Goal: Communication & Community: Answer question/provide support

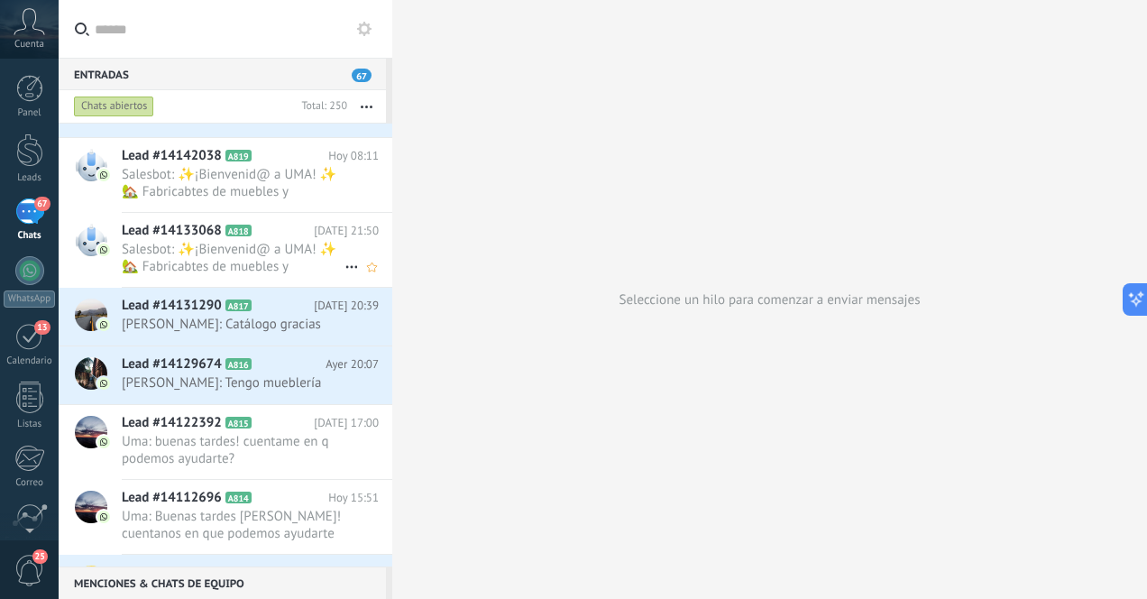
scroll to position [207, 0]
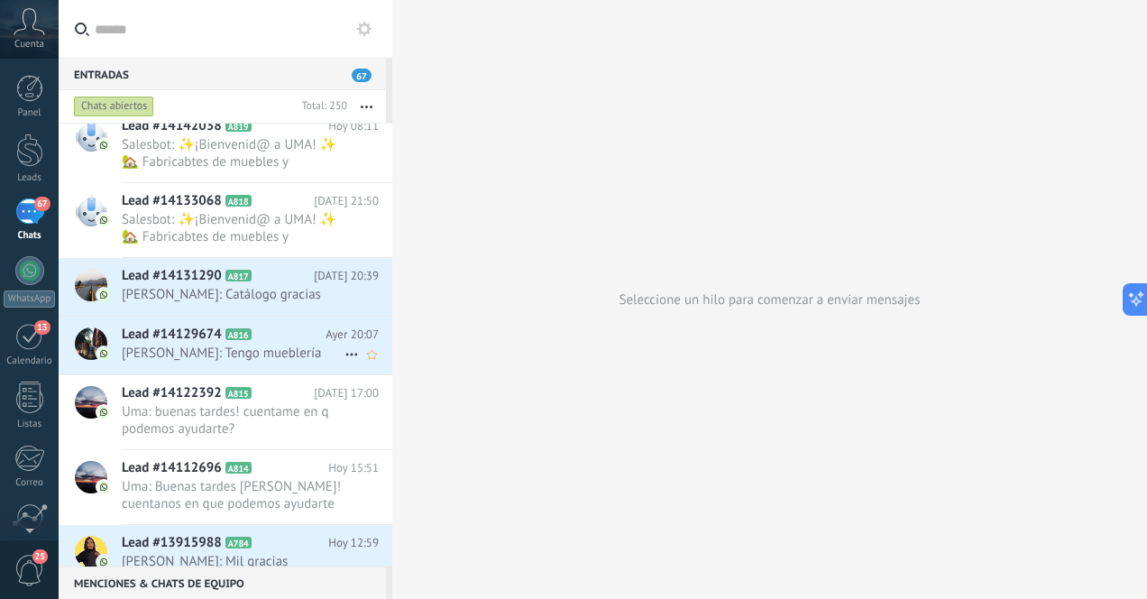
click at [316, 354] on span "[PERSON_NAME]: Tengo mueblería" at bounding box center [233, 352] width 223 height 17
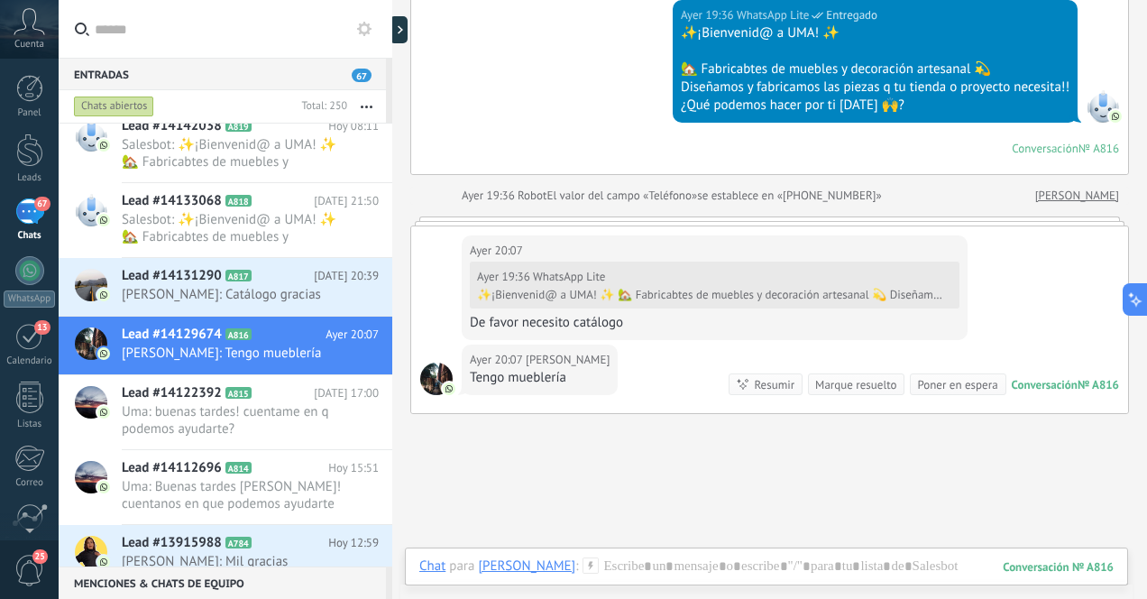
scroll to position [217, 0]
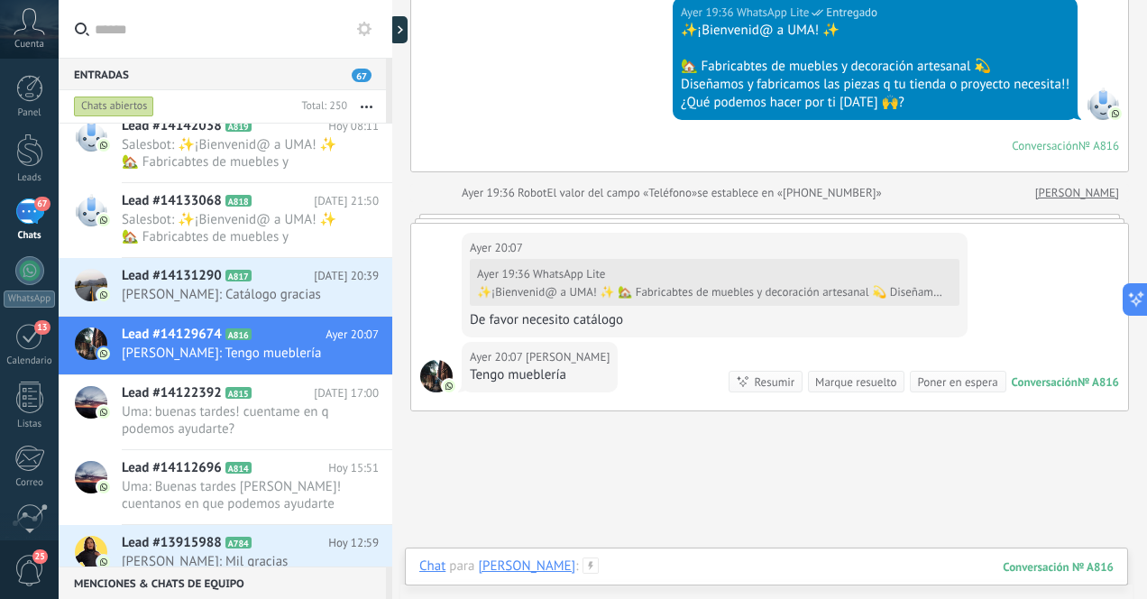
click at [792, 565] on div at bounding box center [766, 584] width 694 height 54
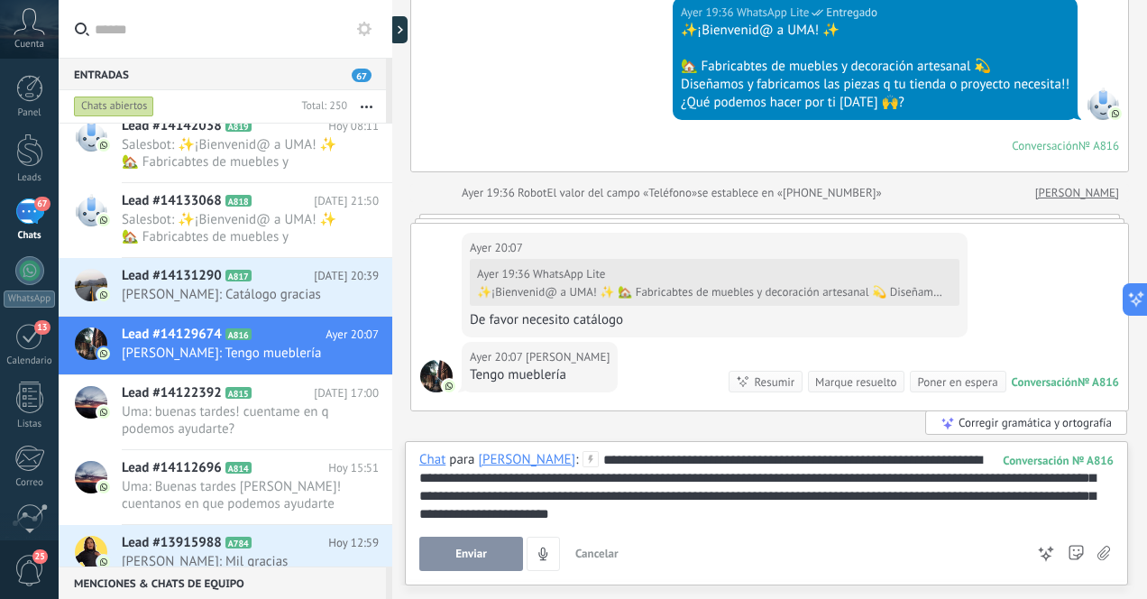
click at [476, 554] on span "Enviar" at bounding box center [471, 553] width 32 height 13
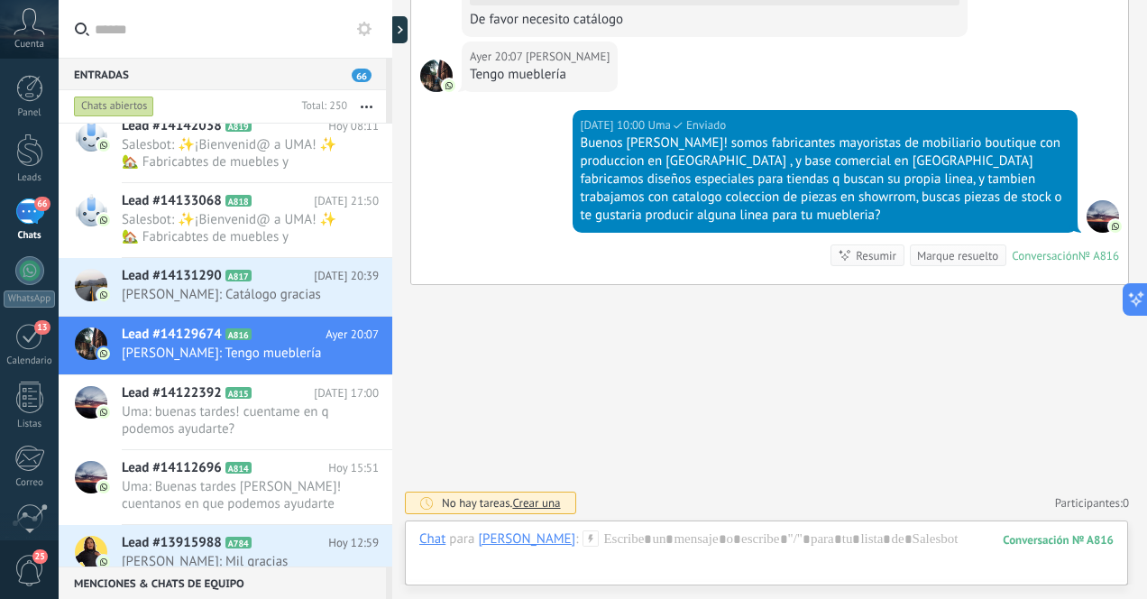
scroll to position [224, 0]
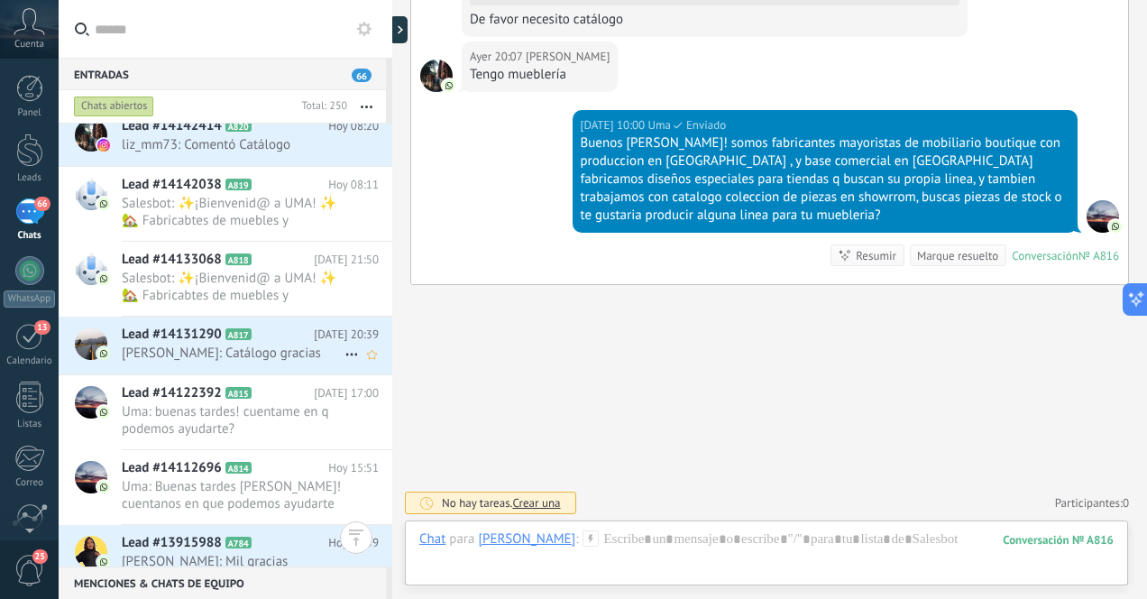
click at [282, 353] on span "[PERSON_NAME]: Catálogo gracias" at bounding box center [233, 352] width 223 height 17
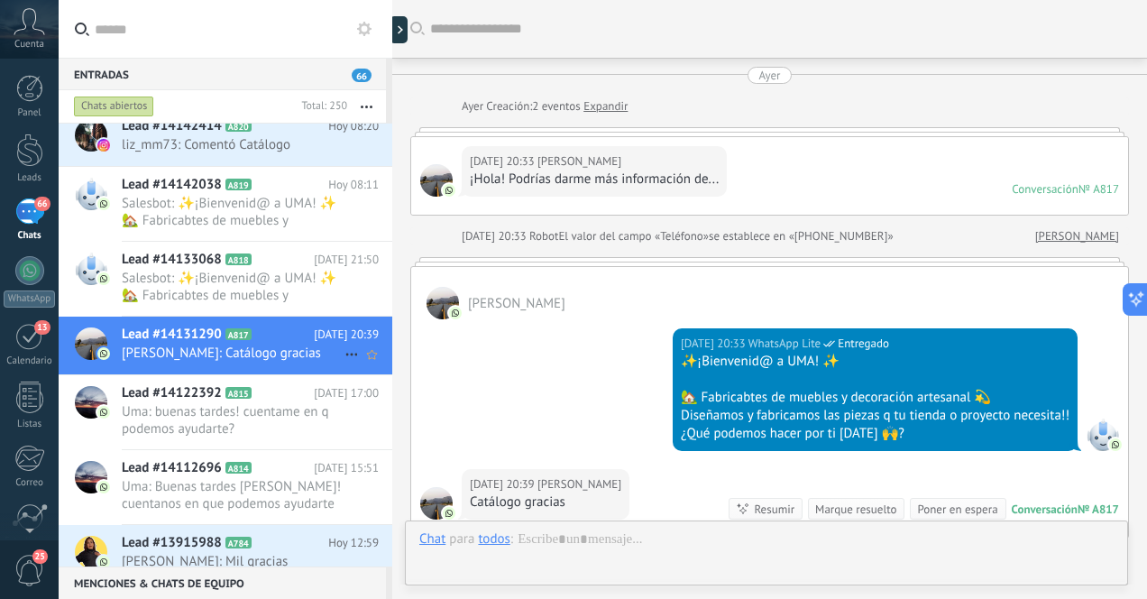
scroll to position [203, 0]
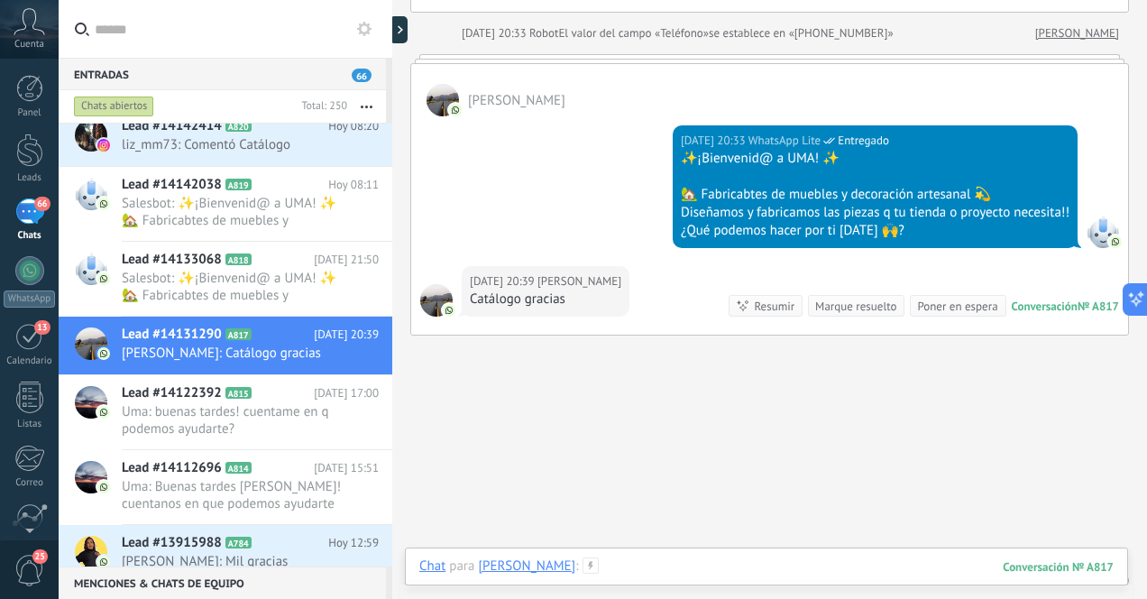
click at [682, 568] on div at bounding box center [766, 584] width 694 height 54
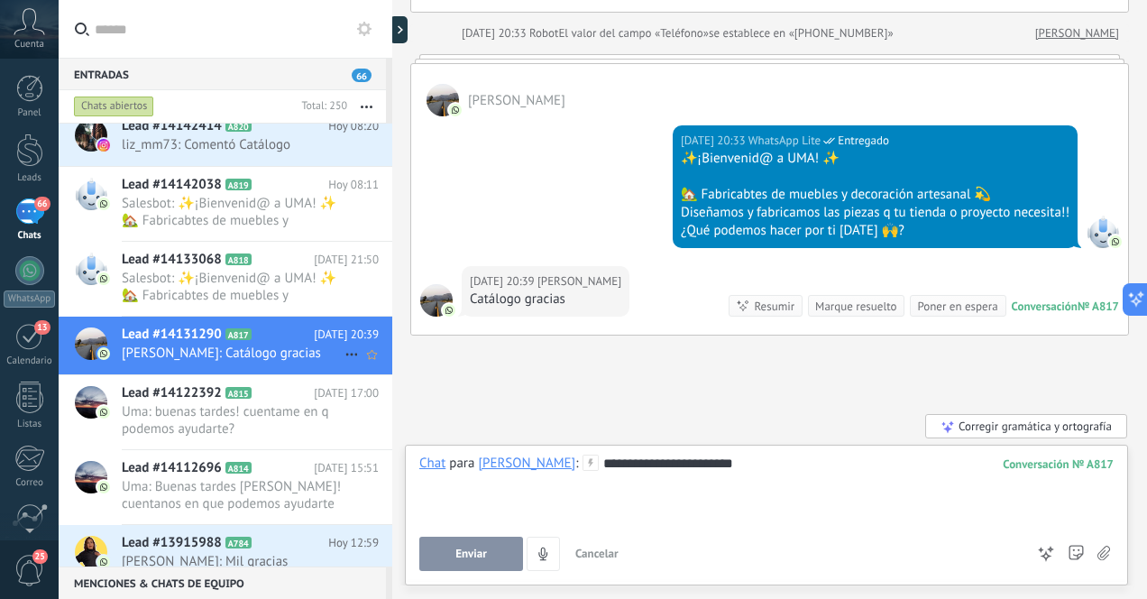
scroll to position [0, 0]
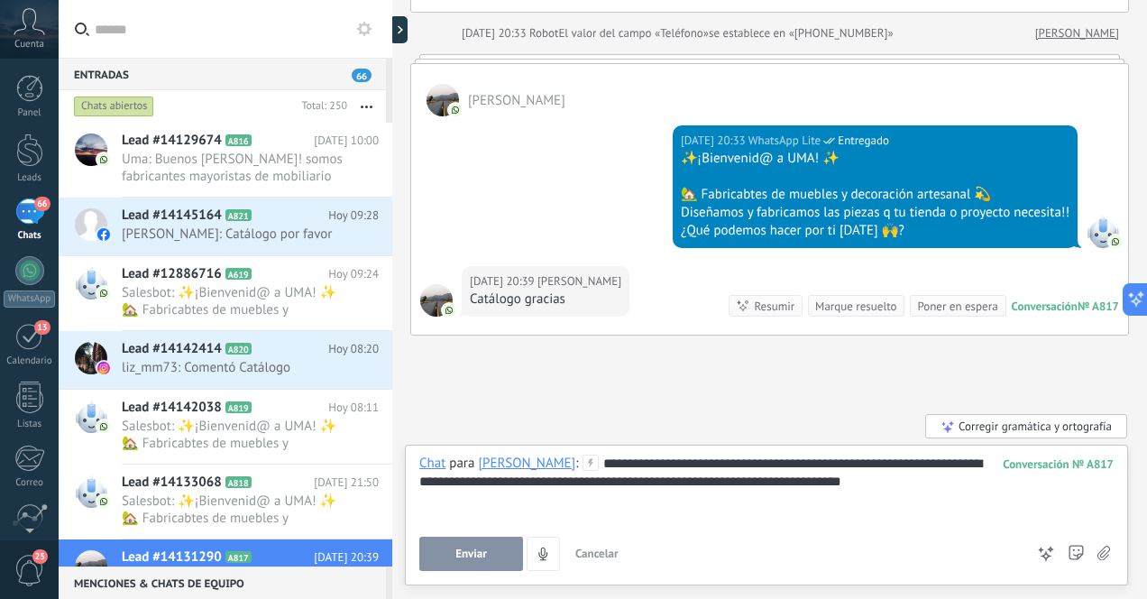
click at [481, 554] on span "Enviar" at bounding box center [471, 553] width 32 height 13
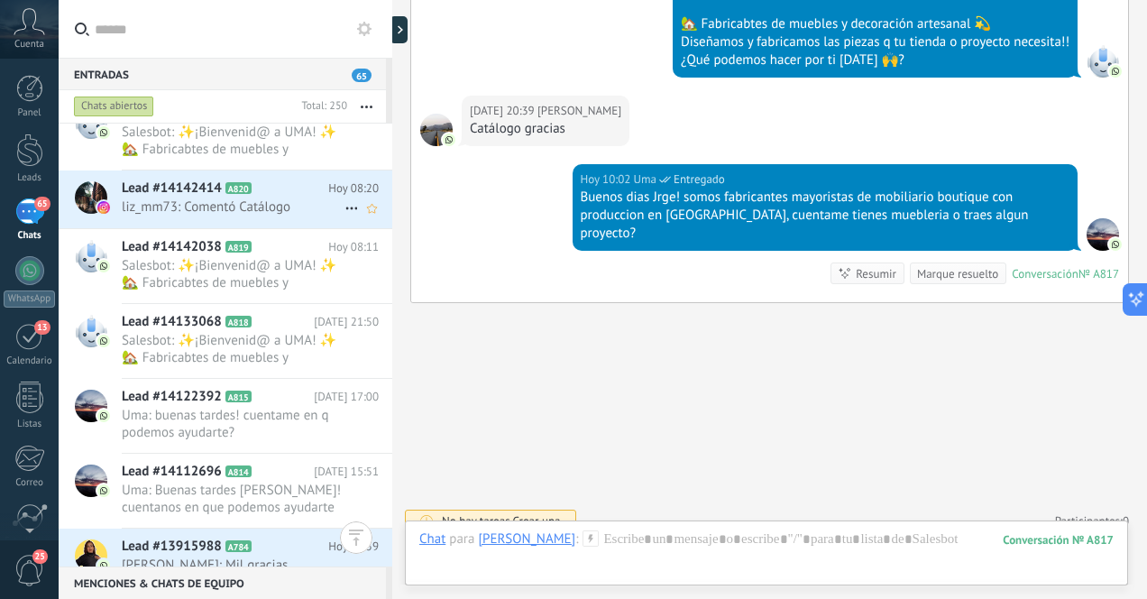
scroll to position [249, 0]
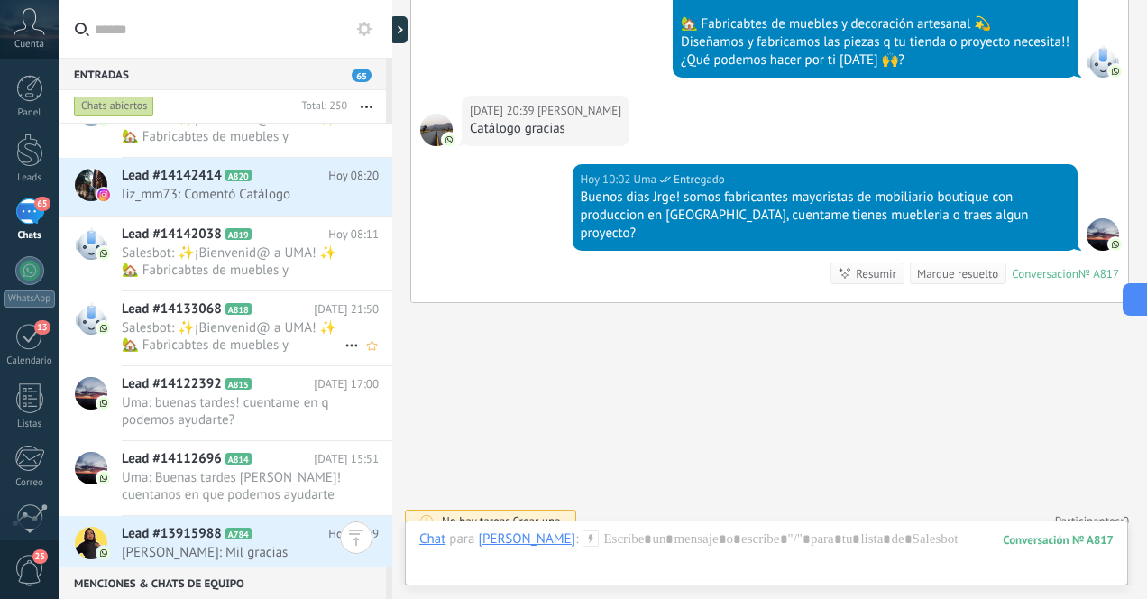
click at [291, 344] on span "Salesbot: ✨¡Bienvenid@ a UMA! ✨ 🏡 Fabricabtes de muebles y decoración artesanal…" at bounding box center [233, 336] width 223 height 34
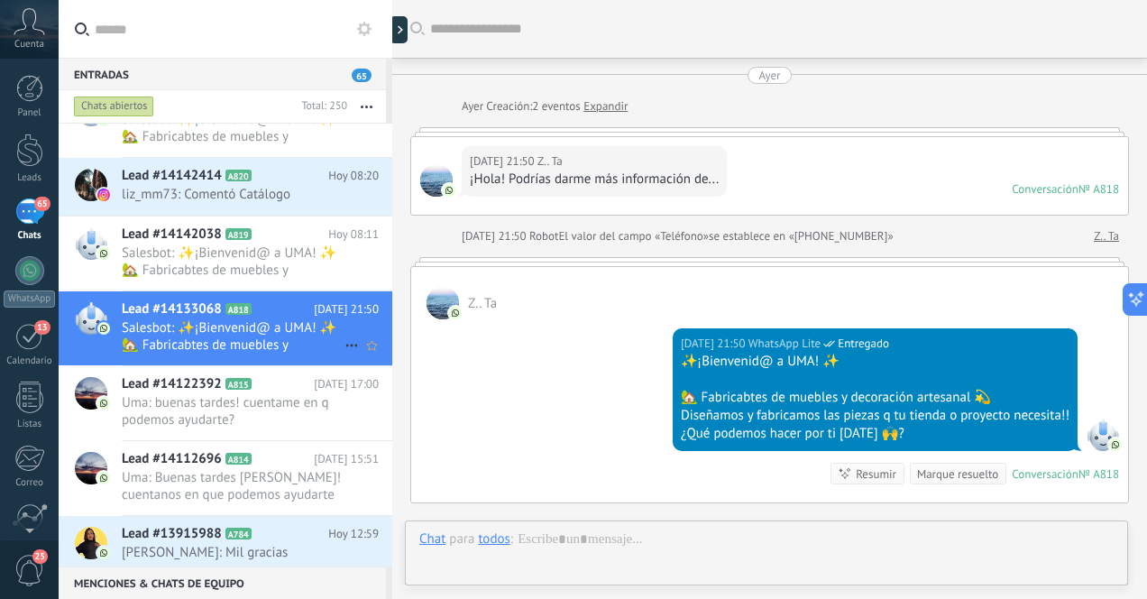
scroll to position [218, 0]
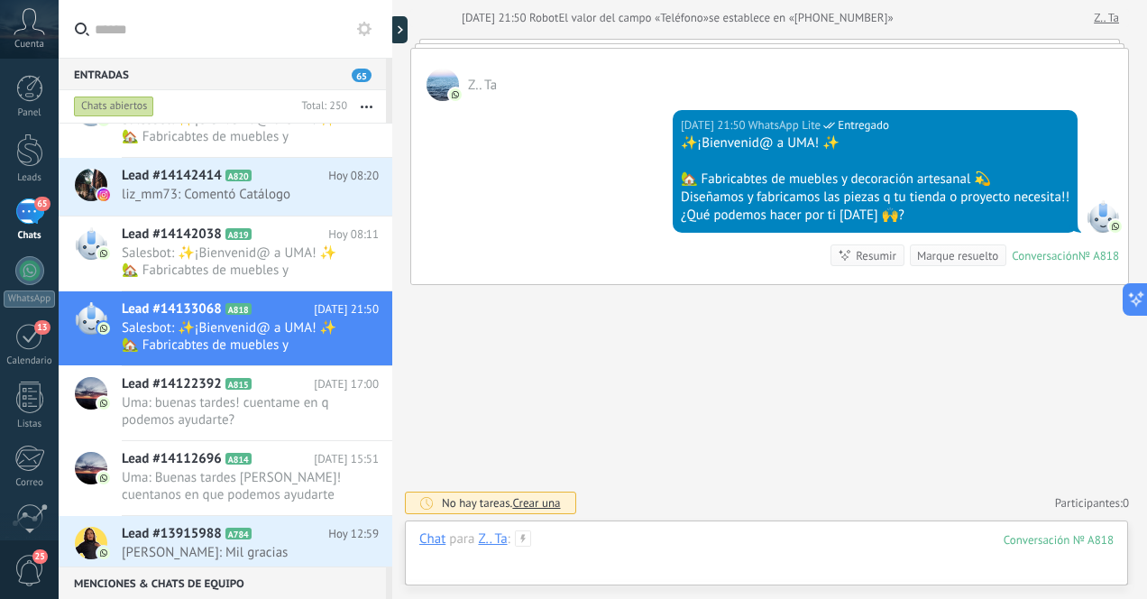
click at [769, 548] on div at bounding box center [766, 557] width 694 height 54
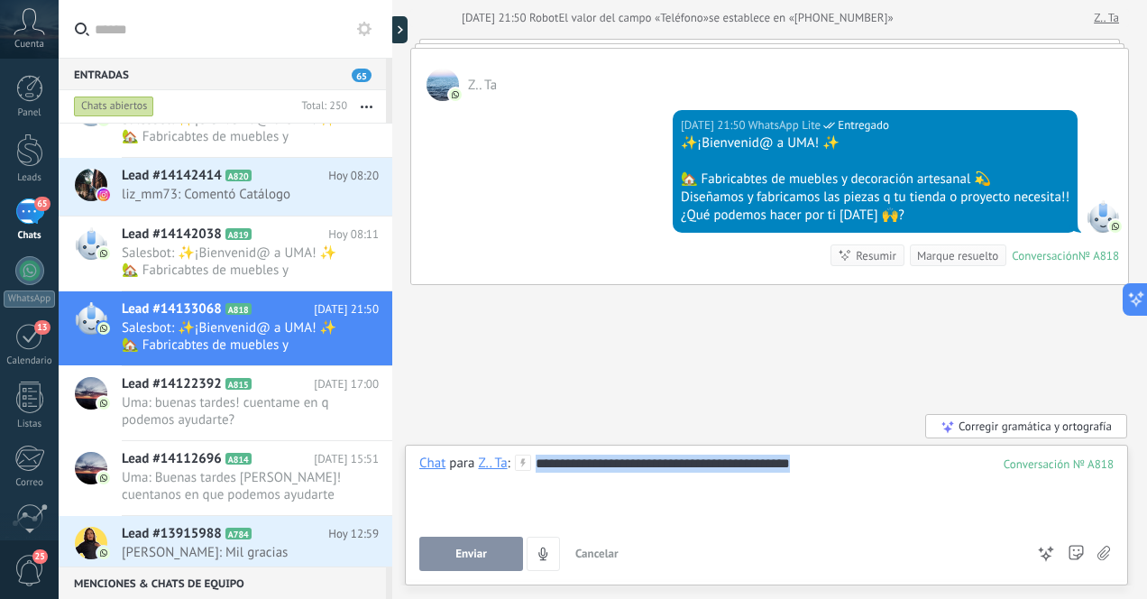
drag, startPoint x: 844, startPoint y: 471, endPoint x: 528, endPoint y: 454, distance: 315.9
click at [528, 454] on div "**********" at bounding box center [766, 488] width 694 height 69
copy div "**********"
click at [859, 477] on div "**********" at bounding box center [766, 488] width 694 height 69
click at [637, 466] on div "**********" at bounding box center [766, 488] width 694 height 69
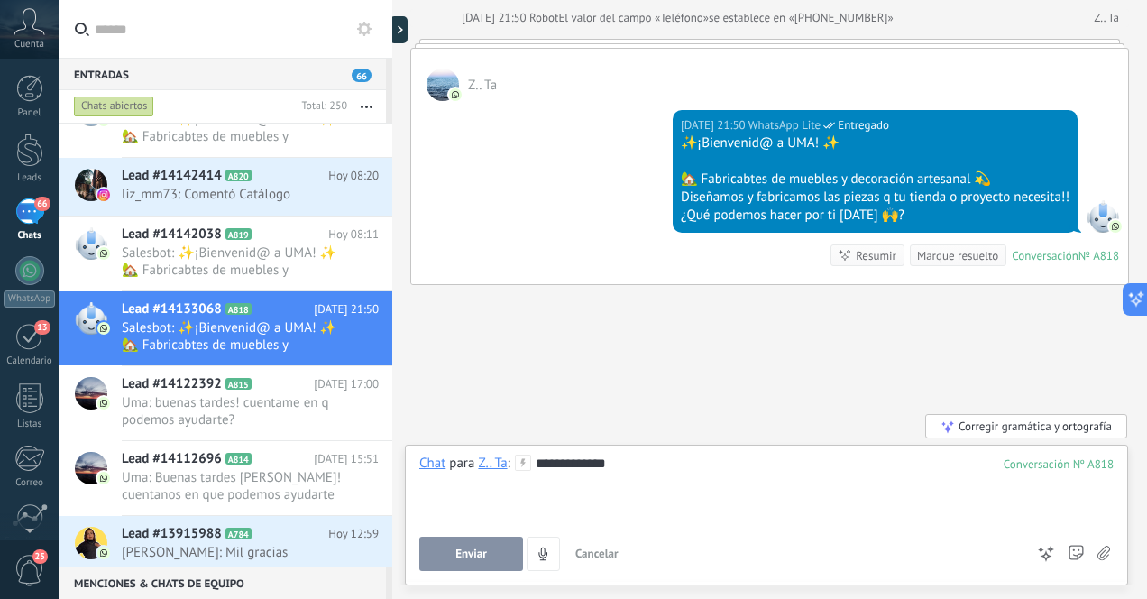
click at [641, 466] on div "**********" at bounding box center [766, 488] width 694 height 69
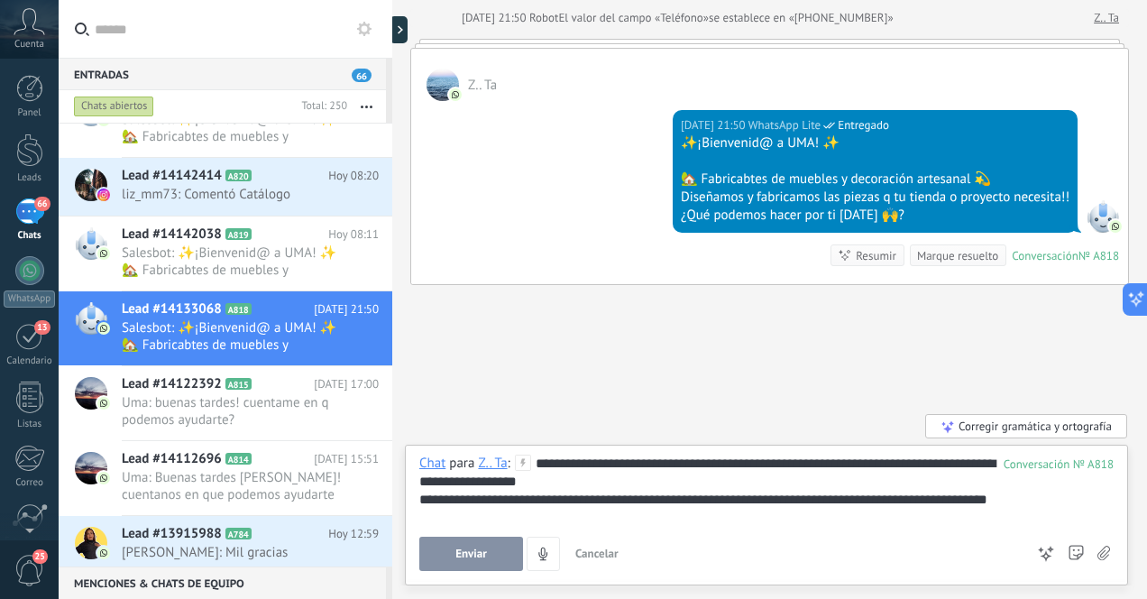
click at [717, 464] on div "**********" at bounding box center [766, 488] width 694 height 69
click at [467, 556] on span "Enviar" at bounding box center [471, 553] width 32 height 13
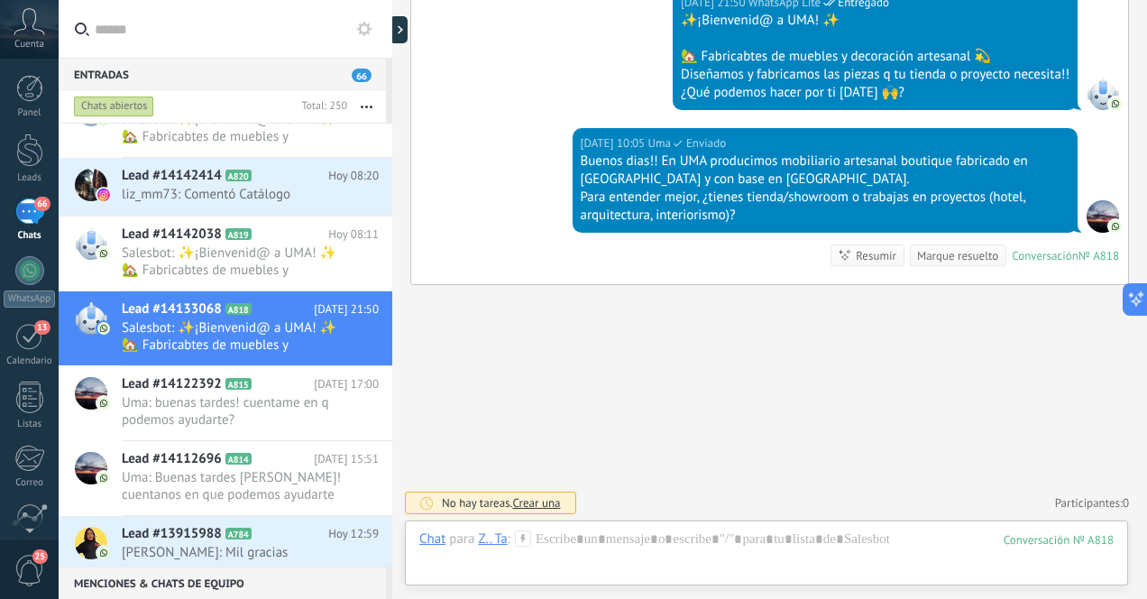
scroll to position [265, 0]
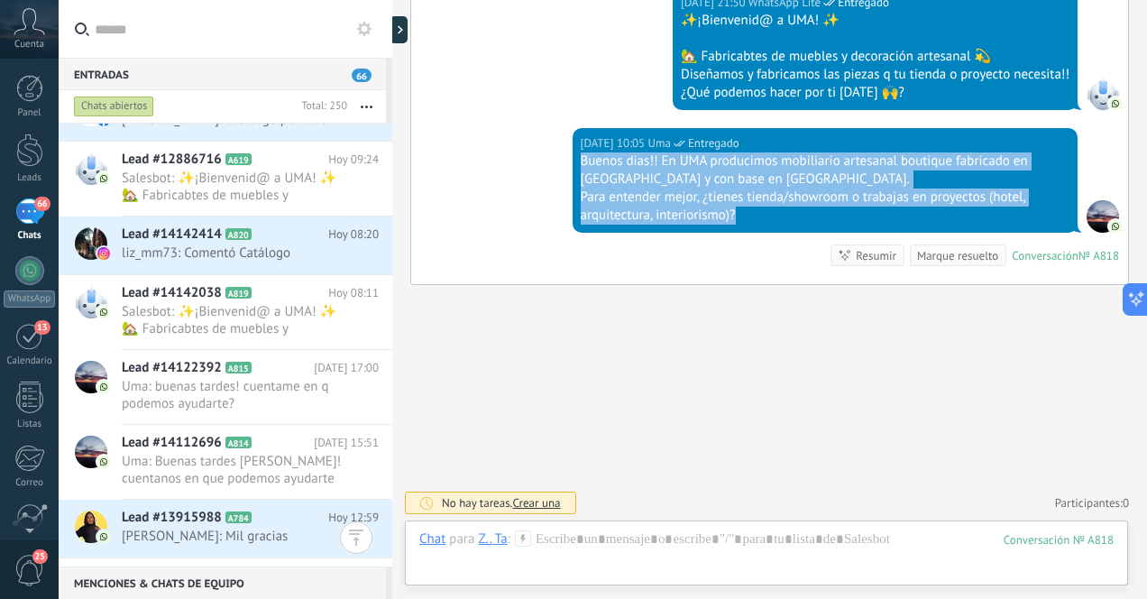
drag, startPoint x: 578, startPoint y: 163, endPoint x: 802, endPoint y: 216, distance: 230.7
click at [802, 216] on div "Buenos dias!! En UMA producimos mobiliario artesanal boutique fabricado en [GEO…" at bounding box center [825, 188] width 489 height 72
copy div "Buenos dias!! En UMA producimos mobiliario artesanal boutique fabricado en [GEO…"
click at [294, 332] on span "Salesbot: ✨¡Bienvenid@ a UMA! ✨ 🏡 Fabricabtes de muebles y decoración artesanal…" at bounding box center [233, 320] width 223 height 34
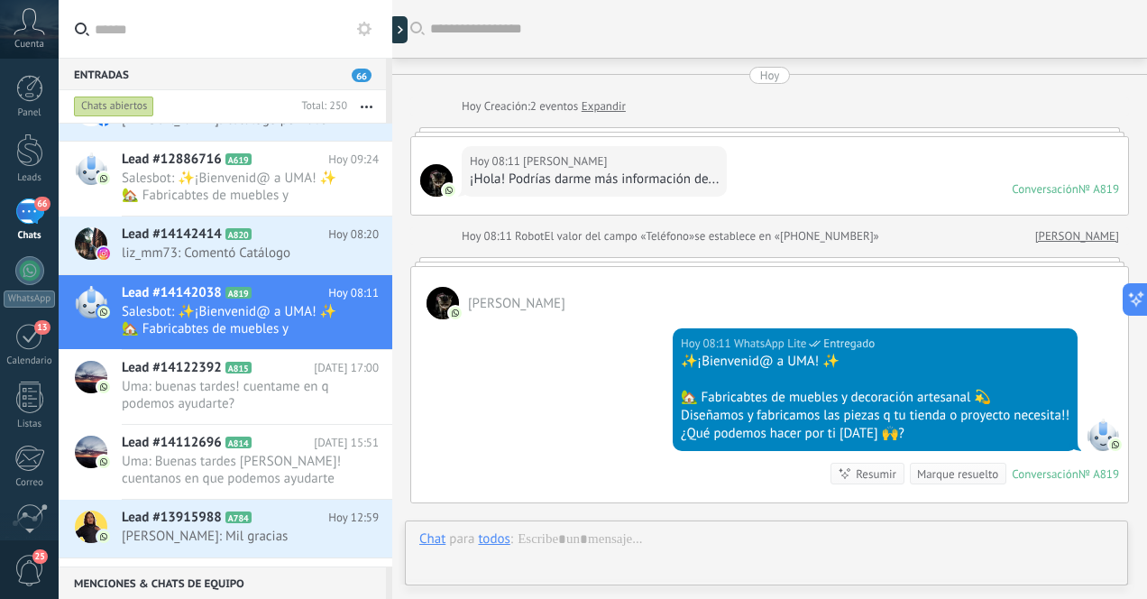
scroll to position [218, 0]
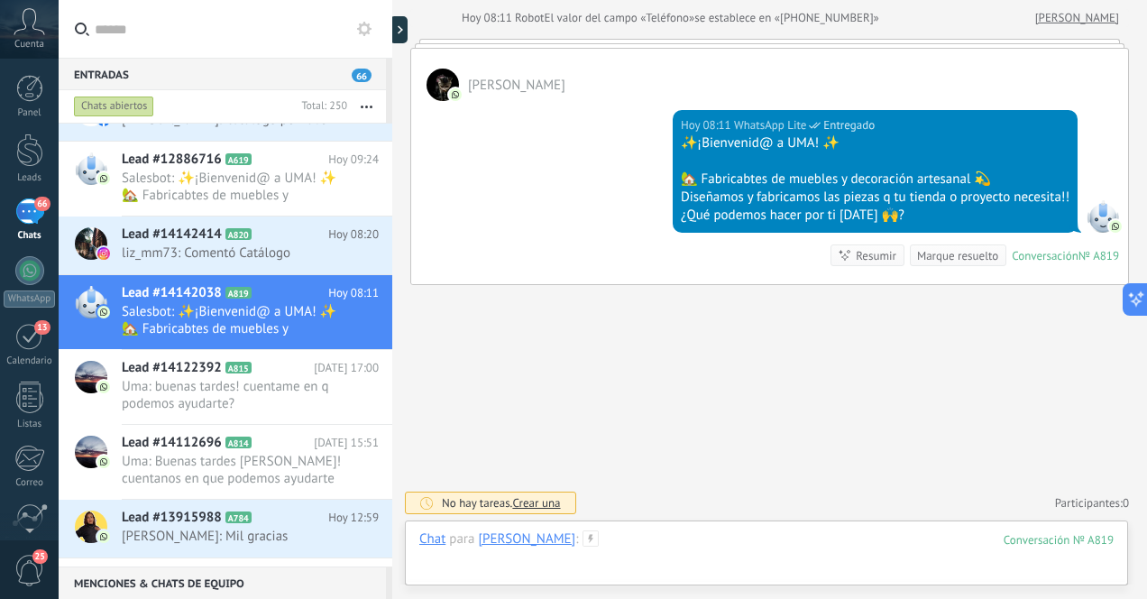
click at [724, 546] on div at bounding box center [766, 557] width 694 height 54
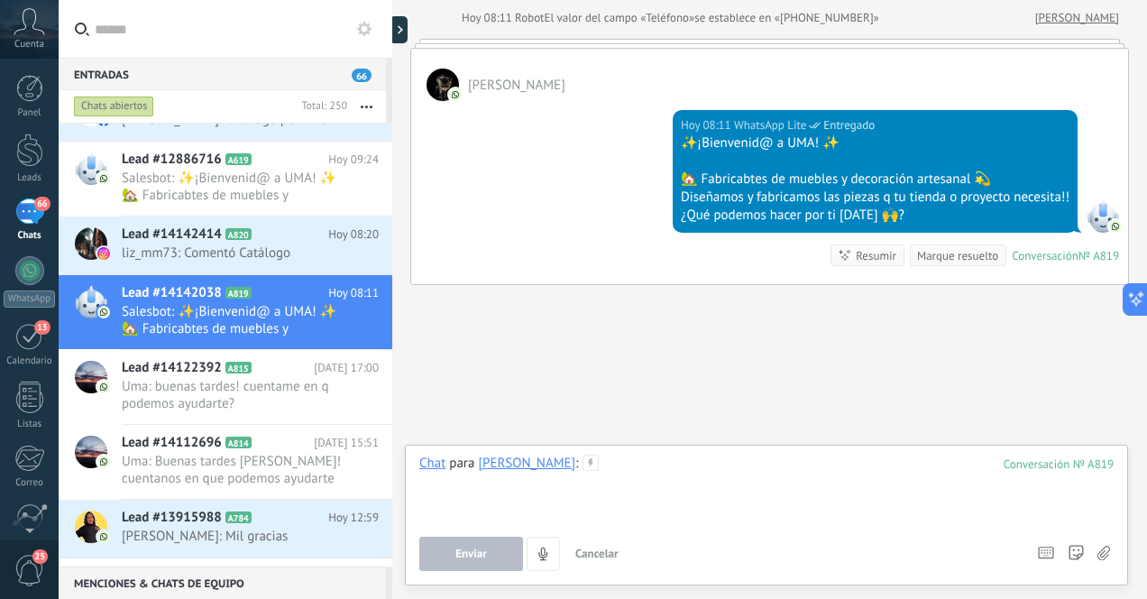
paste div
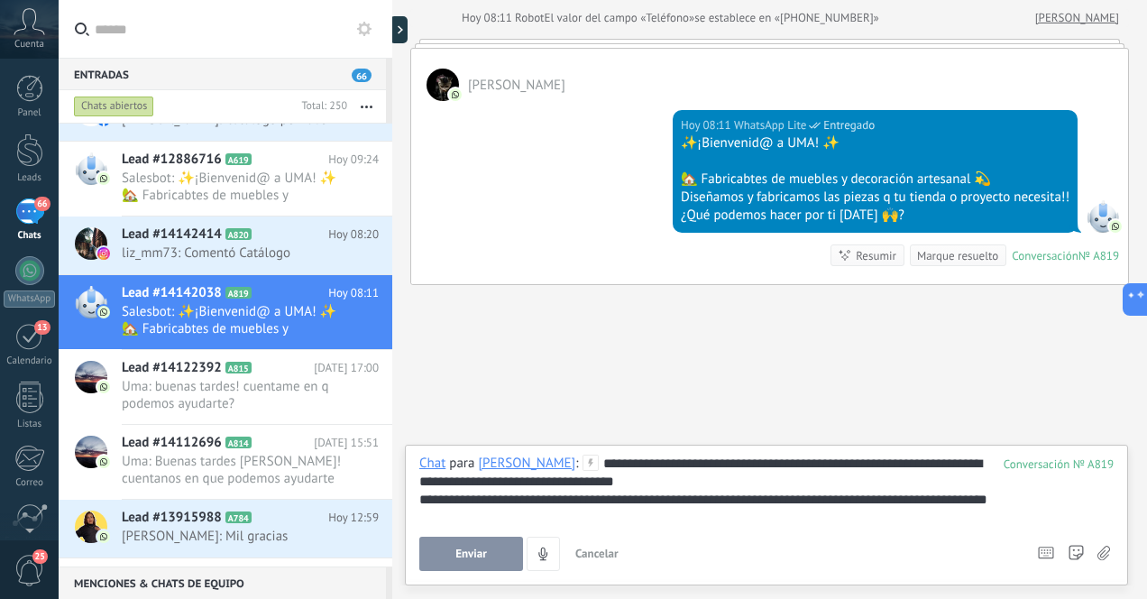
click at [488, 554] on button "Enviar" at bounding box center [471, 553] width 104 height 34
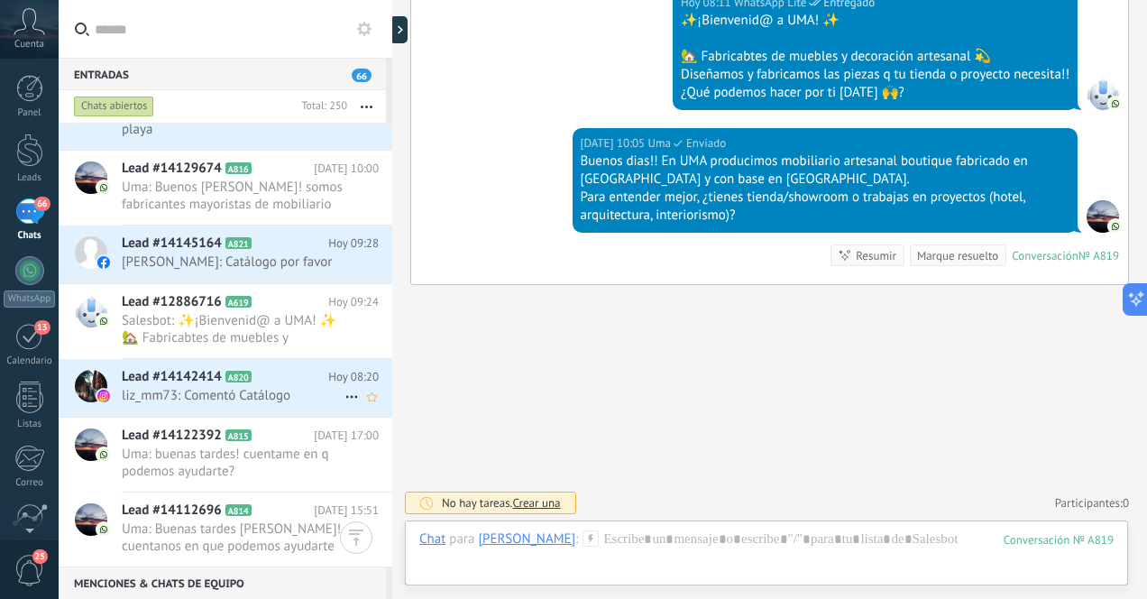
scroll to position [197, 0]
click at [288, 393] on span "liz_mm73: Comentó Catálogo" at bounding box center [233, 396] width 223 height 17
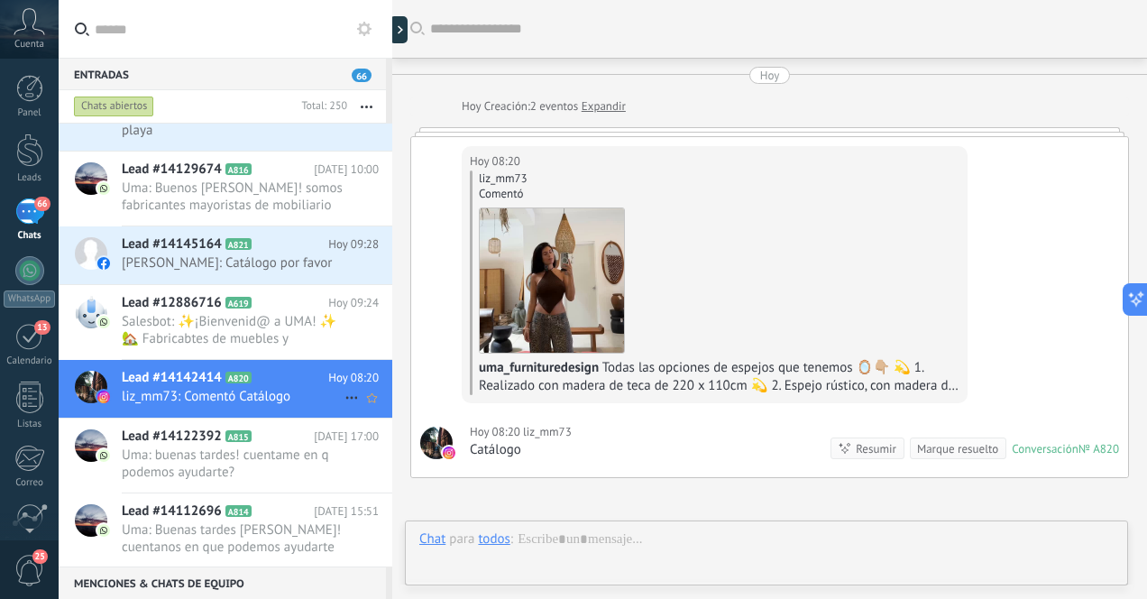
scroll to position [2, 0]
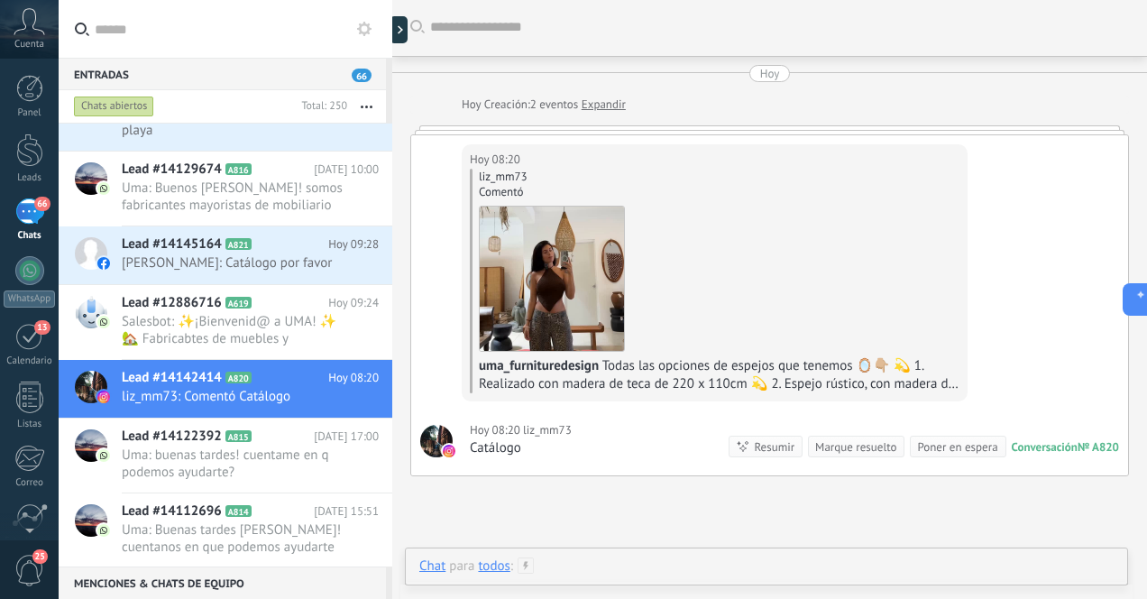
click at [629, 563] on div at bounding box center [766, 584] width 694 height 54
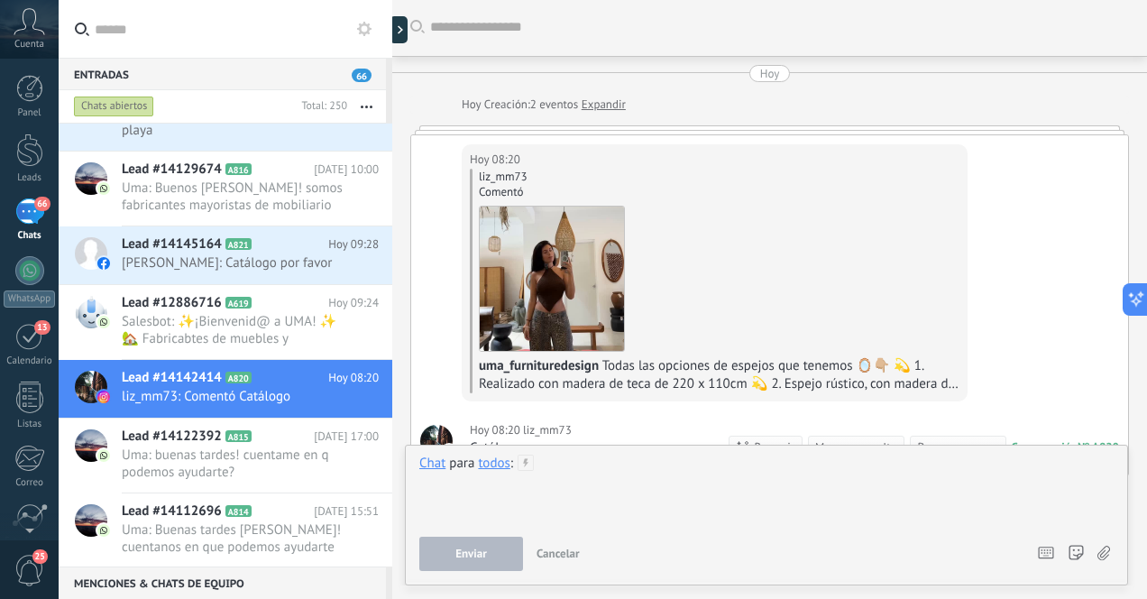
paste div
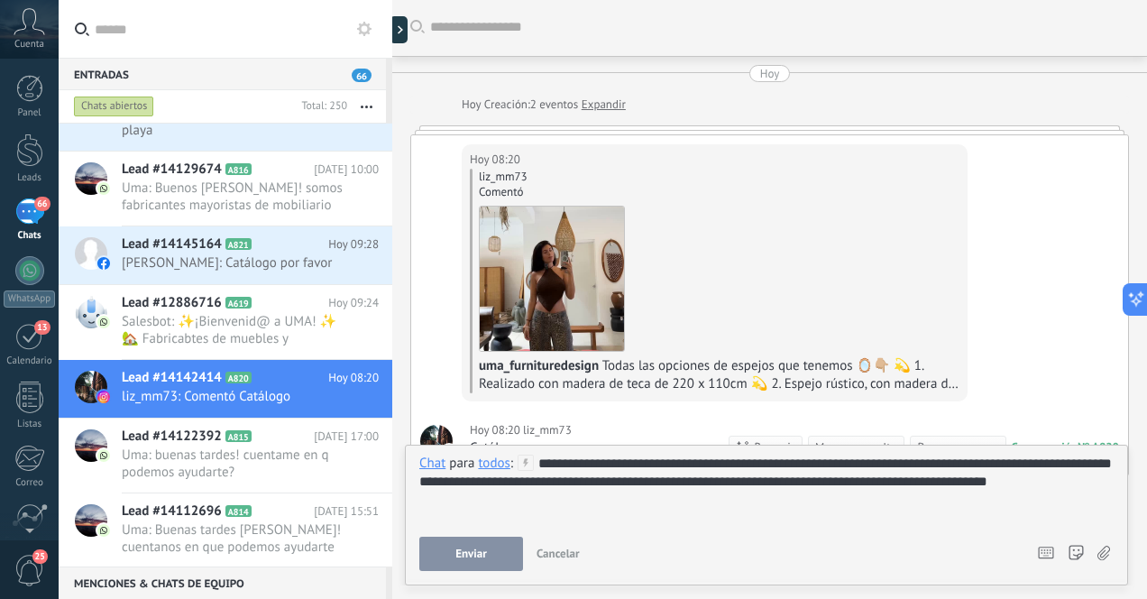
click at [498, 470] on div "todos" at bounding box center [494, 462] width 32 height 16
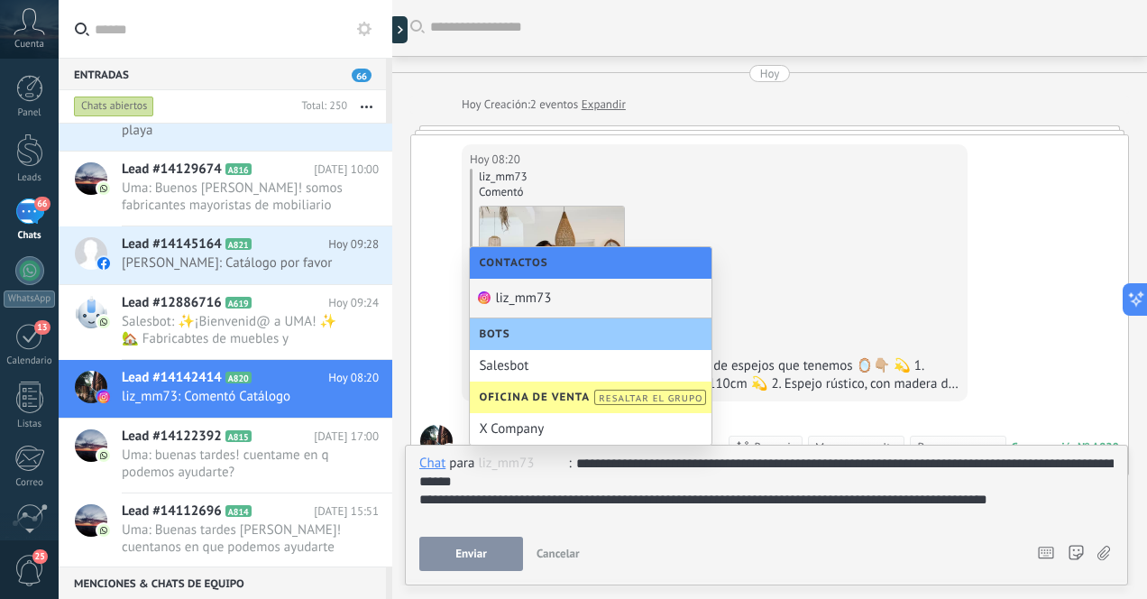
click at [514, 295] on div "liz_mm73" at bounding box center [591, 299] width 242 height 40
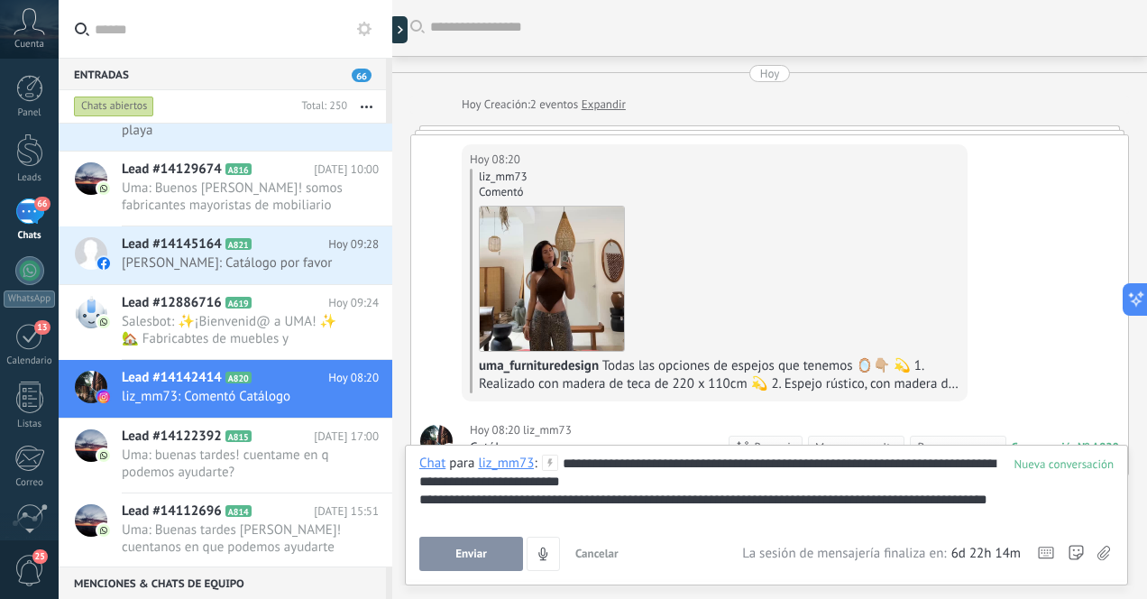
click at [444, 553] on button "Enviar" at bounding box center [471, 553] width 104 height 34
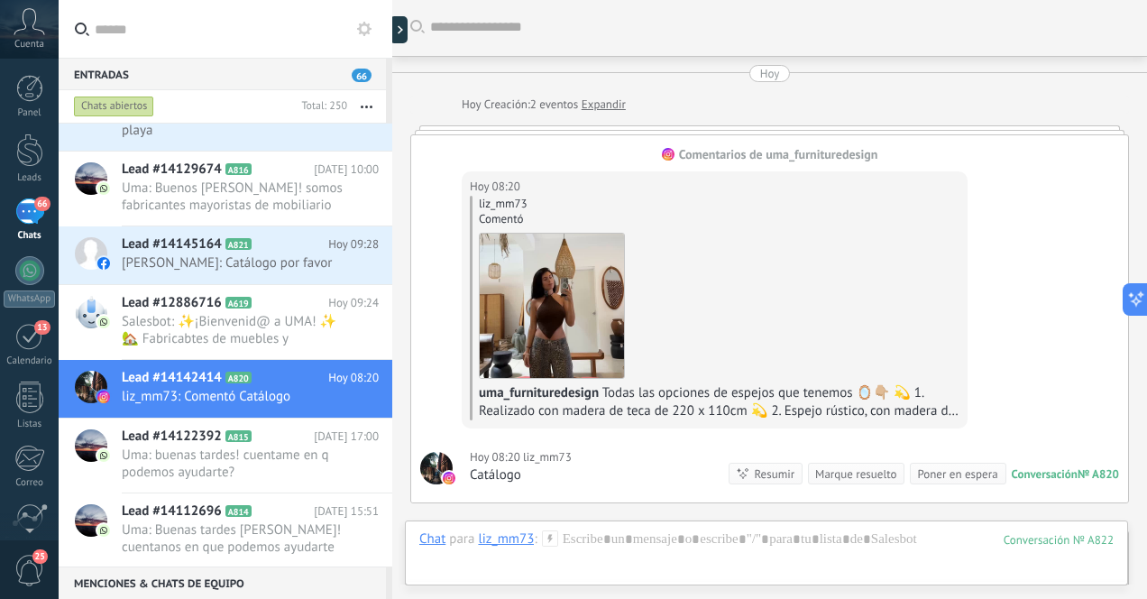
scroll to position [220, 0]
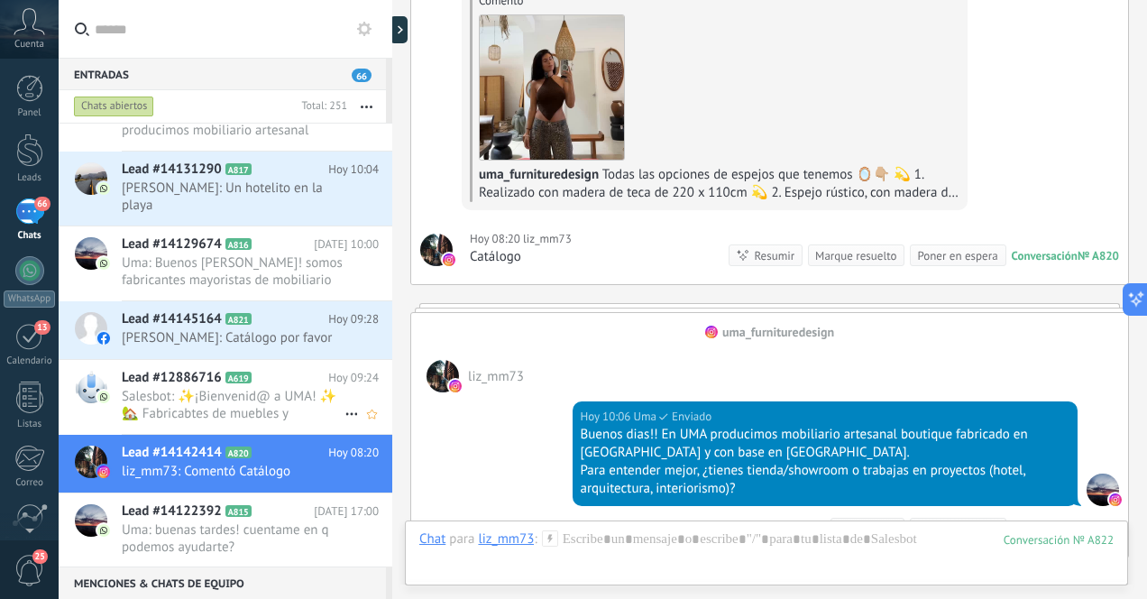
click at [279, 402] on span "Salesbot: ✨¡Bienvenid@ a UMA! ✨ 🏡 Fabricabtes de muebles y decoración artesanal…" at bounding box center [233, 405] width 223 height 34
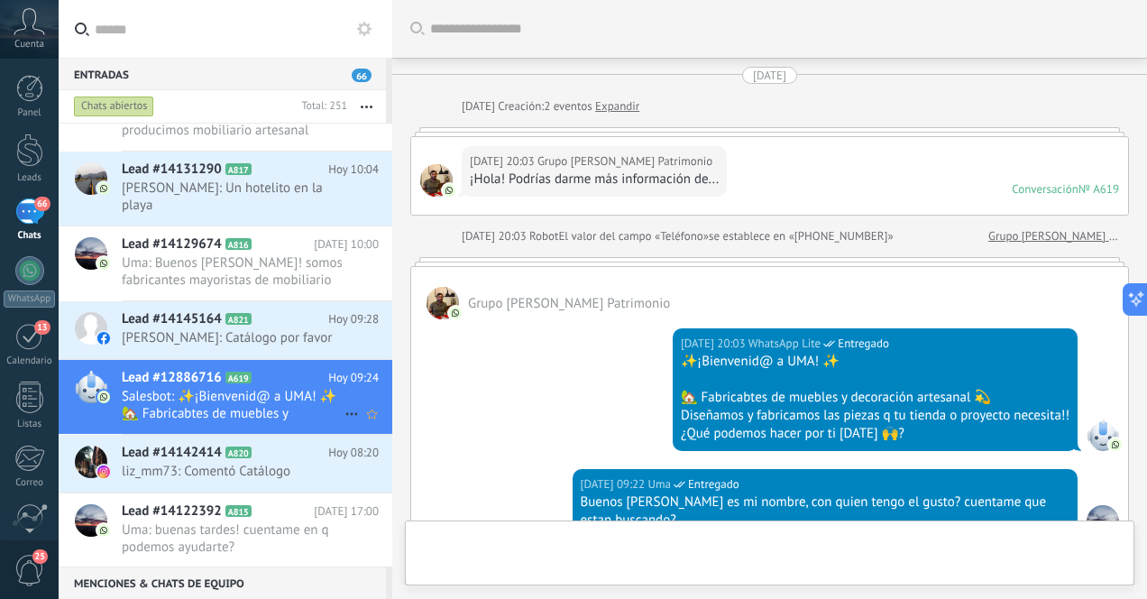
scroll to position [612, 0]
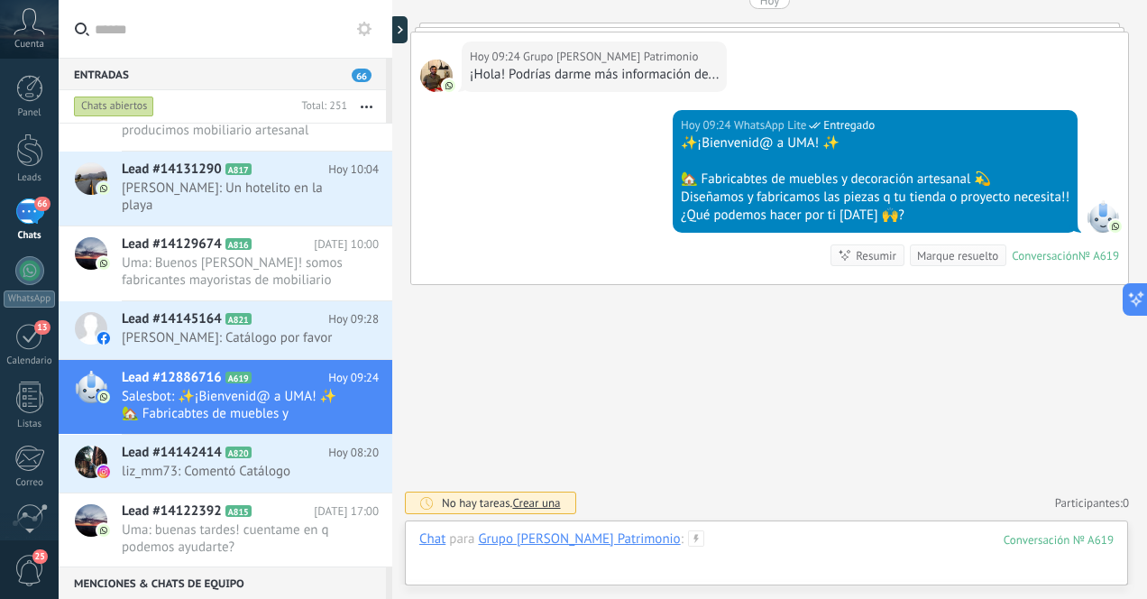
click at [719, 541] on div at bounding box center [766, 557] width 694 height 54
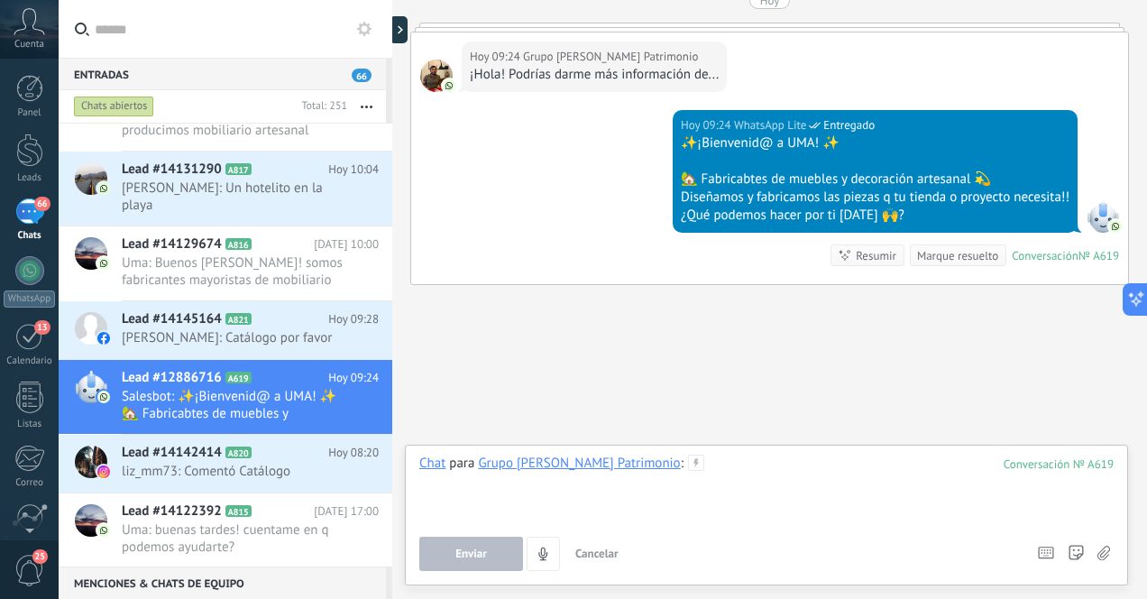
paste div
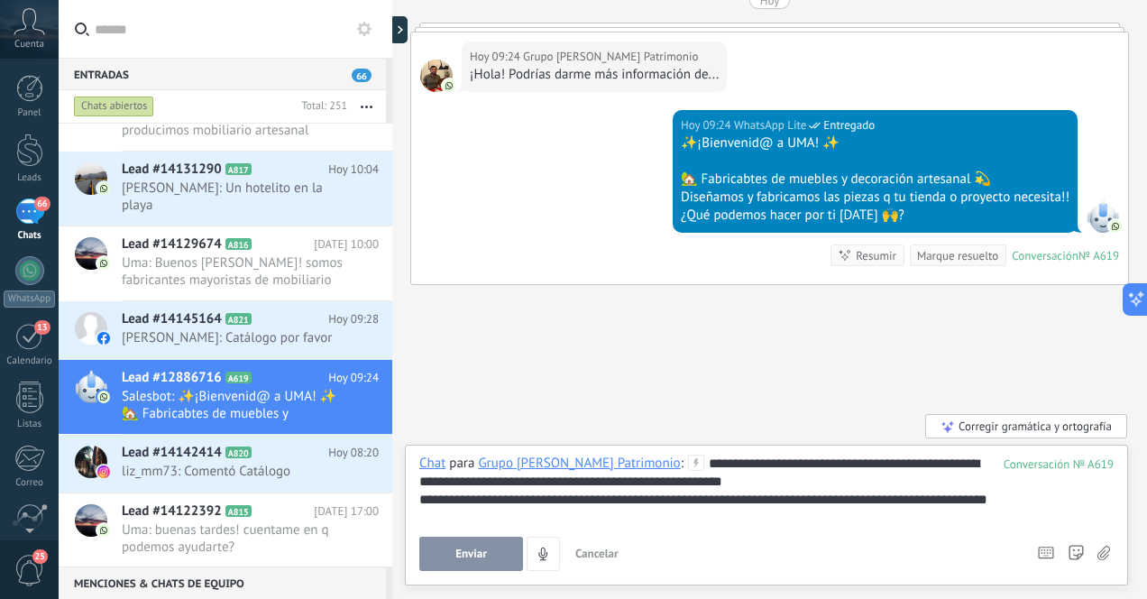
click at [480, 553] on span "Enviar" at bounding box center [471, 553] width 32 height 13
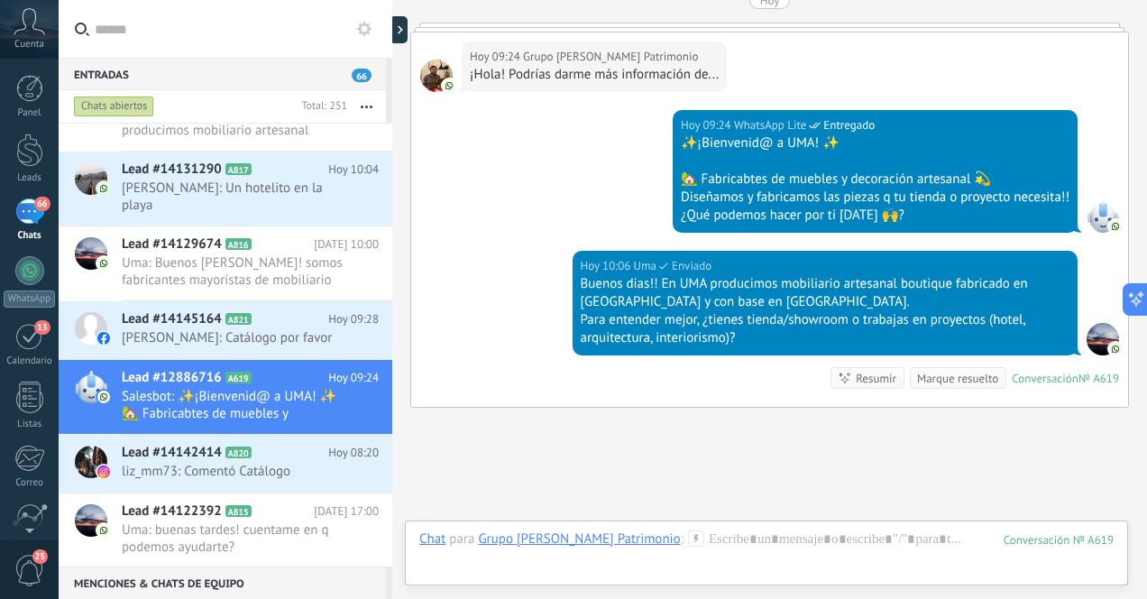
scroll to position [735, 0]
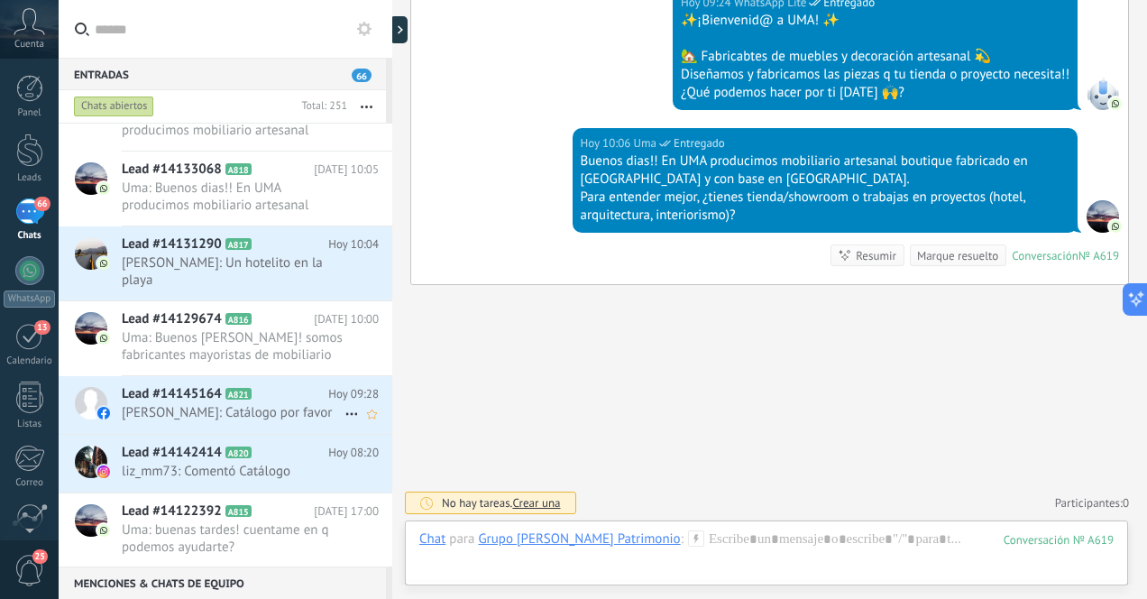
click at [276, 417] on span "[PERSON_NAME]: Catálogo por favor" at bounding box center [233, 412] width 223 height 17
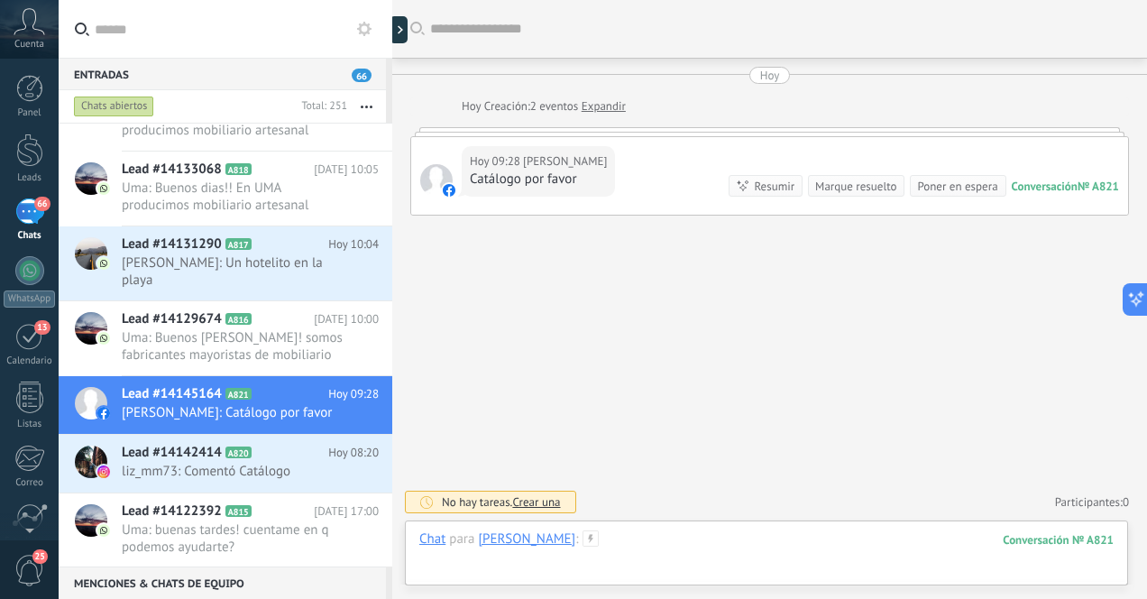
click at [659, 544] on div at bounding box center [766, 557] width 694 height 54
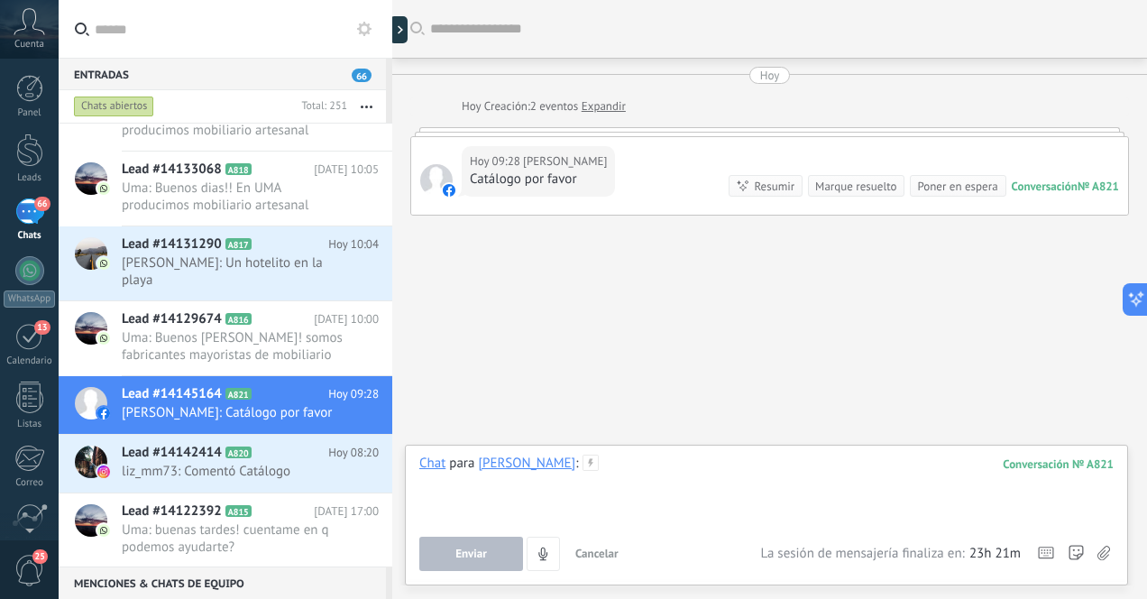
paste div
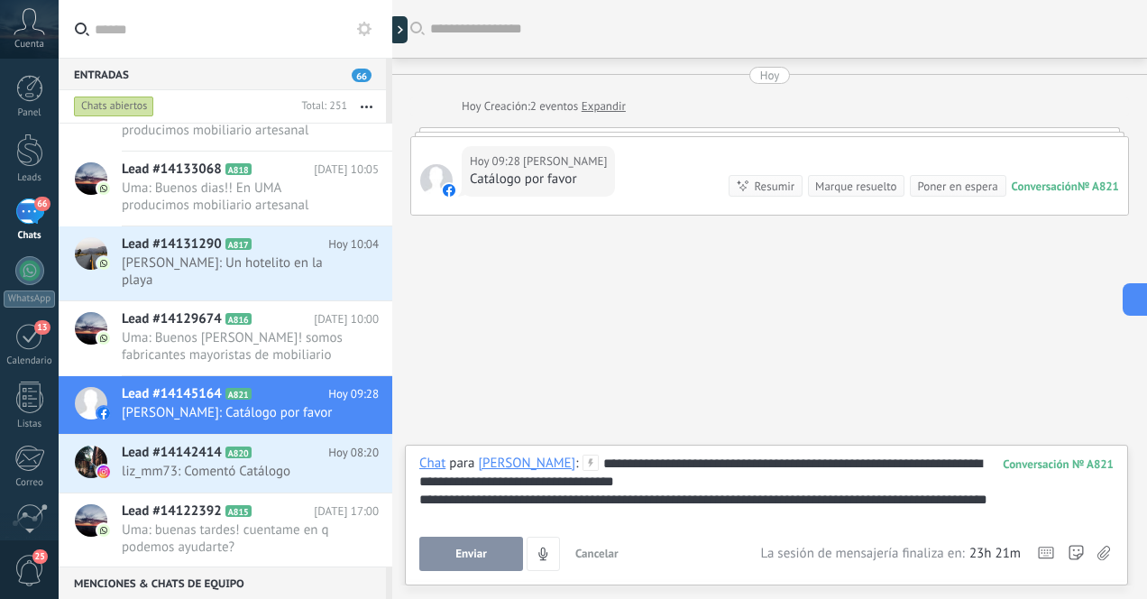
click at [463, 553] on span "Enviar" at bounding box center [471, 553] width 32 height 13
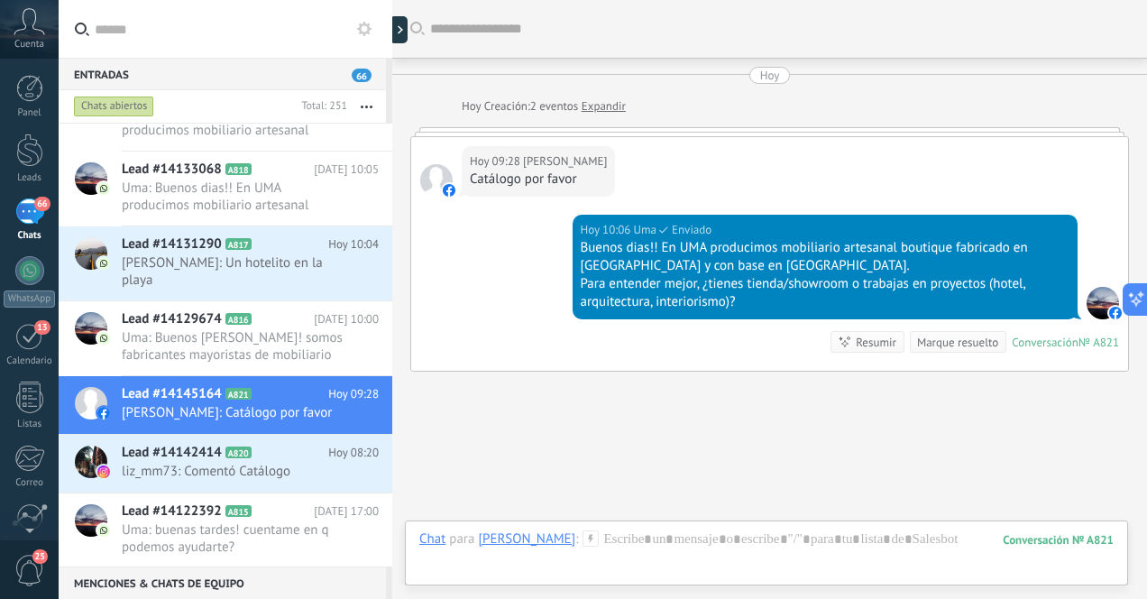
scroll to position [87, 0]
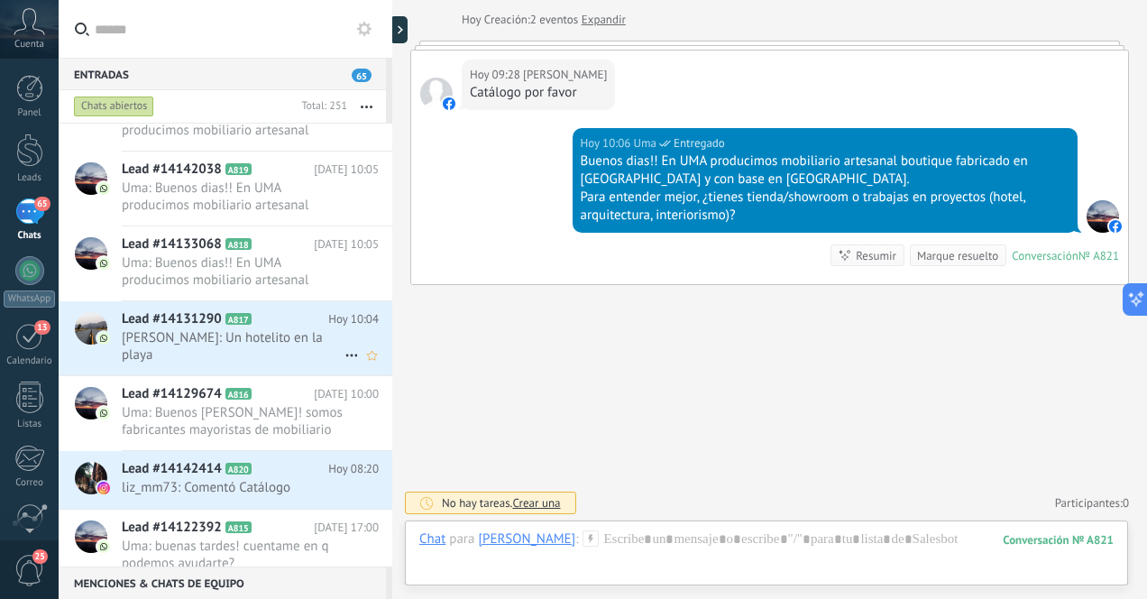
click at [274, 346] on span "[PERSON_NAME]: Un hotelito en la playa" at bounding box center [233, 346] width 223 height 34
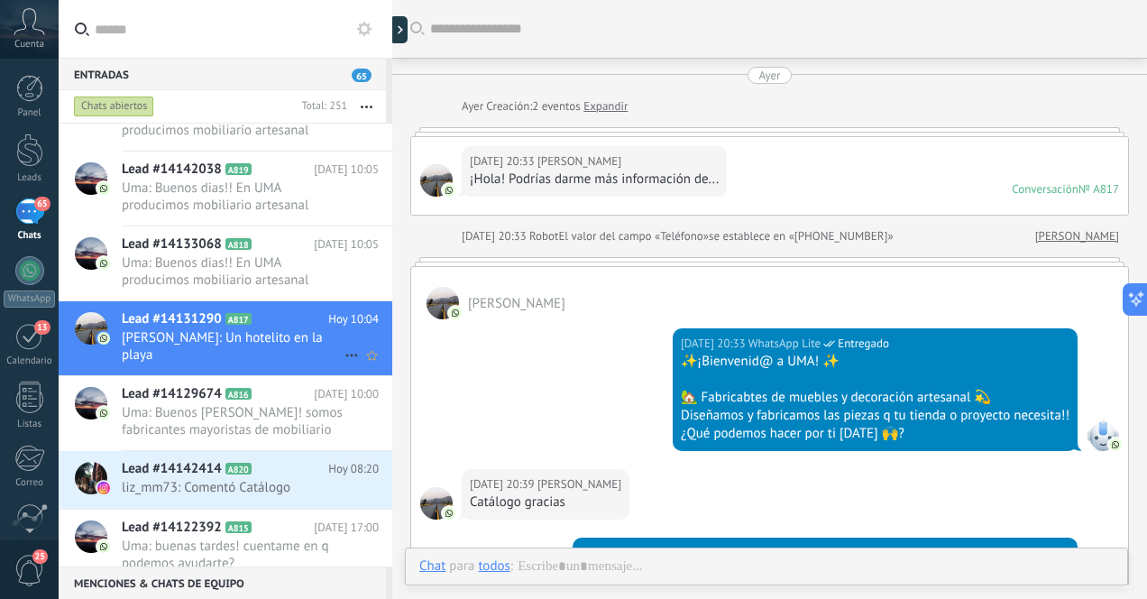
scroll to position [358, 0]
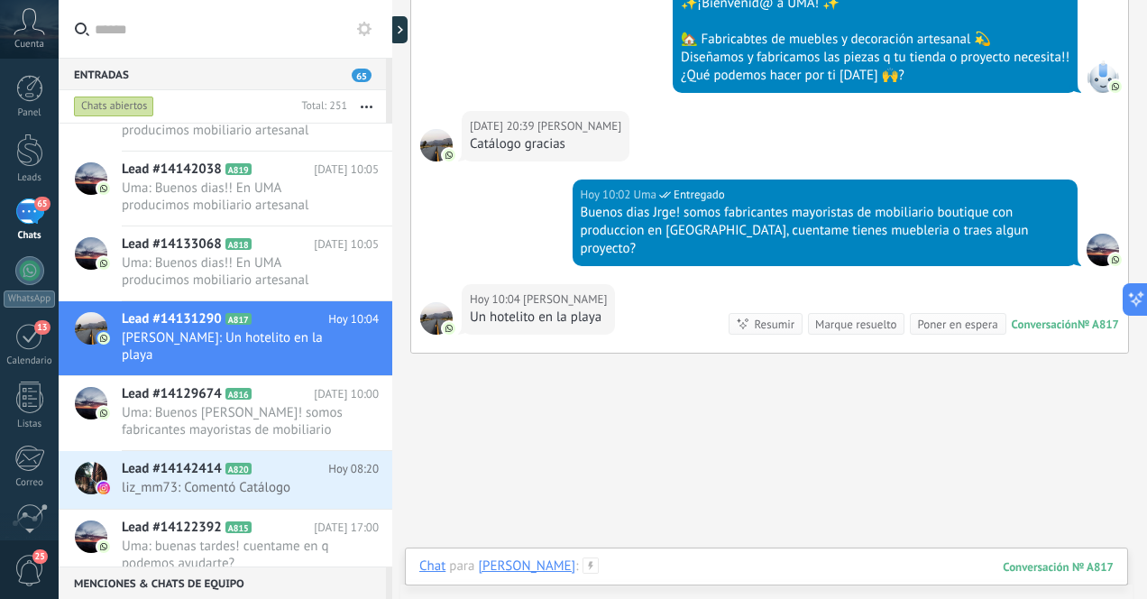
click at [689, 568] on div at bounding box center [766, 584] width 694 height 54
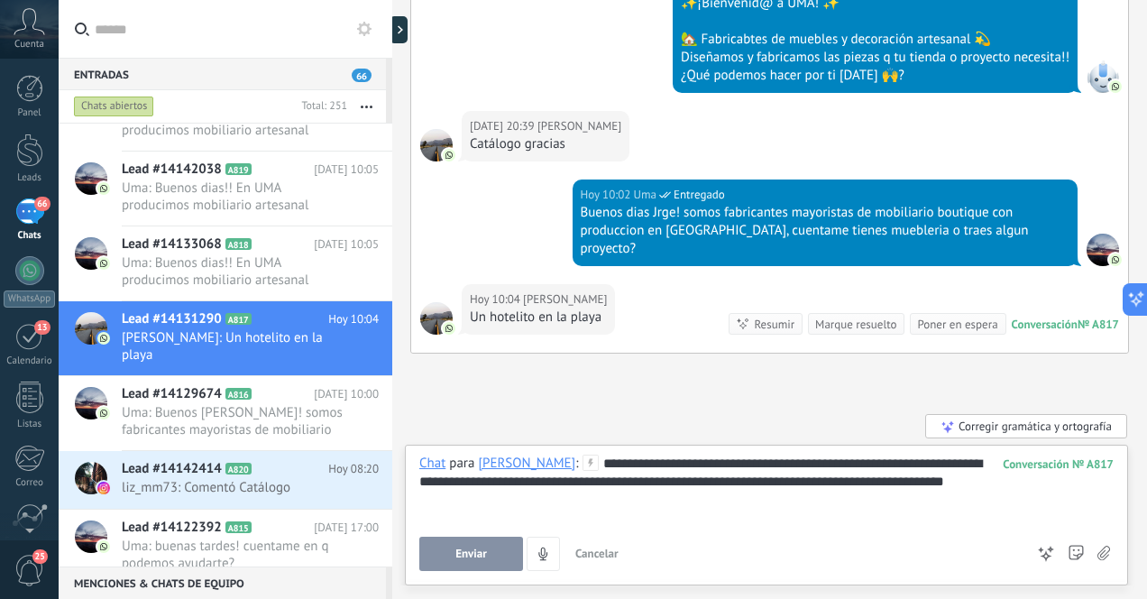
click at [476, 551] on span "Enviar" at bounding box center [471, 553] width 32 height 13
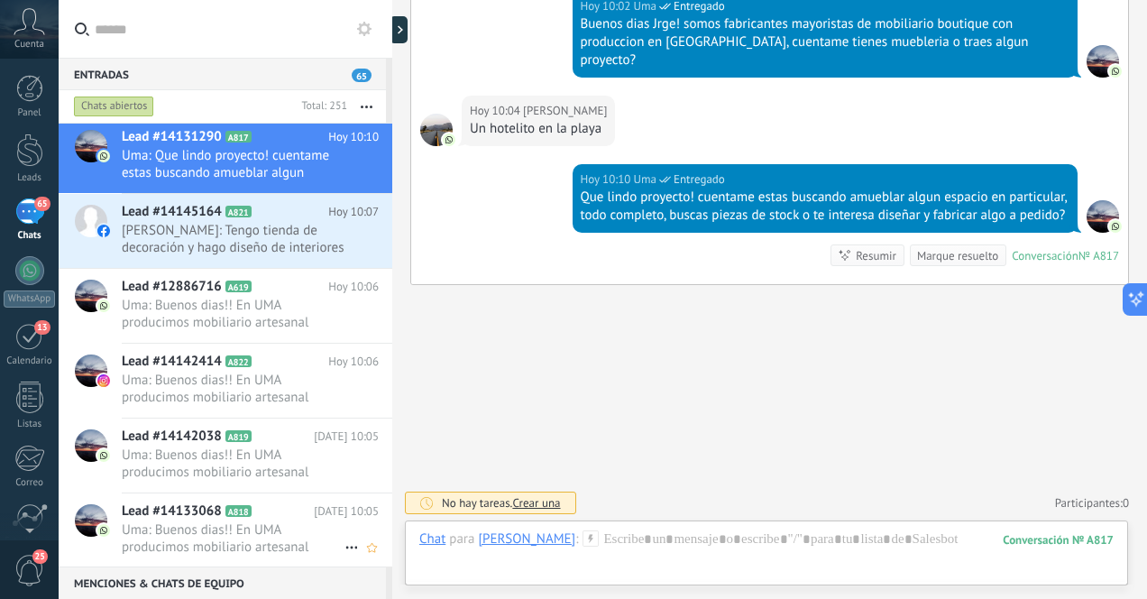
scroll to position [0, 0]
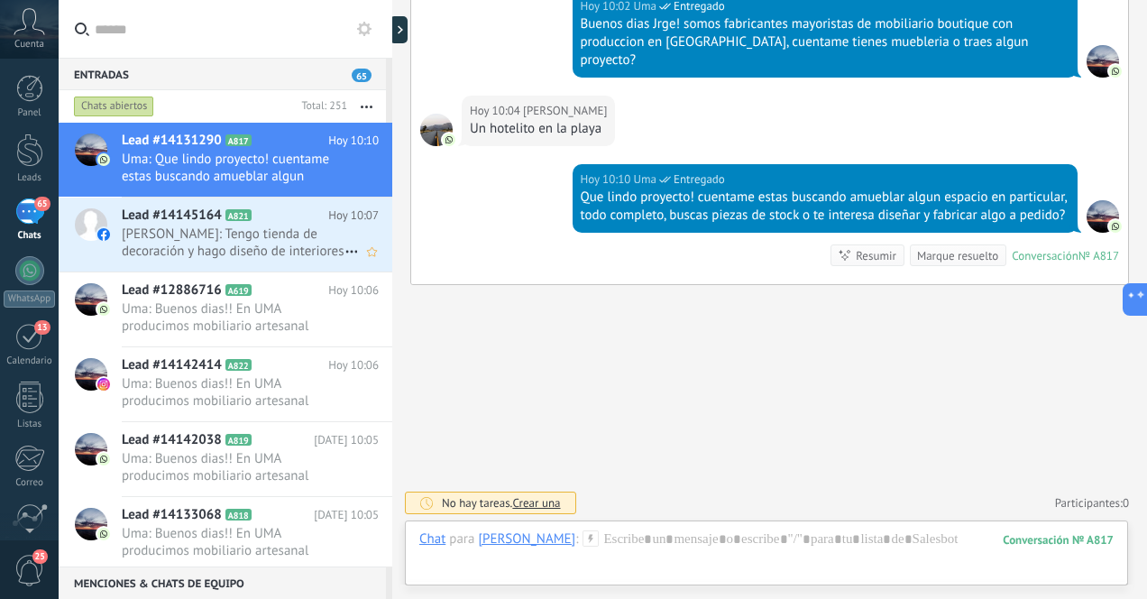
click at [280, 253] on span "[PERSON_NAME]: Tengo tienda de decoración y hago diseño de interiores" at bounding box center [233, 242] width 223 height 34
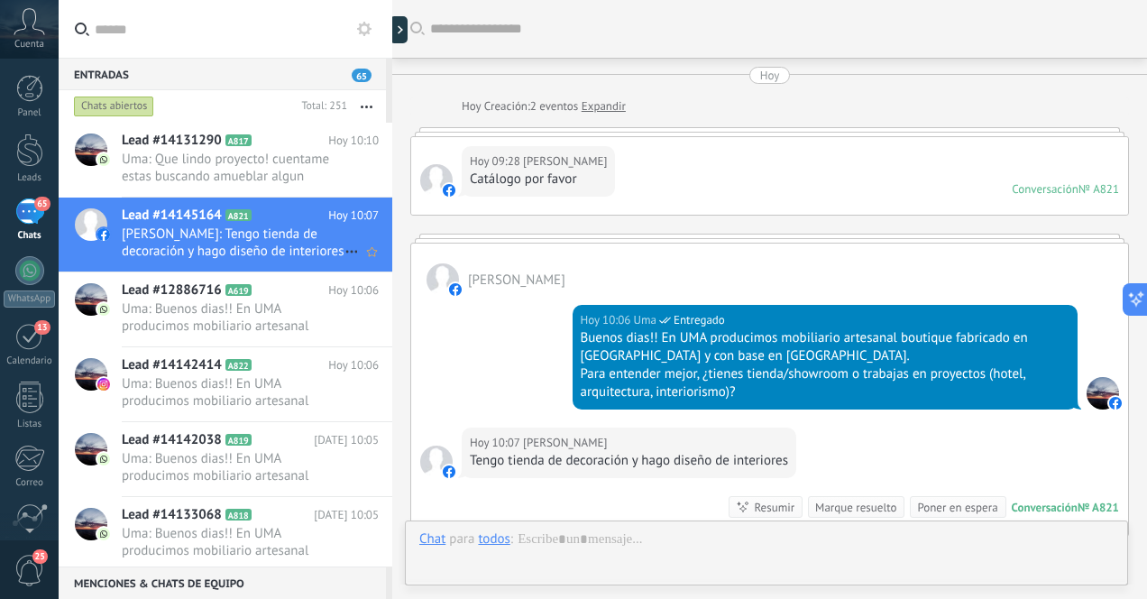
scroll to position [181, 0]
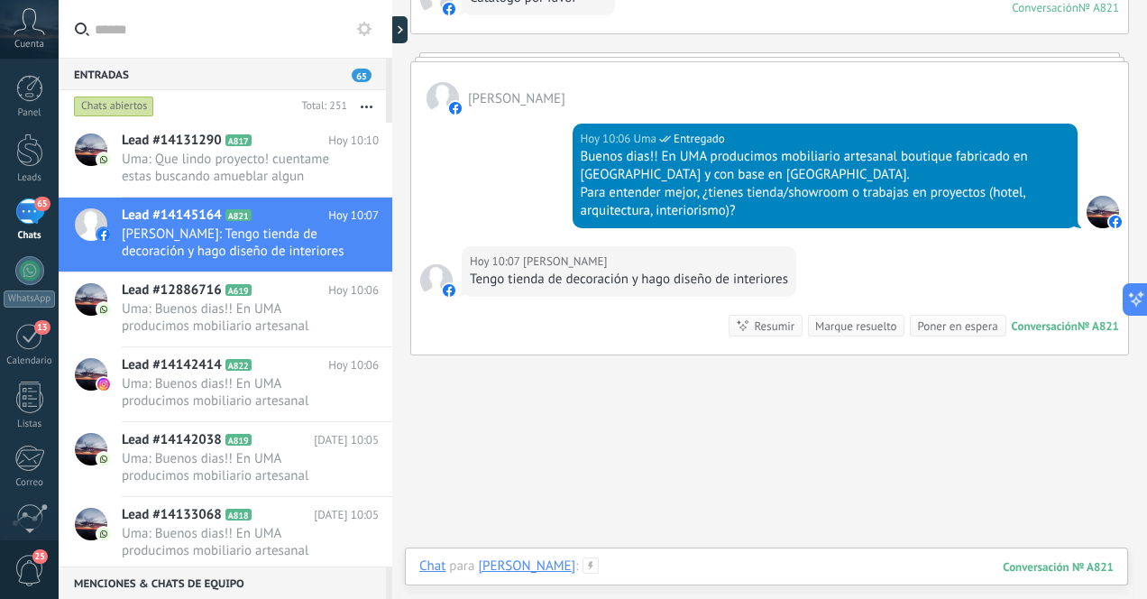
click at [842, 569] on div at bounding box center [766, 584] width 694 height 54
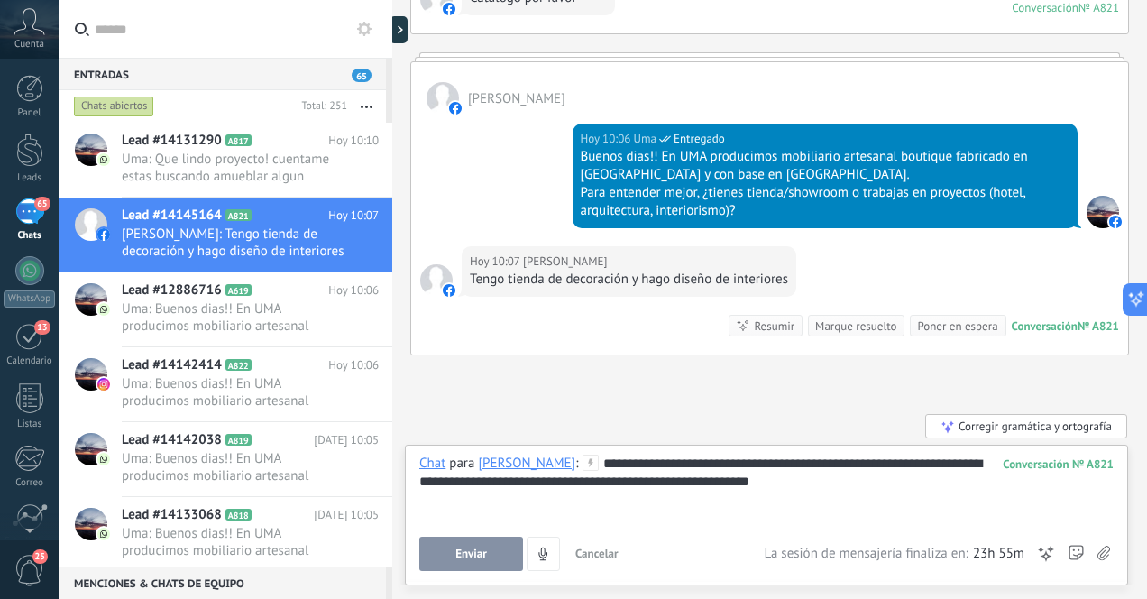
click at [476, 555] on span "Enviar" at bounding box center [471, 553] width 32 height 13
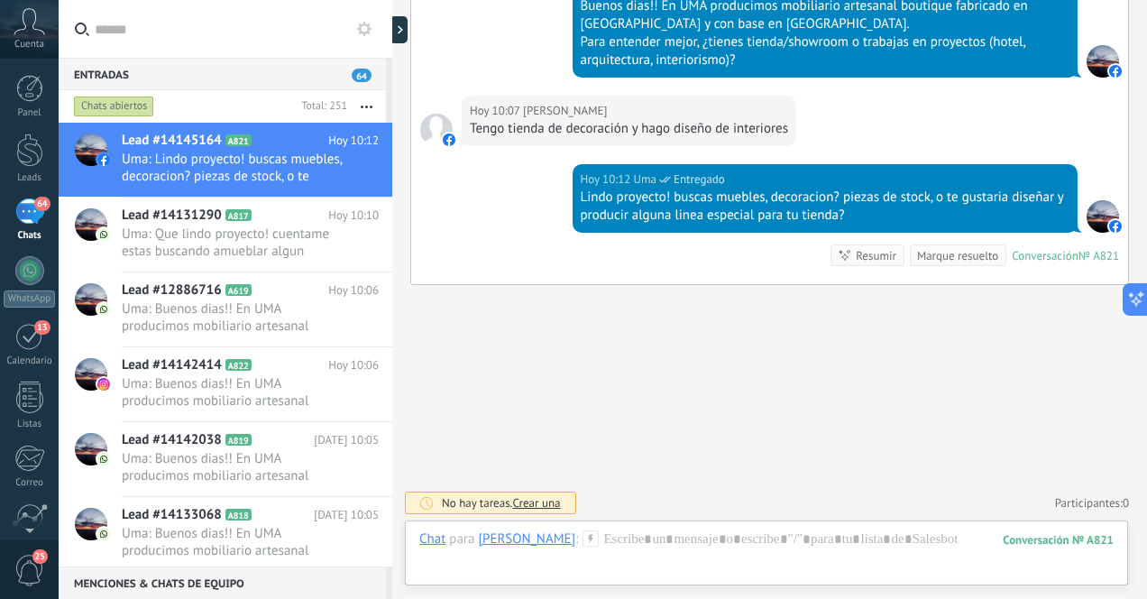
click at [27, 219] on div "64" at bounding box center [29, 211] width 29 height 26
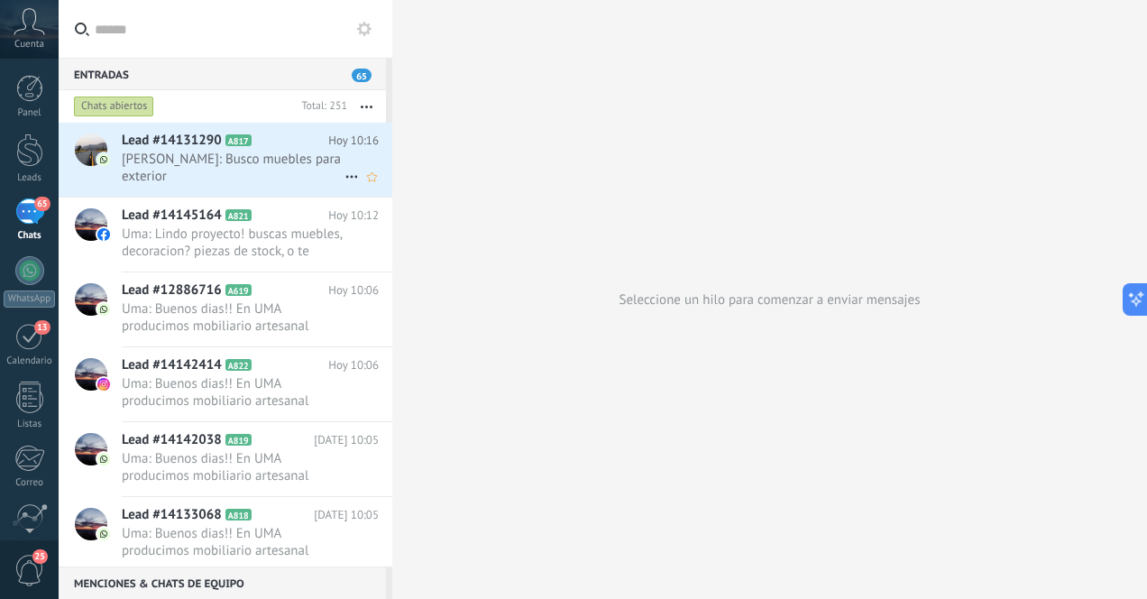
click at [235, 173] on span "[PERSON_NAME]: Busco muebles para exterior" at bounding box center [233, 168] width 223 height 34
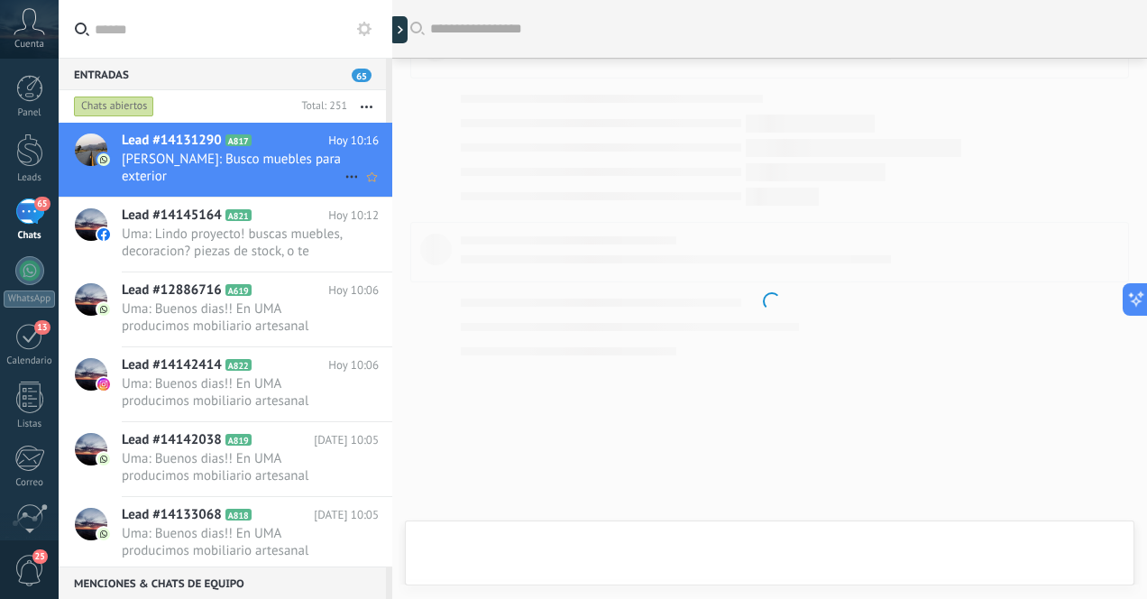
scroll to position [531, 0]
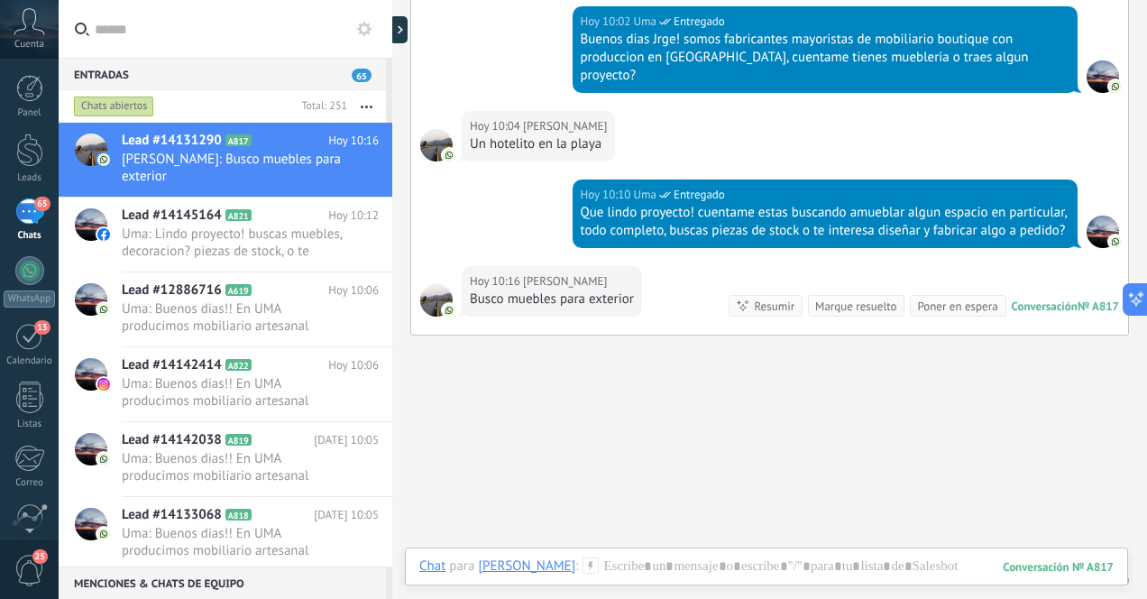
click at [582, 566] on icon at bounding box center [590, 565] width 16 height 16
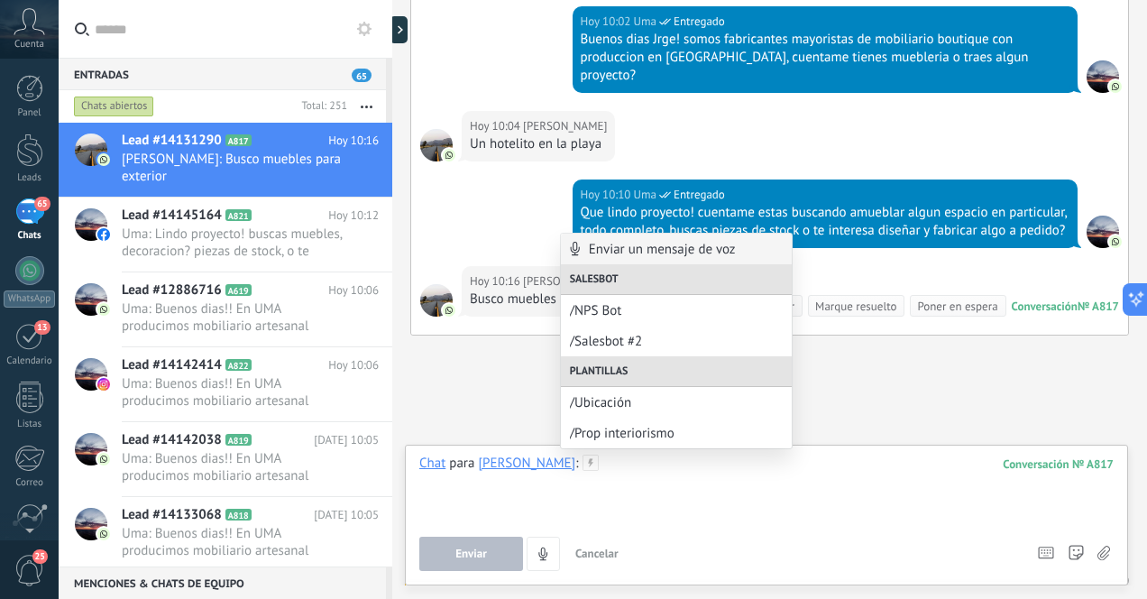
click at [719, 476] on div at bounding box center [766, 488] width 694 height 69
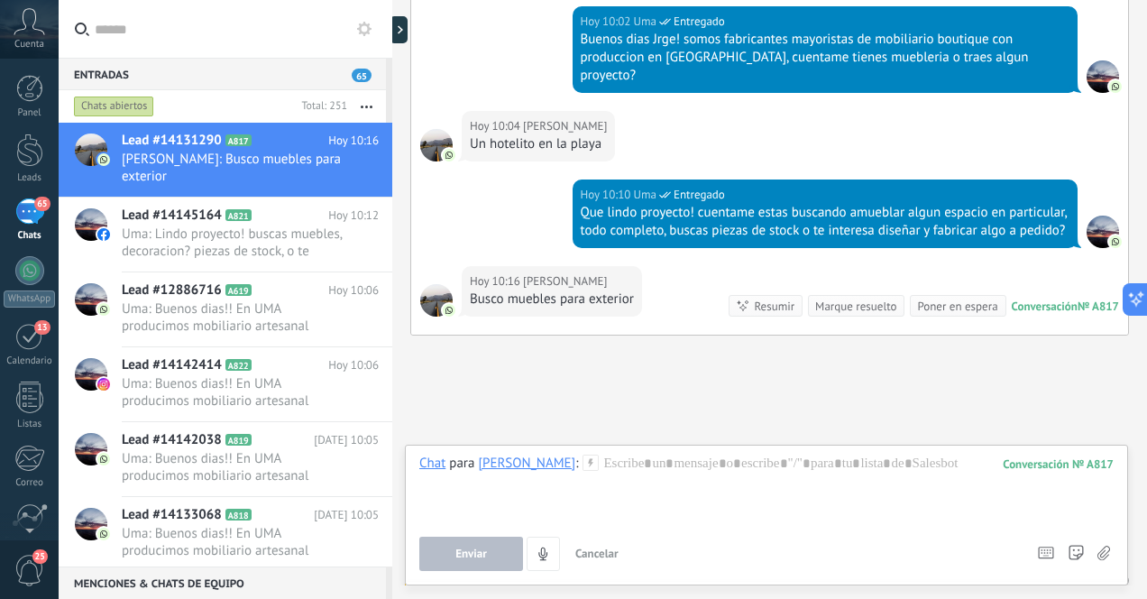
click at [722, 376] on div "Buscar Carga más [DATE] [DATE] Creación: 2 eventos Expandir [DATE] 20:33 [PERSO…" at bounding box center [769, 59] width 755 height 1181
click at [685, 274] on div "[DATE] 10:16 [PERSON_NAME] muebles para exterior Conversación № A817 Conversaci…" at bounding box center [769, 300] width 717 height 69
click at [320, 250] on span "Uma: Lindo proyecto! buscas muebles, decoracion? piezas de stock, o te gustaria…" at bounding box center [233, 242] width 223 height 34
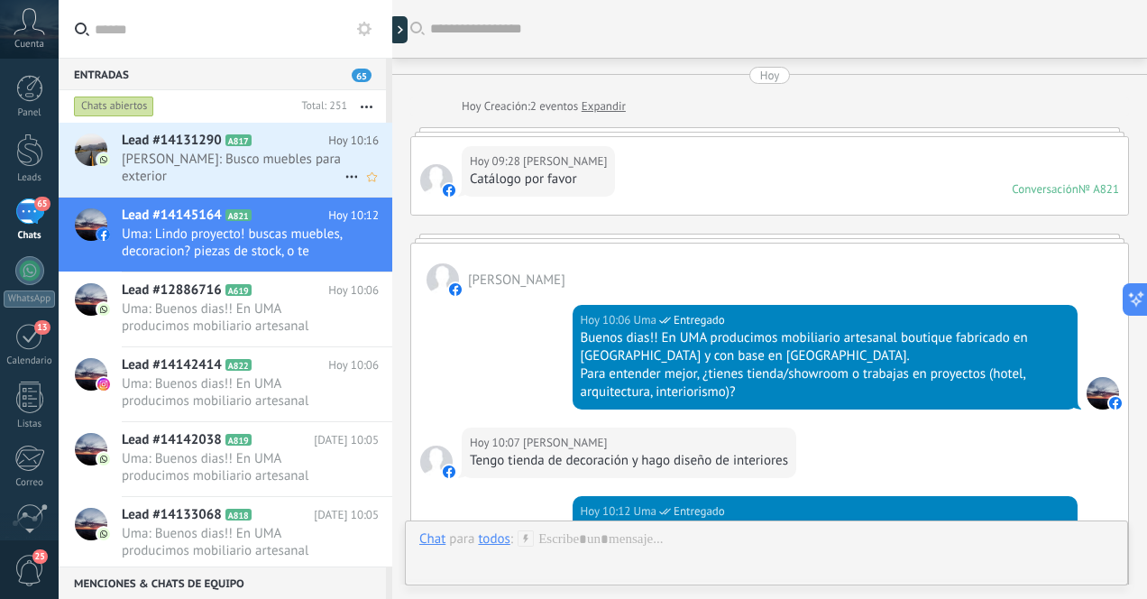
scroll to position [332, 0]
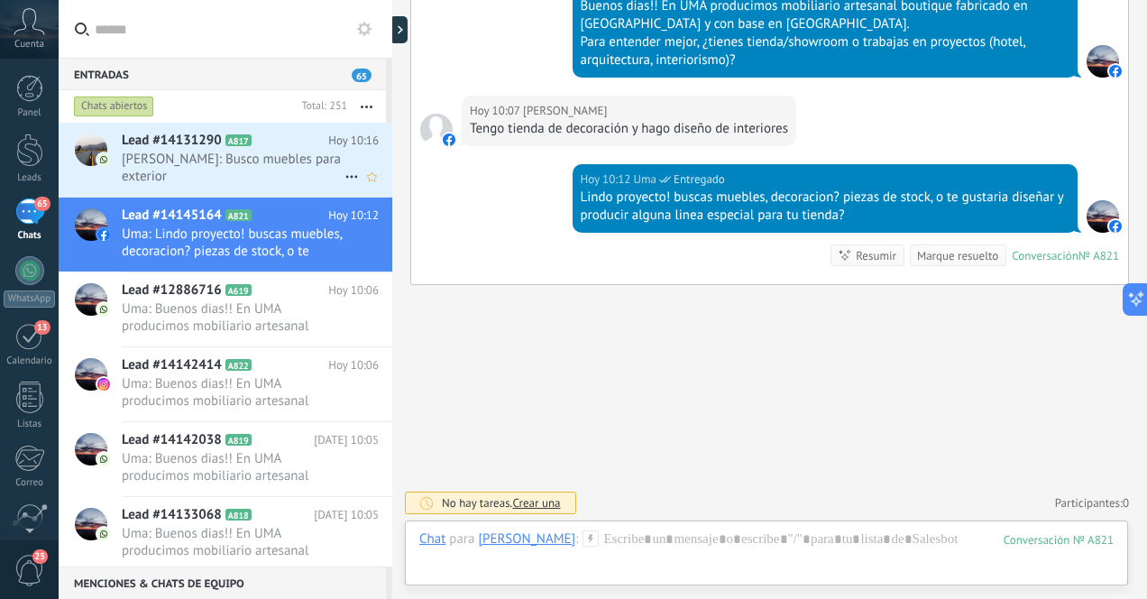
click at [250, 168] on span "[PERSON_NAME]: Busco muebles para exterior" at bounding box center [233, 168] width 223 height 34
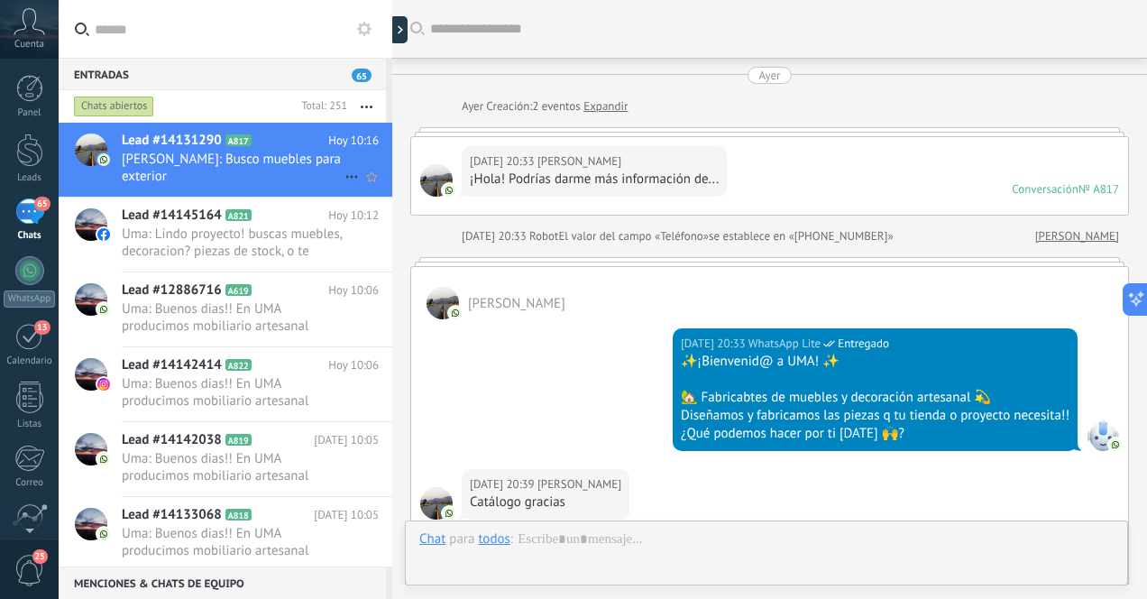
scroll to position [581, 0]
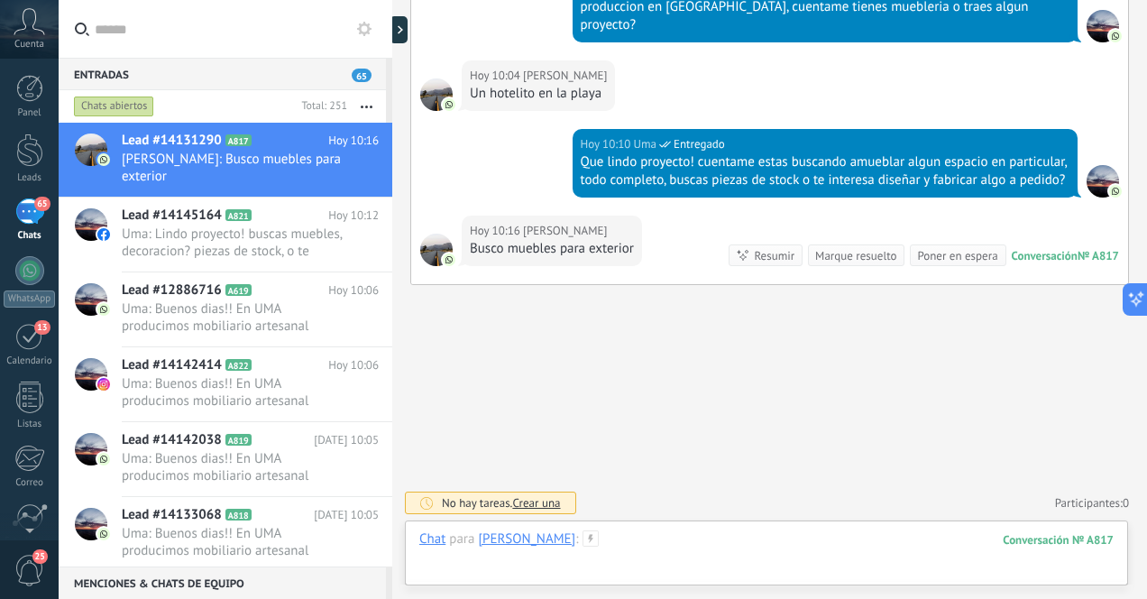
click at [782, 544] on div at bounding box center [766, 557] width 694 height 54
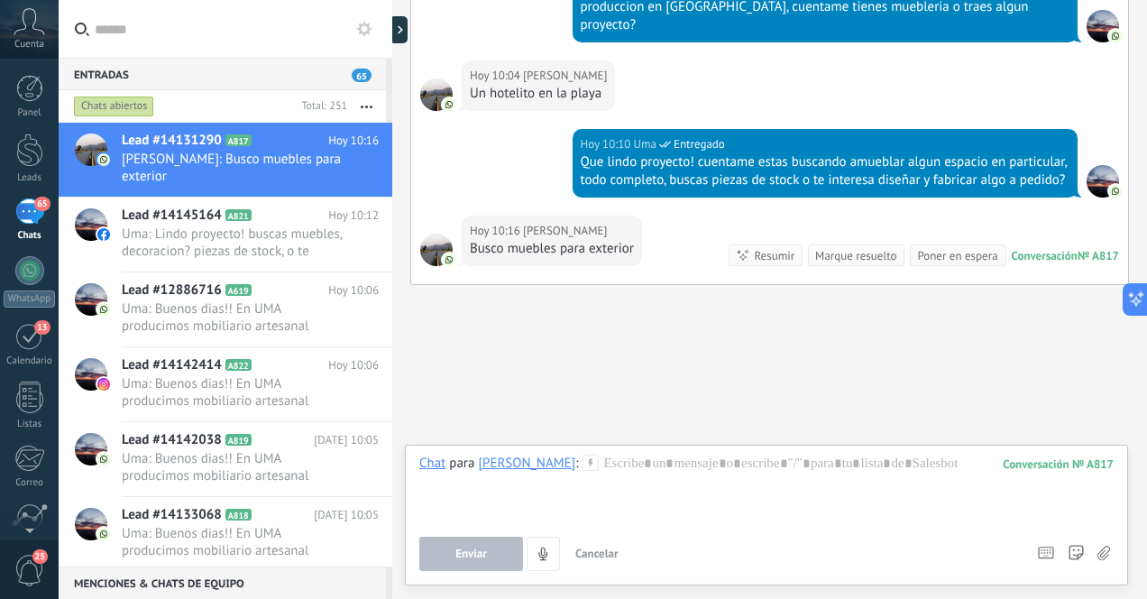
click at [1105, 555] on icon at bounding box center [1103, 552] width 13 height 15
click at [0, 0] on input "file" at bounding box center [0, 0] width 0 height 0
click at [736, 466] on div at bounding box center [766, 488] width 694 height 69
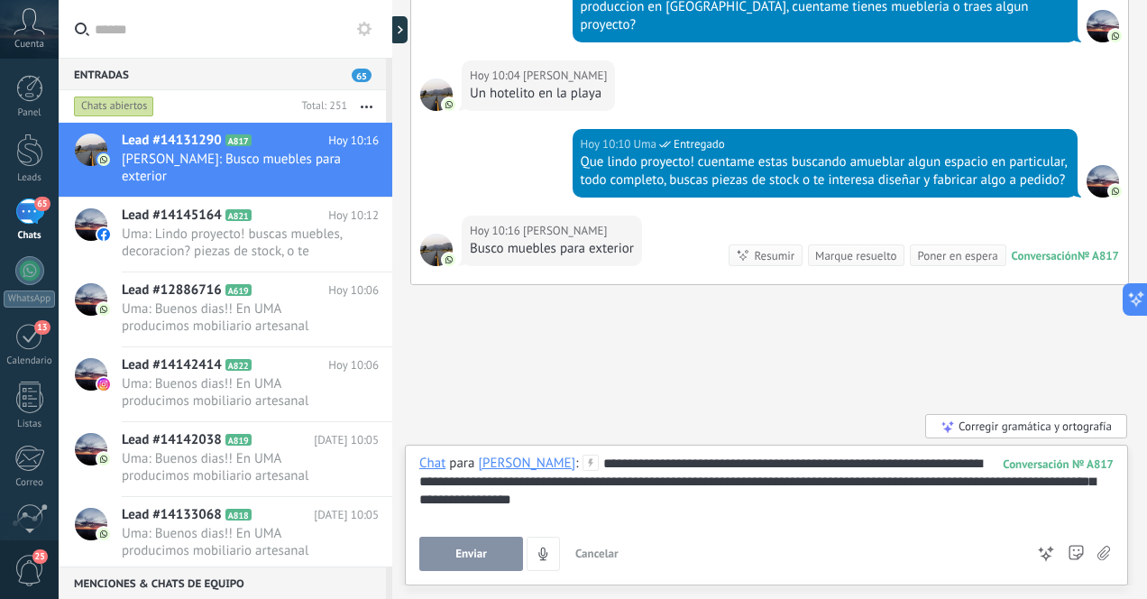
click at [588, 460] on div "**********" at bounding box center [766, 488] width 694 height 69
click at [474, 551] on span "Enviar" at bounding box center [471, 553] width 32 height 13
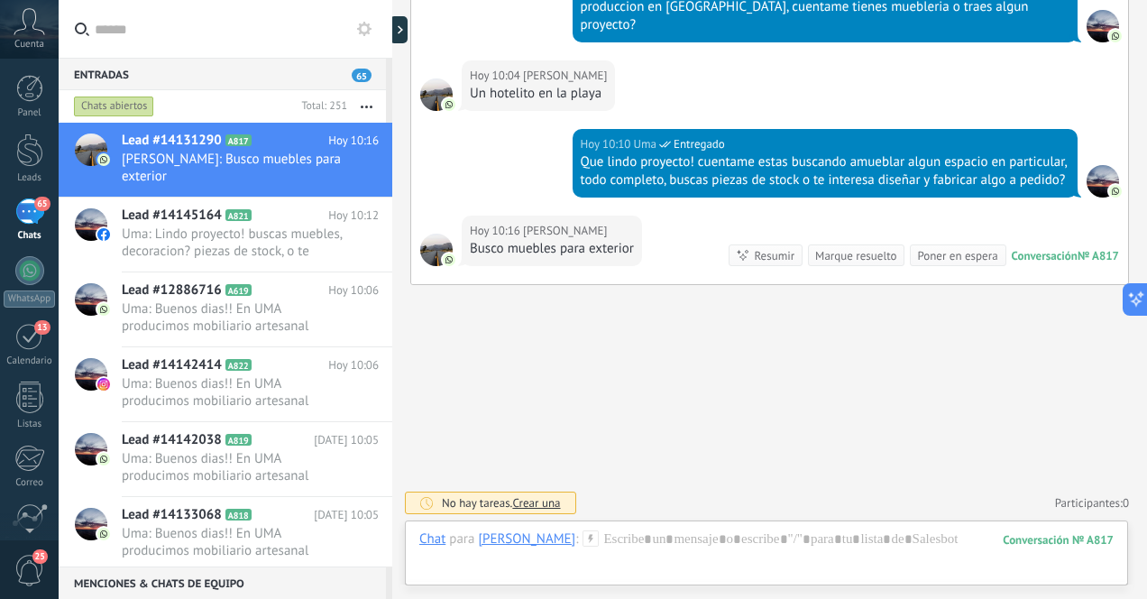
scroll to position [719, 0]
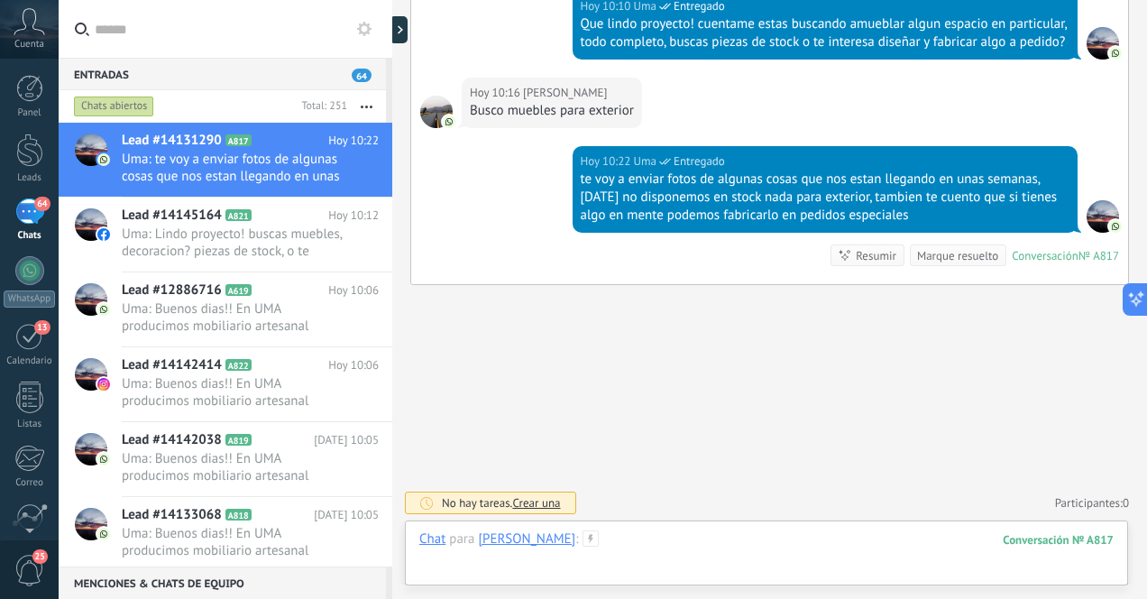
click at [874, 544] on div at bounding box center [766, 557] width 694 height 54
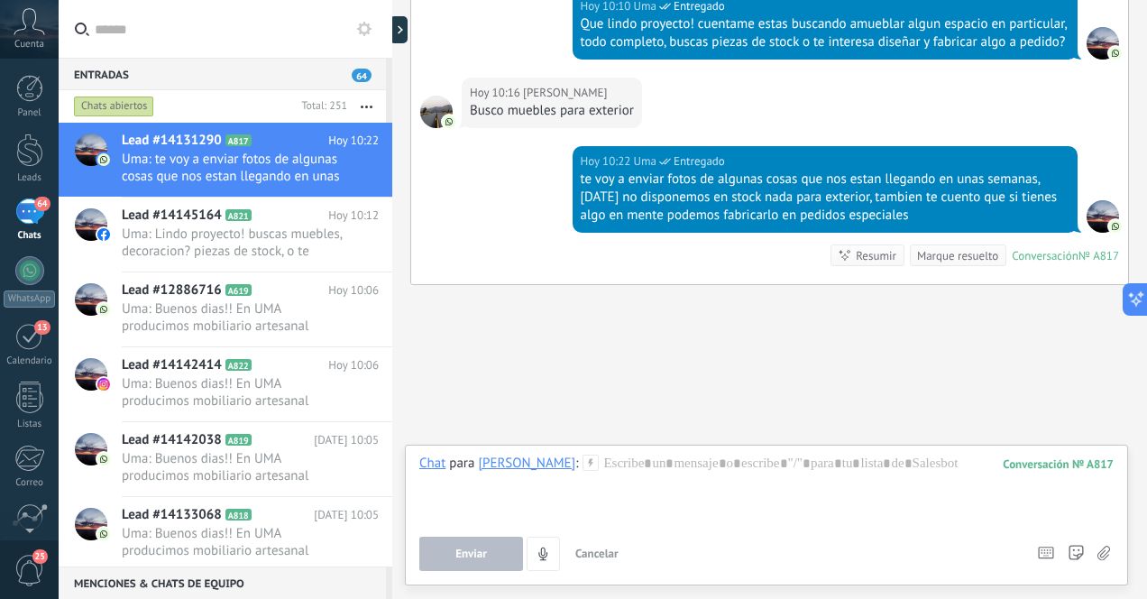
click at [1102, 554] on icon at bounding box center [1103, 552] width 13 height 15
click at [0, 0] on input "file" at bounding box center [0, 0] width 0 height 0
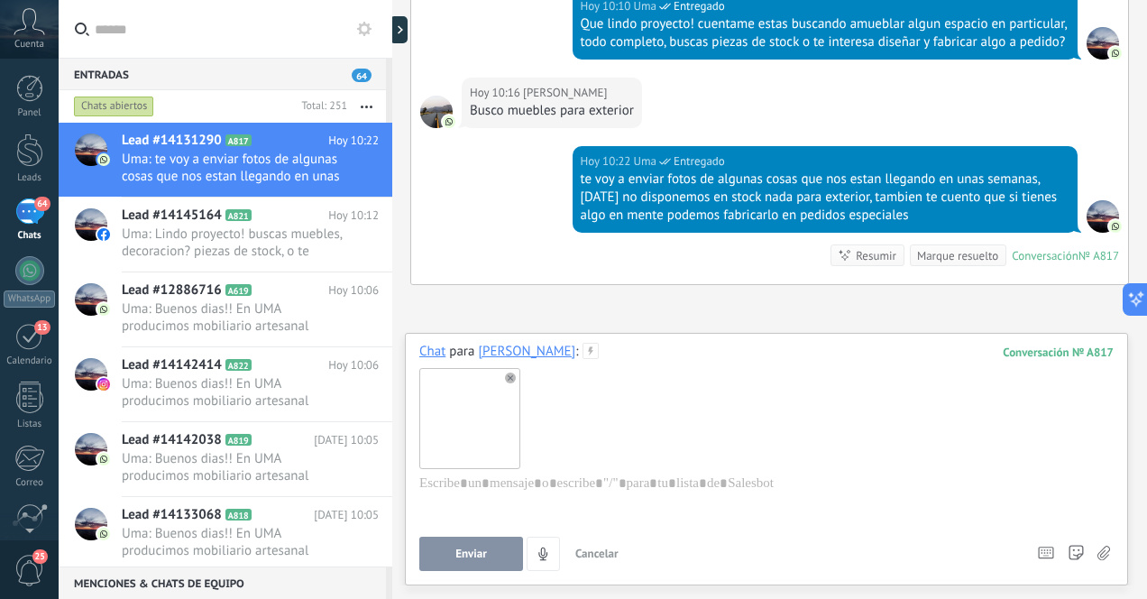
click at [464, 554] on span "Enviar" at bounding box center [471, 553] width 32 height 13
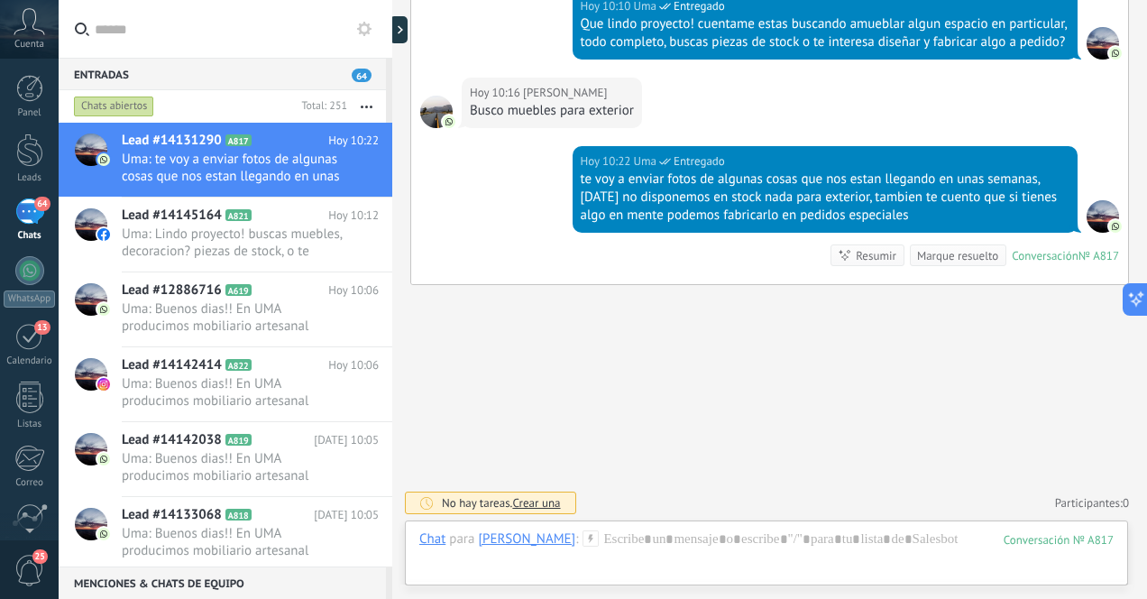
scroll to position [869, 0]
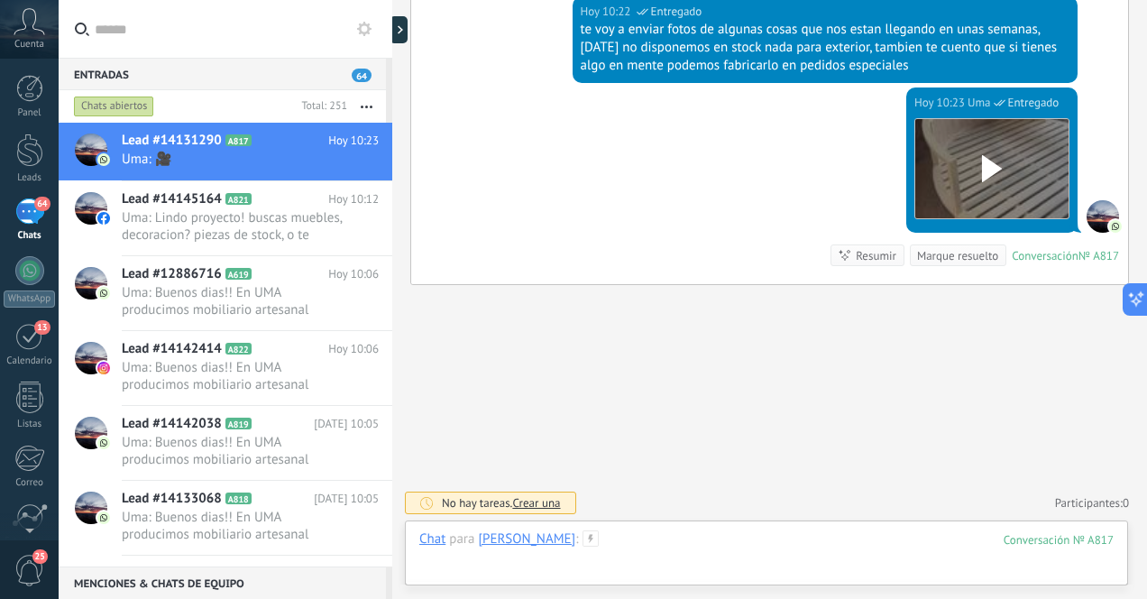
click at [866, 548] on div at bounding box center [766, 557] width 694 height 54
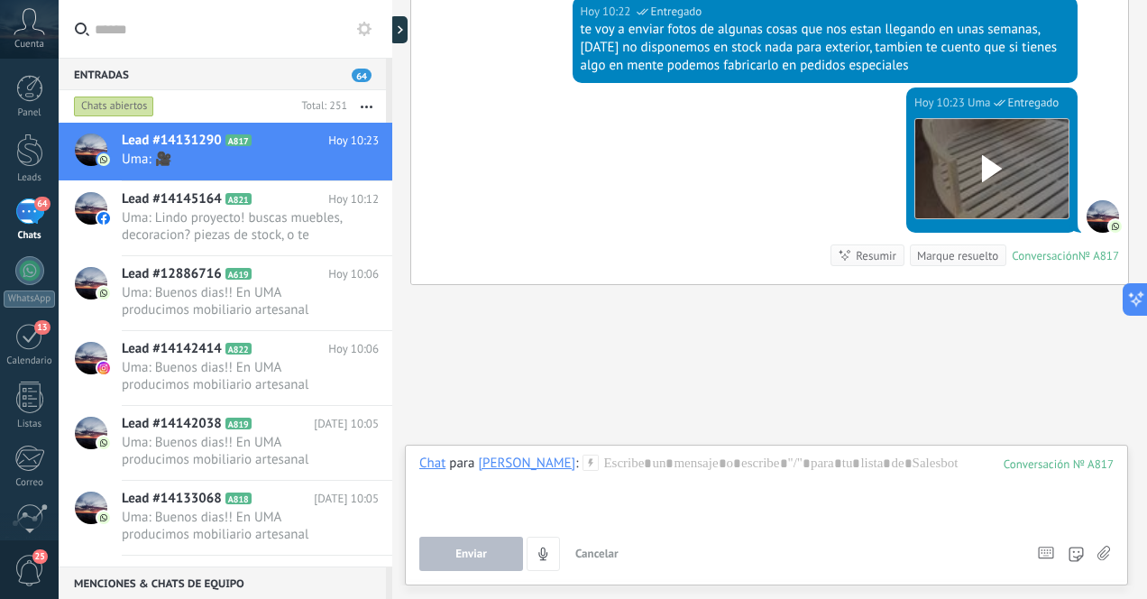
click at [1104, 551] on icon at bounding box center [1103, 552] width 13 height 15
click at [0, 0] on input "file" at bounding box center [0, 0] width 0 height 0
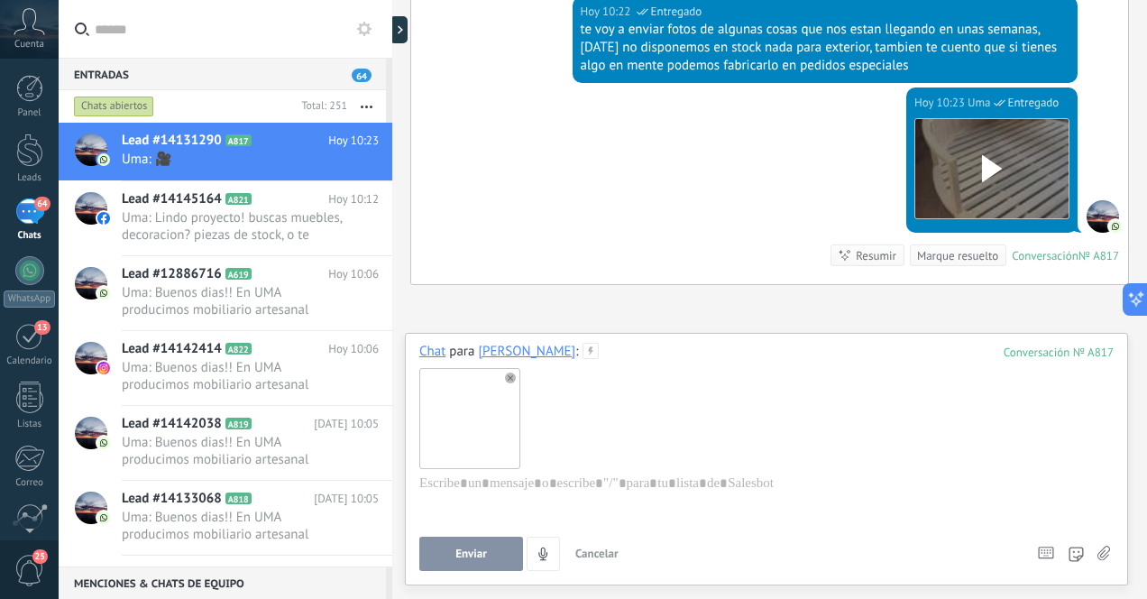
click at [479, 556] on span "Enviar" at bounding box center [471, 553] width 32 height 13
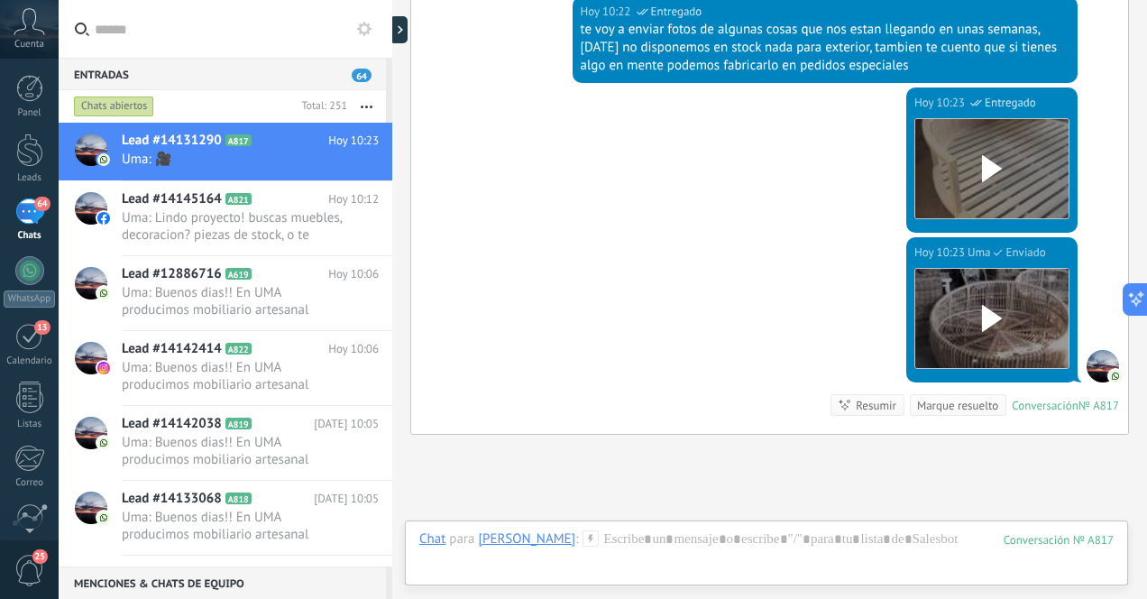
scroll to position [1019, 0]
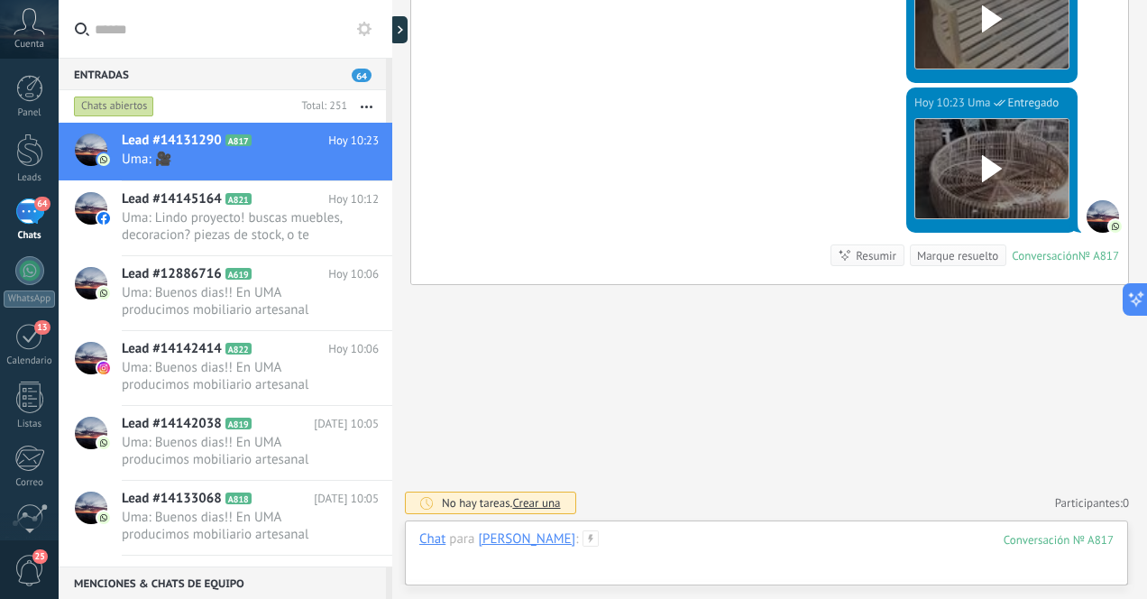
click at [782, 545] on div at bounding box center [766, 557] width 694 height 54
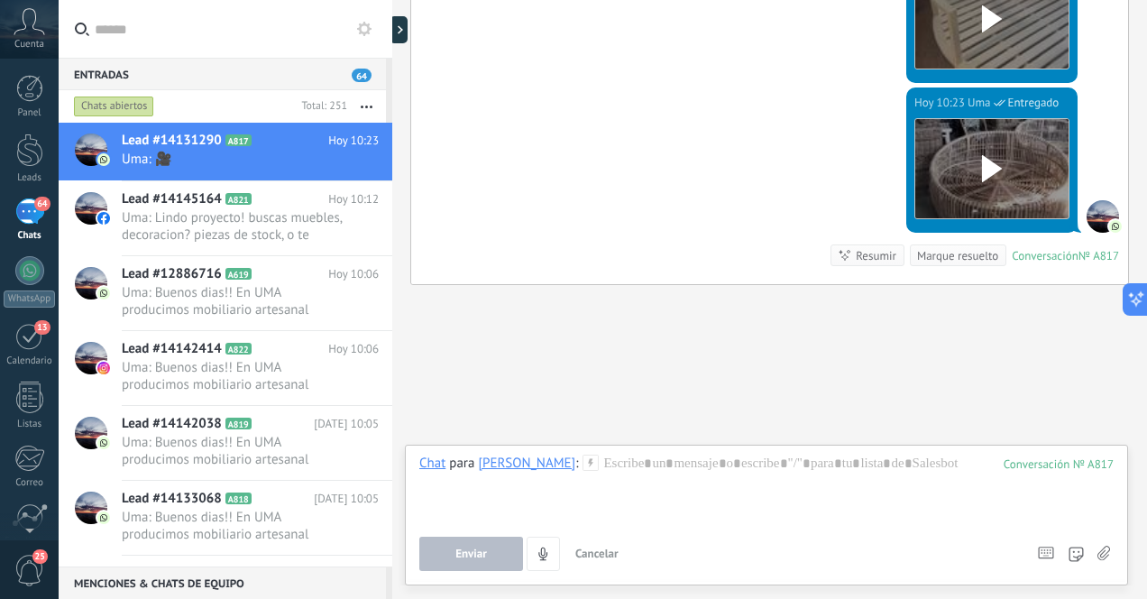
click at [1104, 553] on icon at bounding box center [1103, 552] width 13 height 15
click at [0, 0] on input "file" at bounding box center [0, 0] width 0 height 0
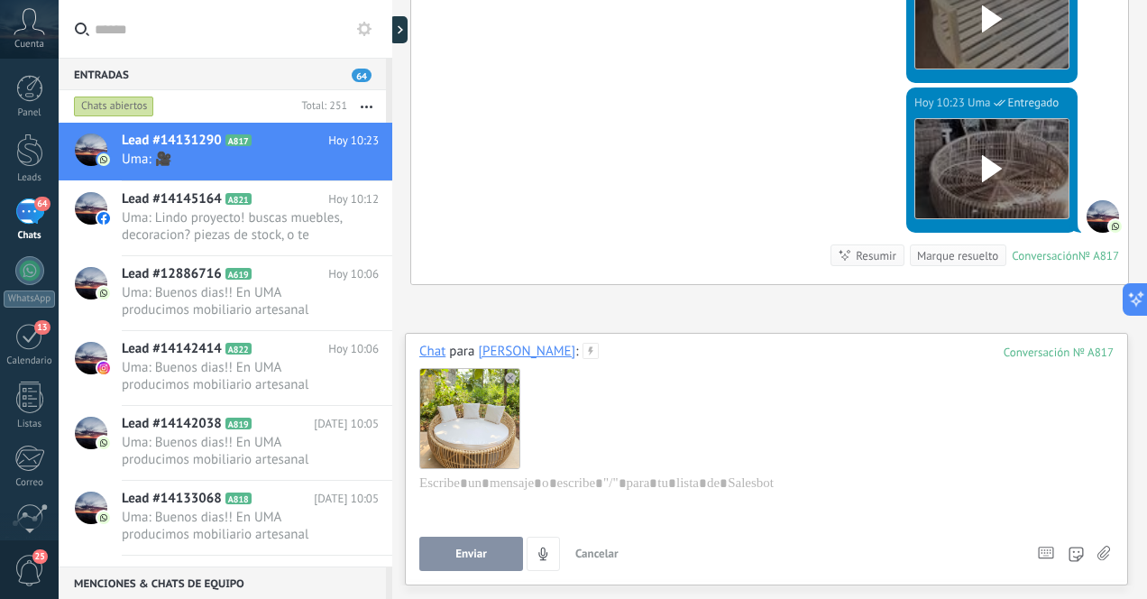
click at [468, 553] on span "Enviar" at bounding box center [471, 553] width 32 height 13
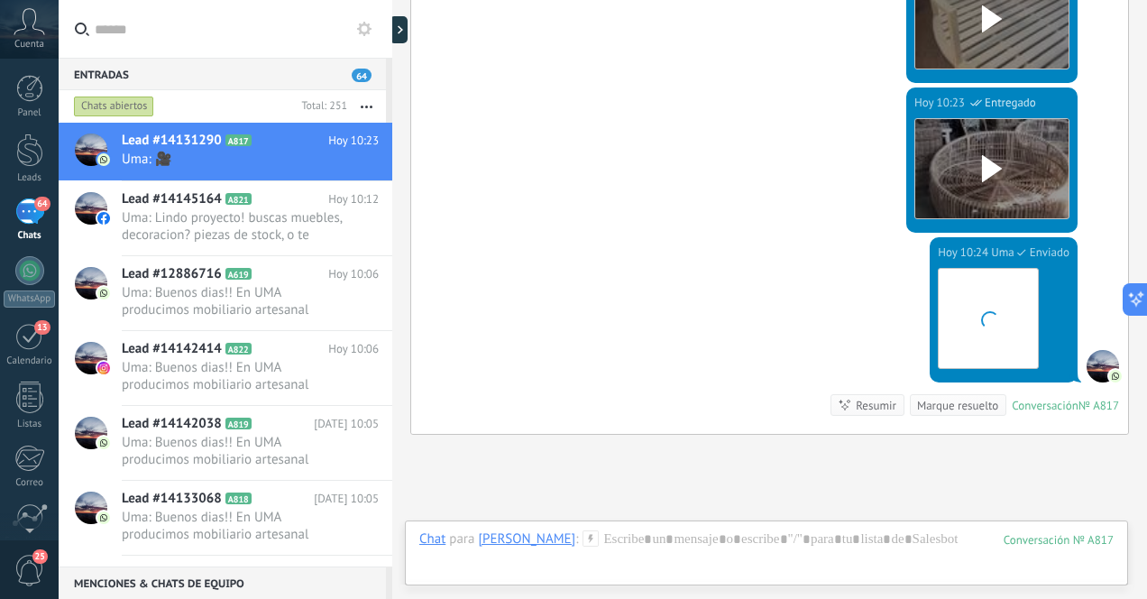
scroll to position [1168, 0]
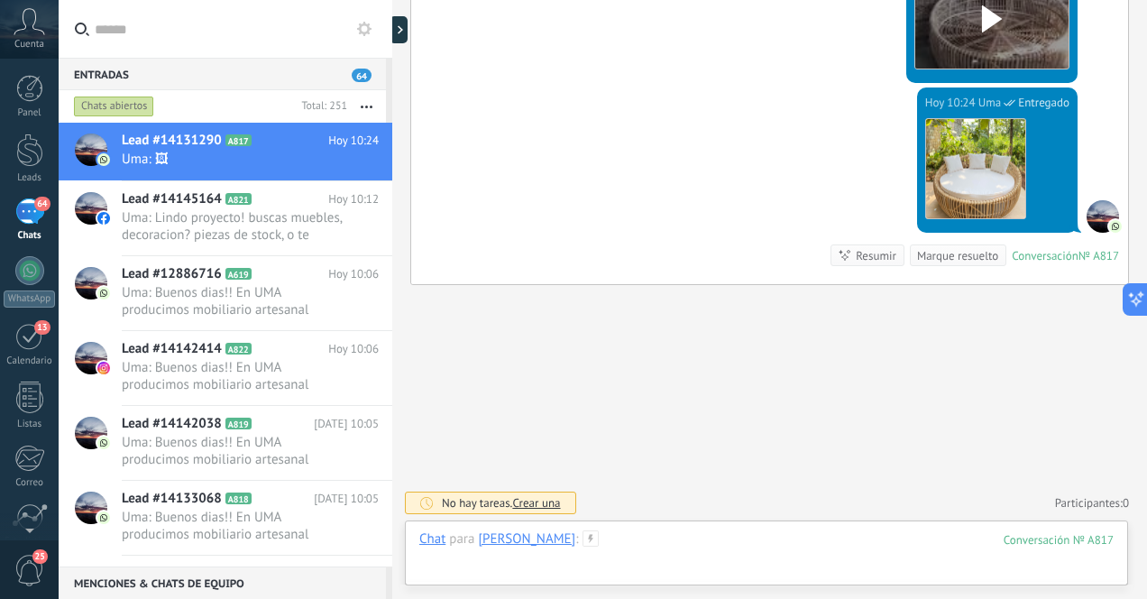
click at [856, 549] on div at bounding box center [766, 557] width 694 height 54
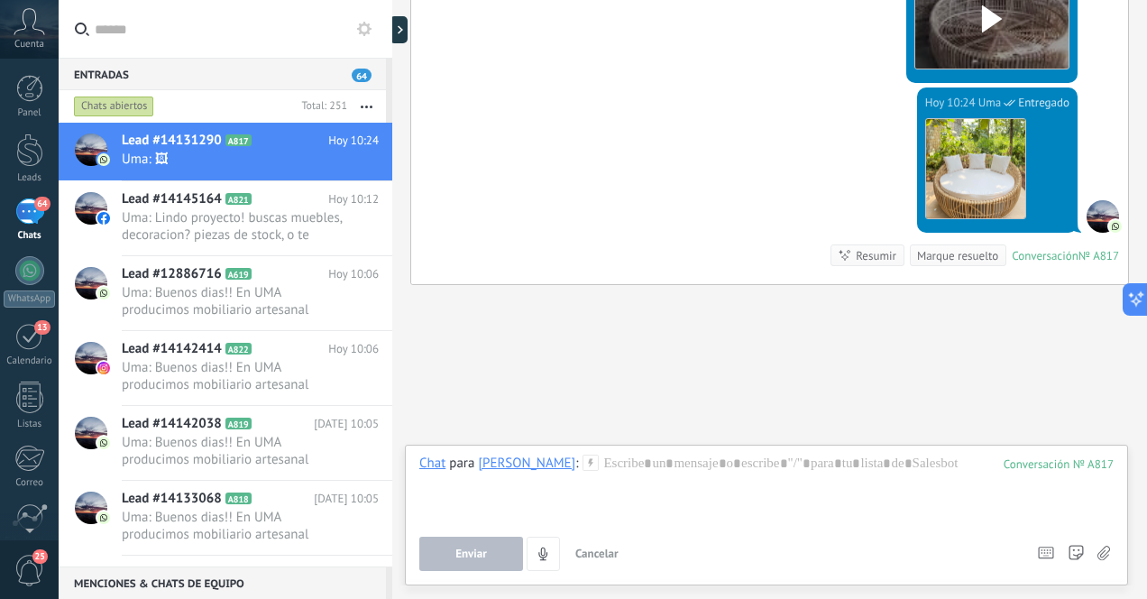
click at [1110, 549] on div "Enviar Cancelar Rastrear clics en links ? Reducir links largos y rastrear clics…" at bounding box center [766, 553] width 694 height 34
click at [1106, 553] on use at bounding box center [1103, 552] width 13 height 14
click at [0, 0] on input "file" at bounding box center [0, 0] width 0 height 0
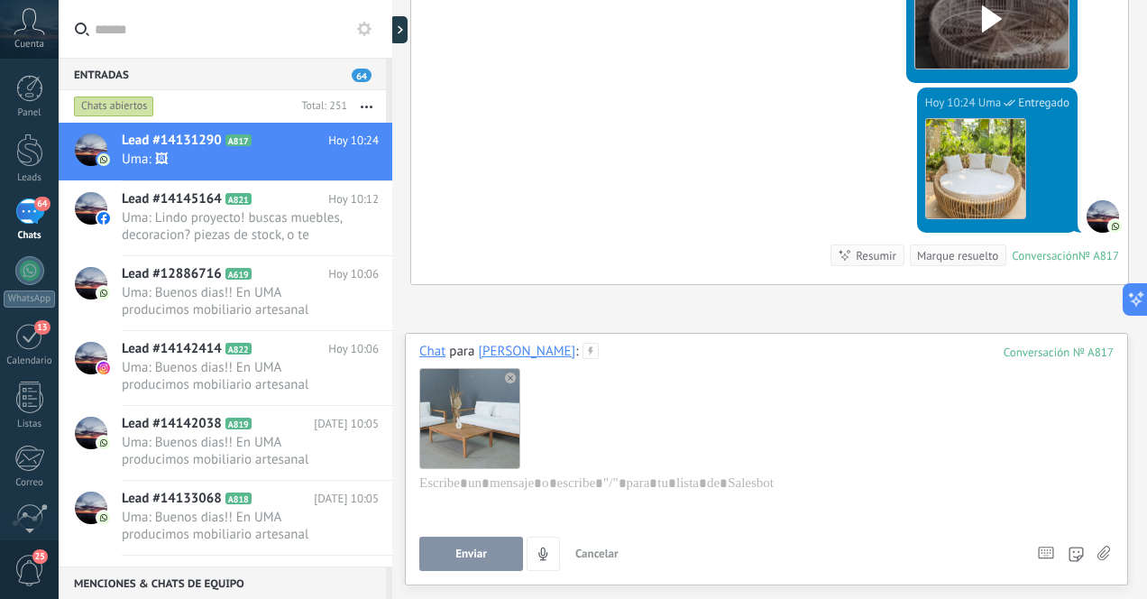
click at [472, 555] on span "Enviar" at bounding box center [471, 553] width 32 height 13
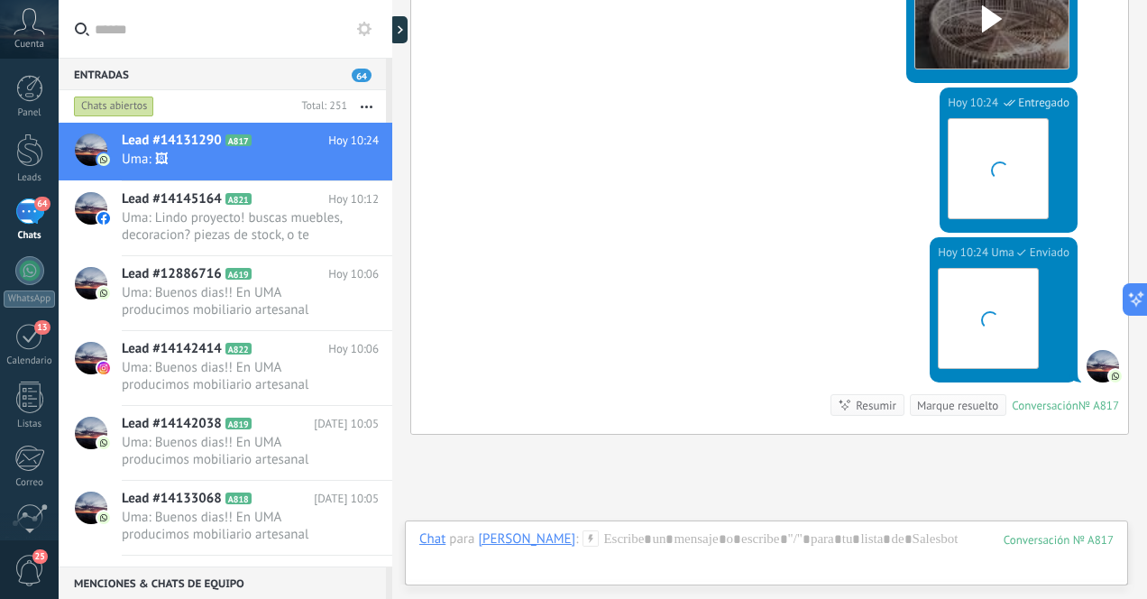
scroll to position [1318, 0]
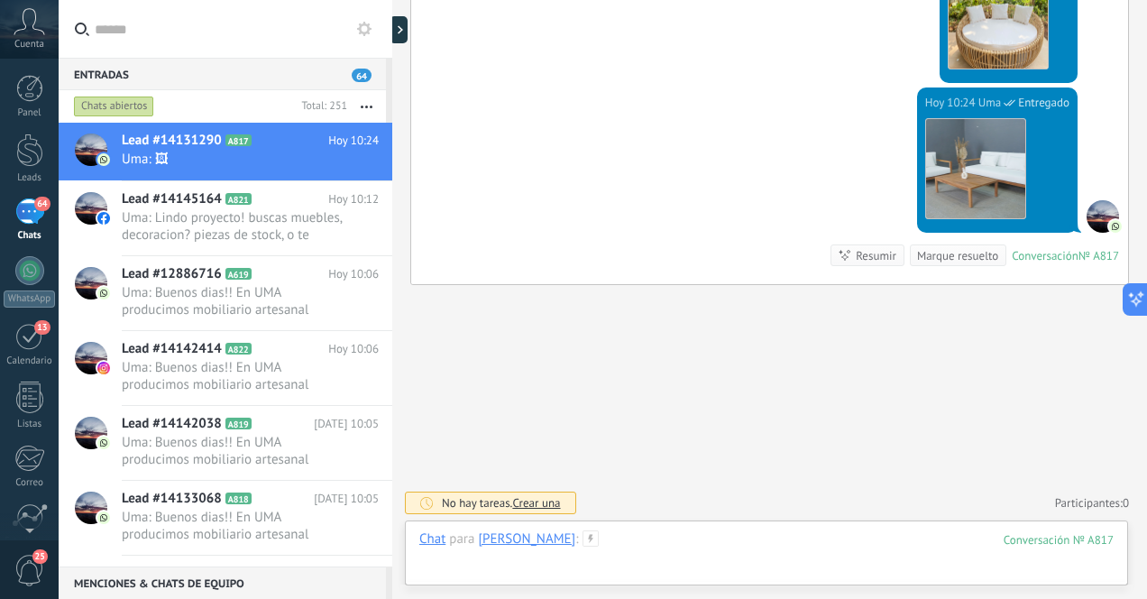
click at [899, 554] on div at bounding box center [766, 557] width 694 height 54
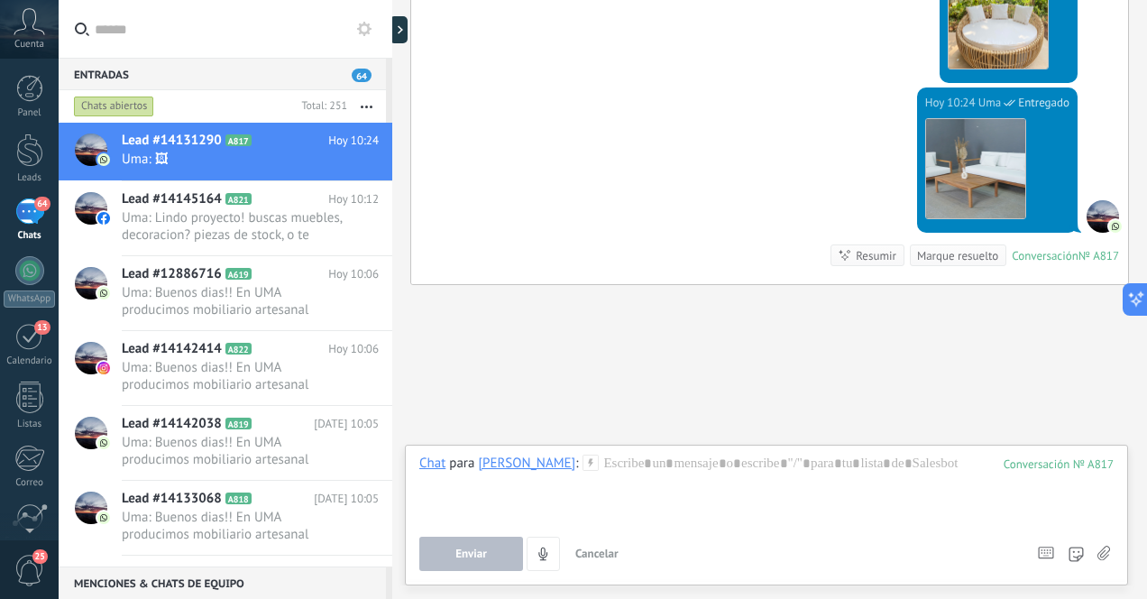
click at [1104, 553] on icon at bounding box center [1103, 552] width 13 height 15
click at [0, 0] on input "file" at bounding box center [0, 0] width 0 height 0
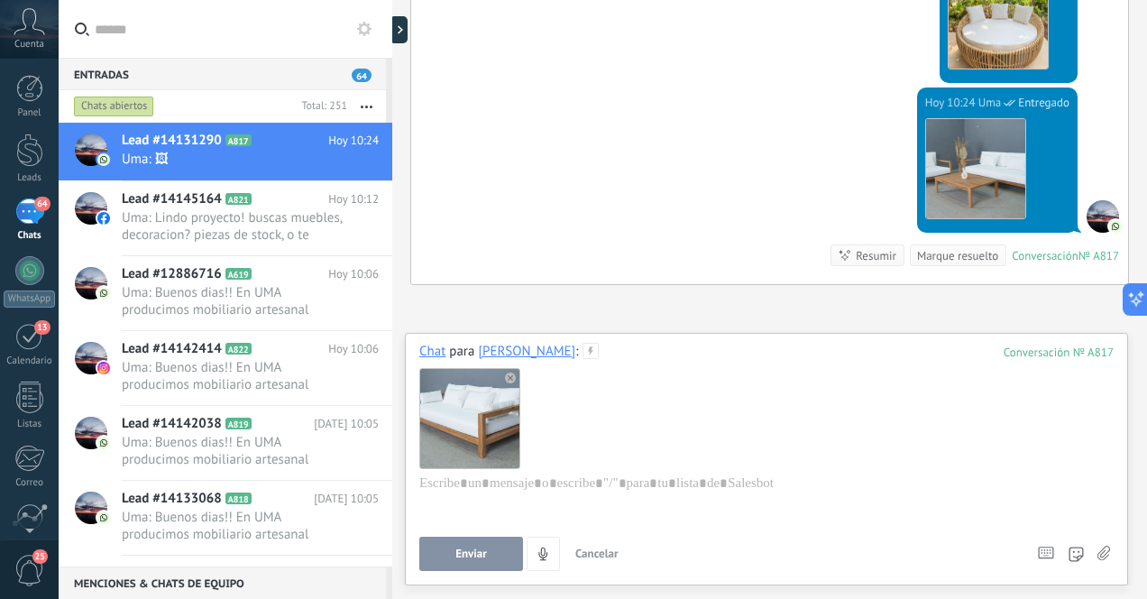
click at [474, 553] on span "Enviar" at bounding box center [471, 553] width 32 height 13
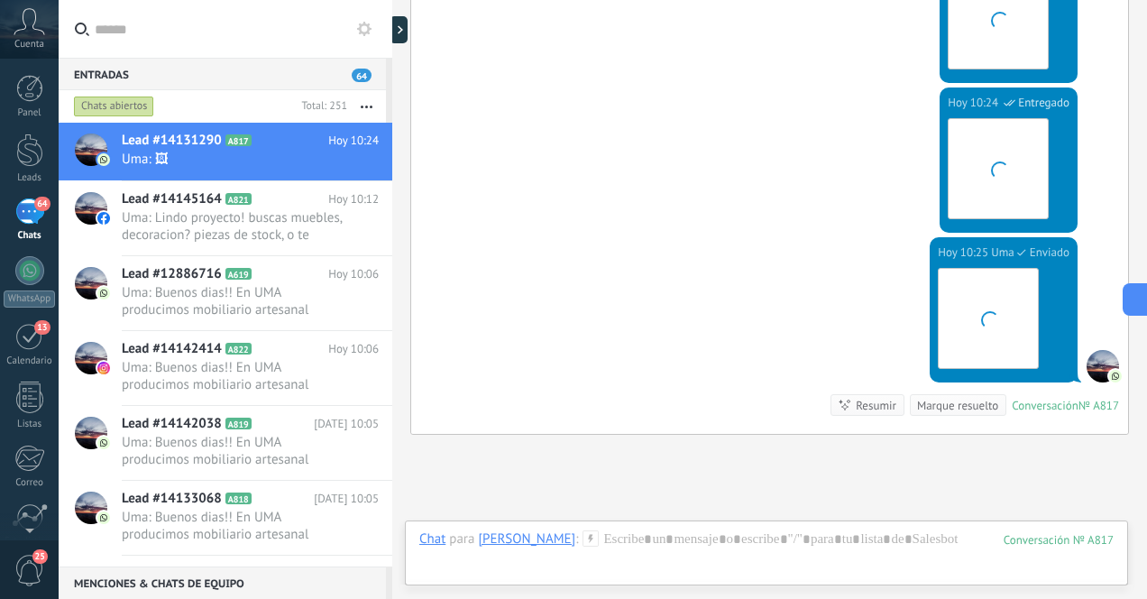
scroll to position [1468, 0]
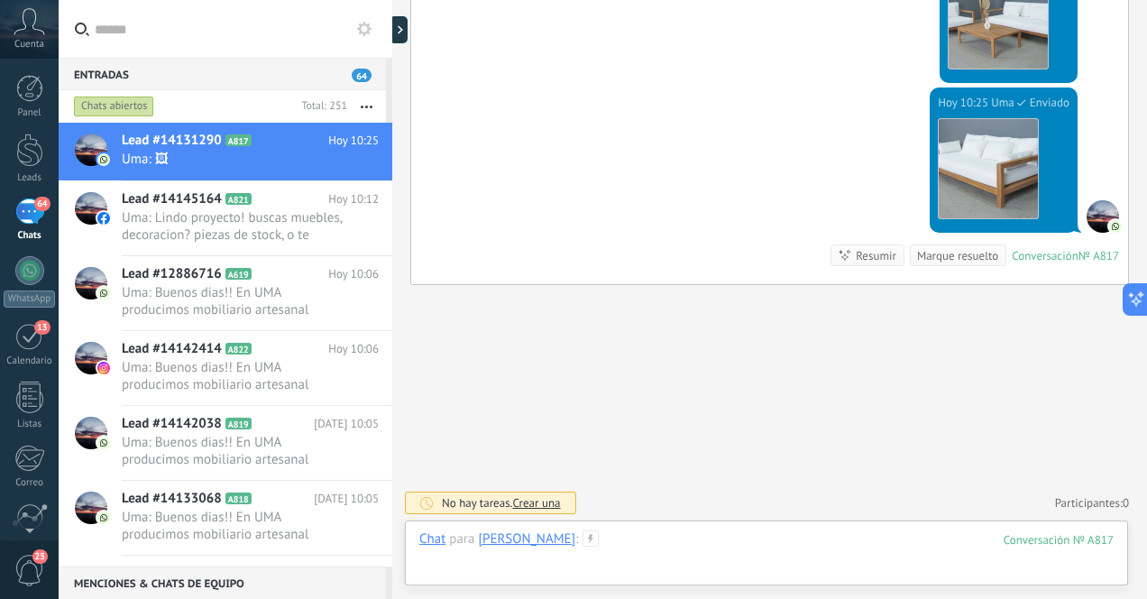
click at [814, 545] on div at bounding box center [766, 557] width 694 height 54
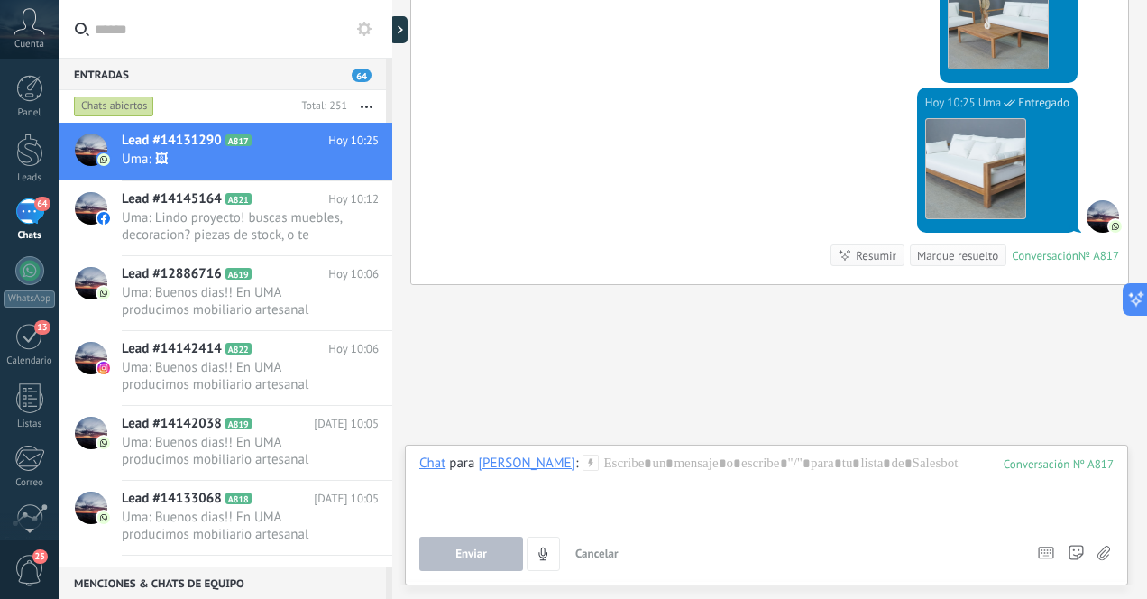
click at [1106, 552] on icon at bounding box center [1103, 552] width 13 height 15
click at [0, 0] on input "file" at bounding box center [0, 0] width 0 height 0
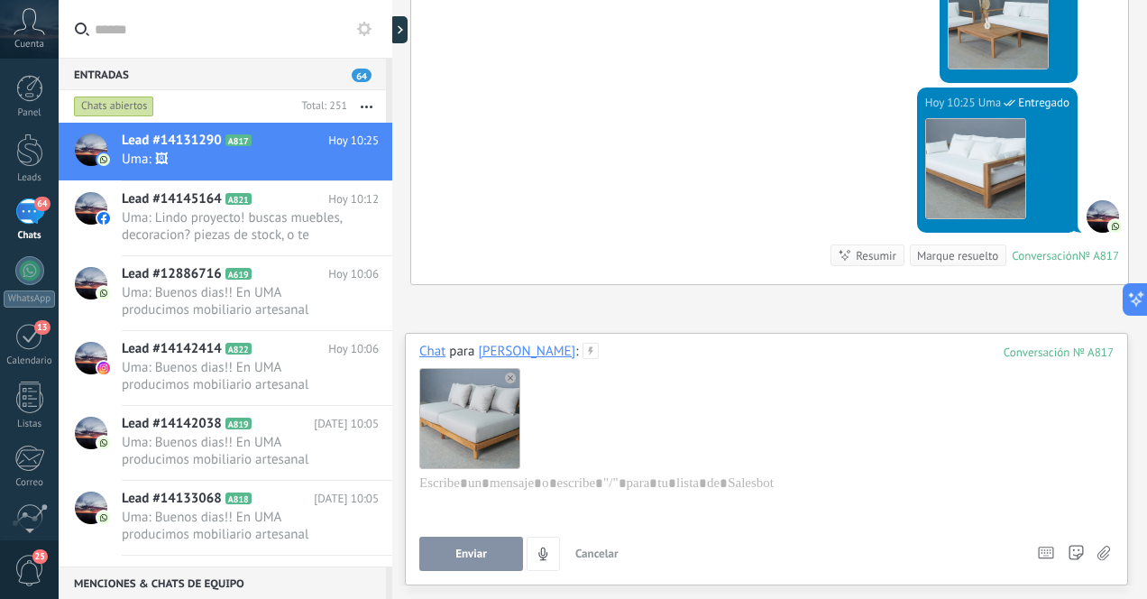
click at [480, 554] on span "Enviar" at bounding box center [471, 553] width 32 height 13
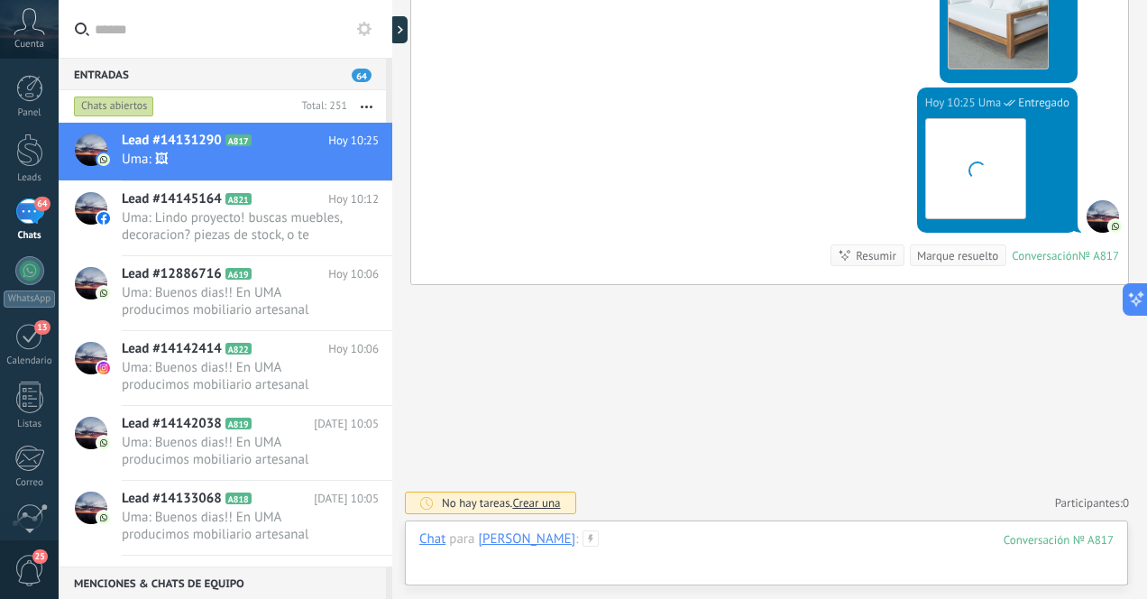
click at [876, 546] on div at bounding box center [766, 557] width 694 height 54
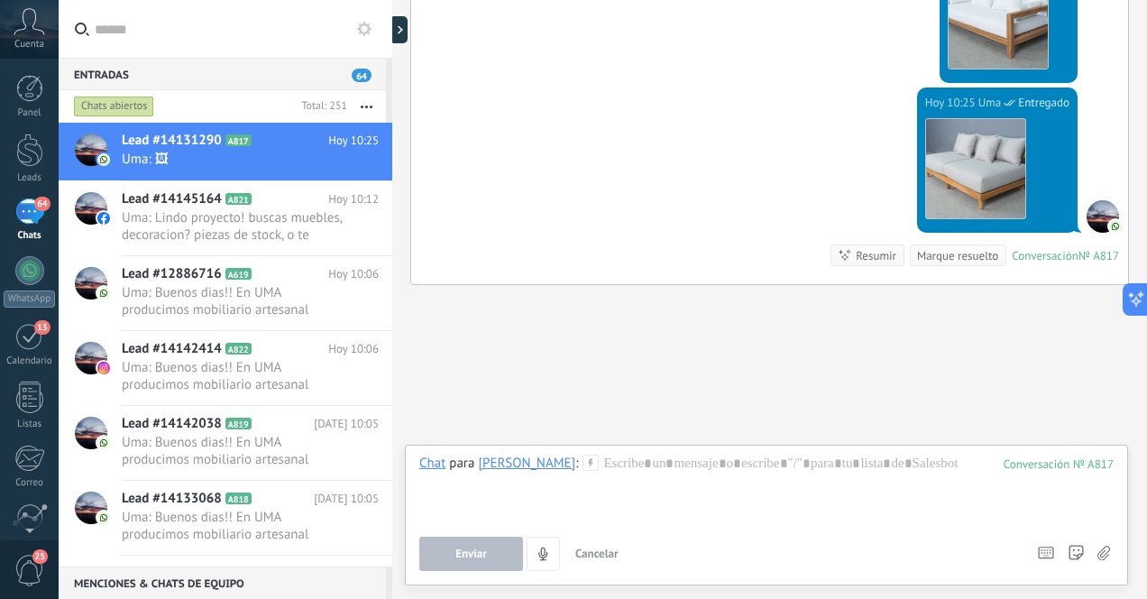
click at [1109, 549] on div "Enviar Cancelar Rastrear clics en links ? Reducir links largos y rastrear clics…" at bounding box center [766, 553] width 694 height 34
click at [1102, 552] on use at bounding box center [1103, 552] width 13 height 14
click at [0, 0] on input "file" at bounding box center [0, 0] width 0 height 0
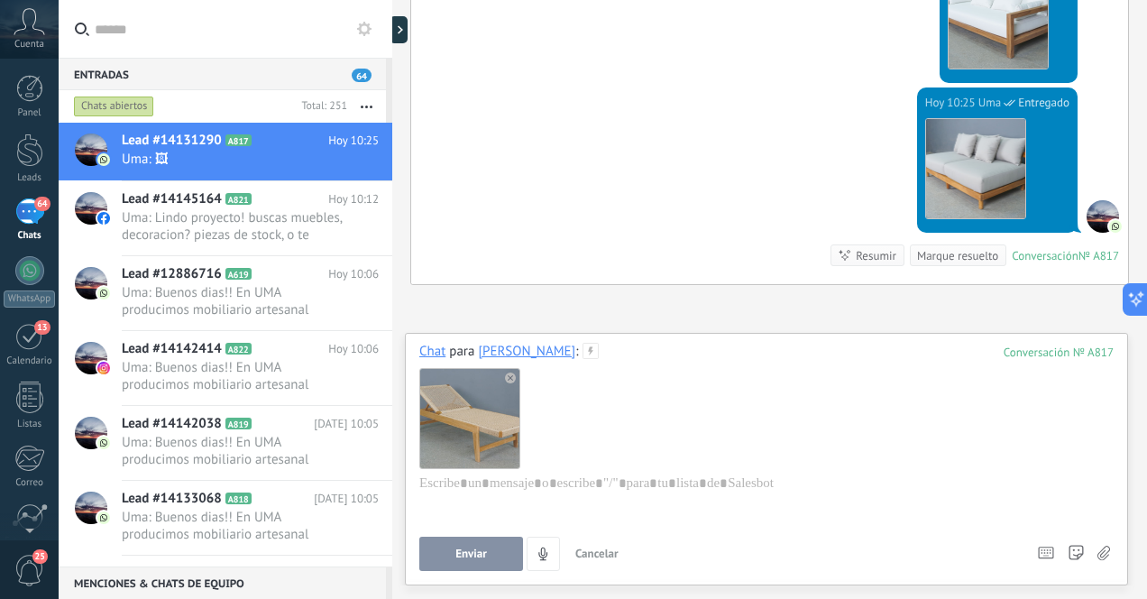
click at [484, 556] on span "Enviar" at bounding box center [471, 553] width 32 height 13
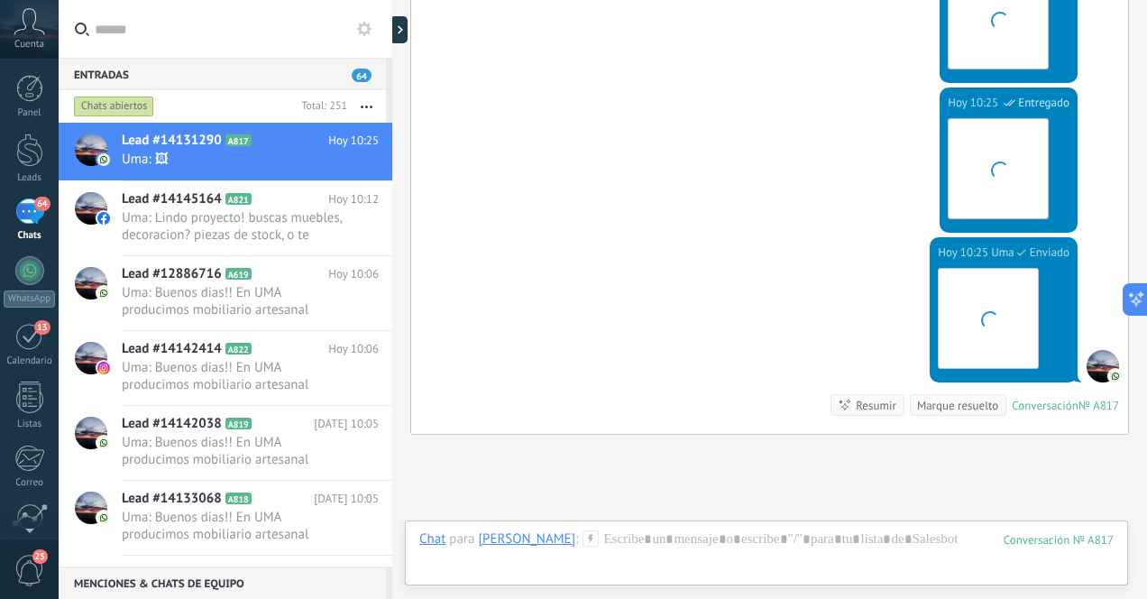
scroll to position [1767, 0]
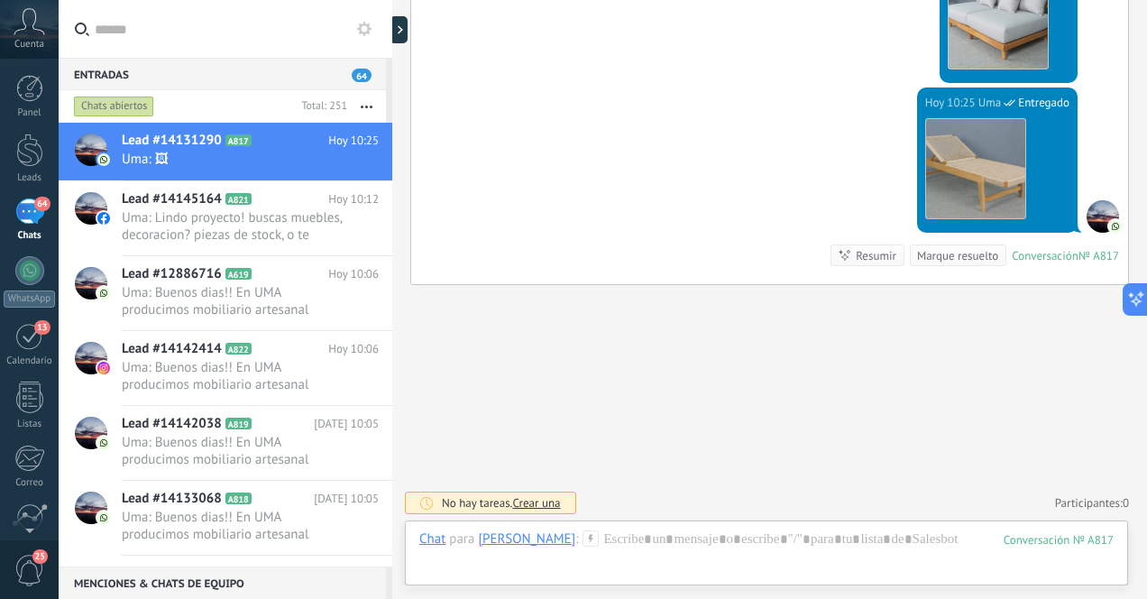
click at [26, 219] on div "64" at bounding box center [29, 211] width 29 height 26
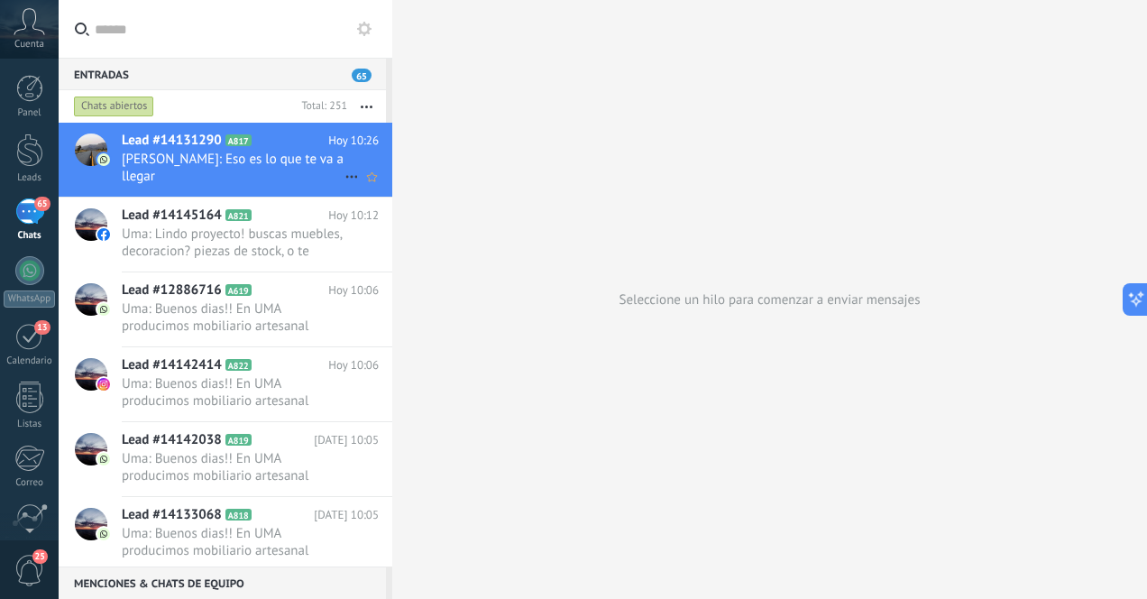
click at [255, 168] on span "[PERSON_NAME]: Eso es lo que te va a llegar" at bounding box center [233, 168] width 223 height 34
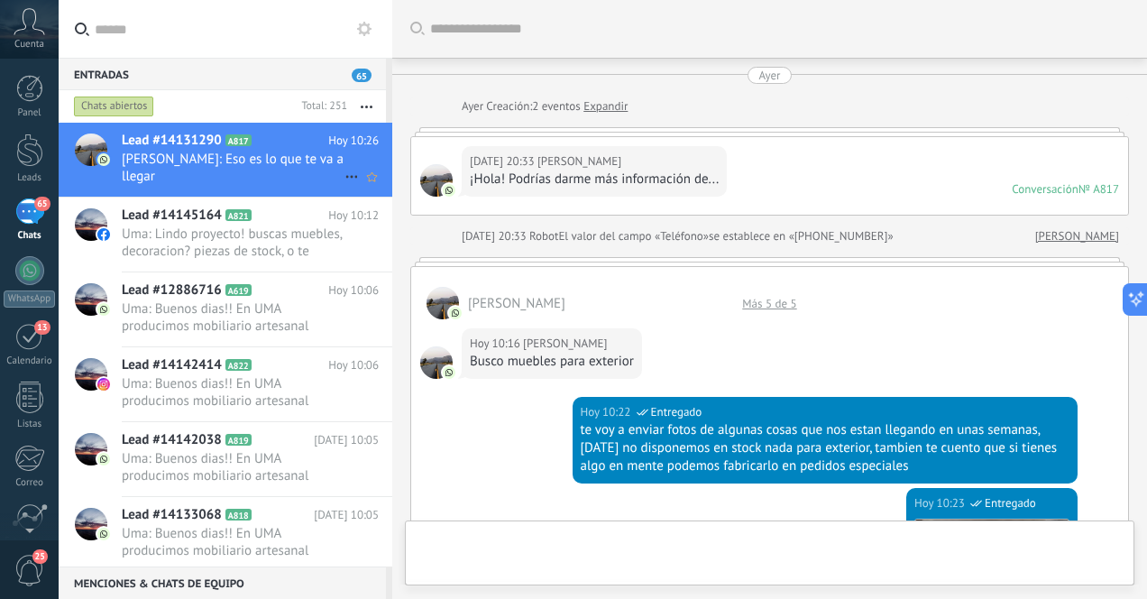
scroll to position [1333, 0]
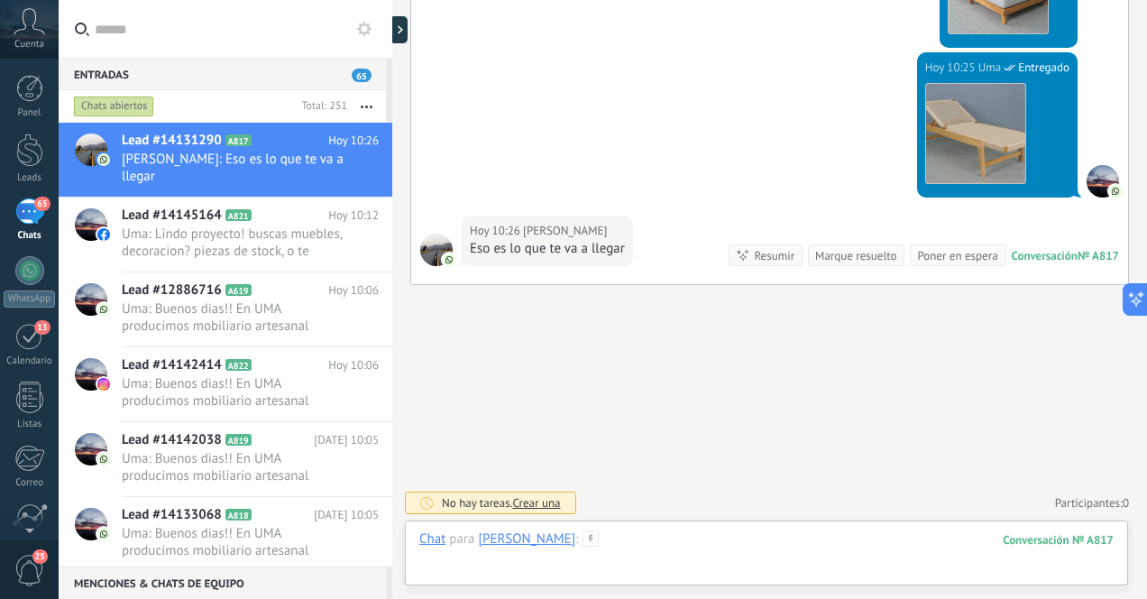
click at [784, 541] on div at bounding box center [766, 557] width 694 height 54
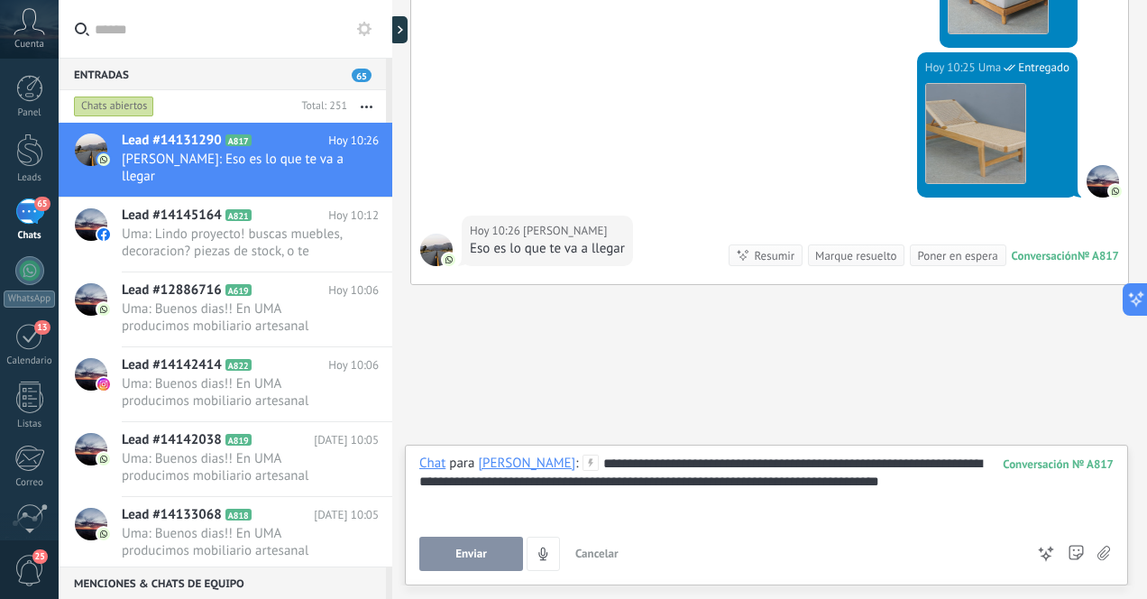
click at [475, 546] on button "Enviar" at bounding box center [471, 553] width 104 height 34
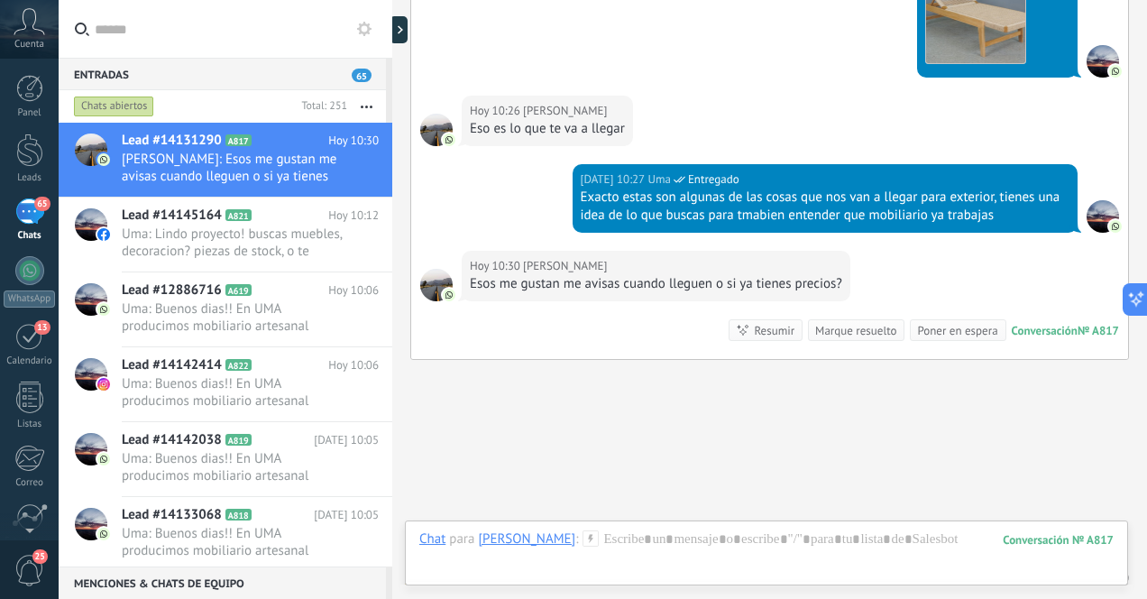
scroll to position [1528, 0]
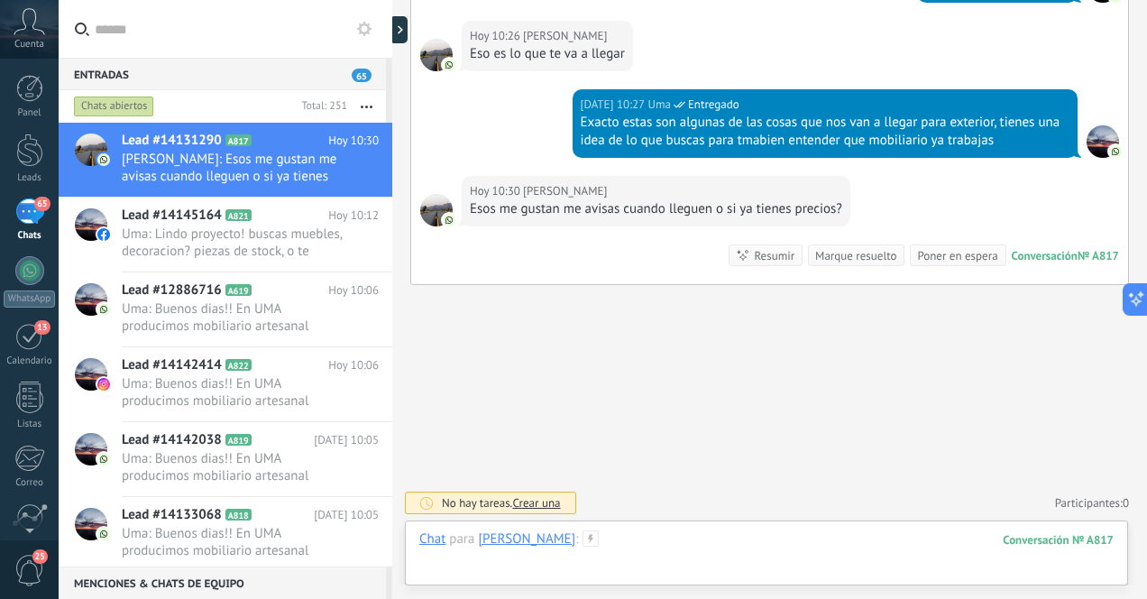
click at [733, 541] on div at bounding box center [766, 557] width 694 height 54
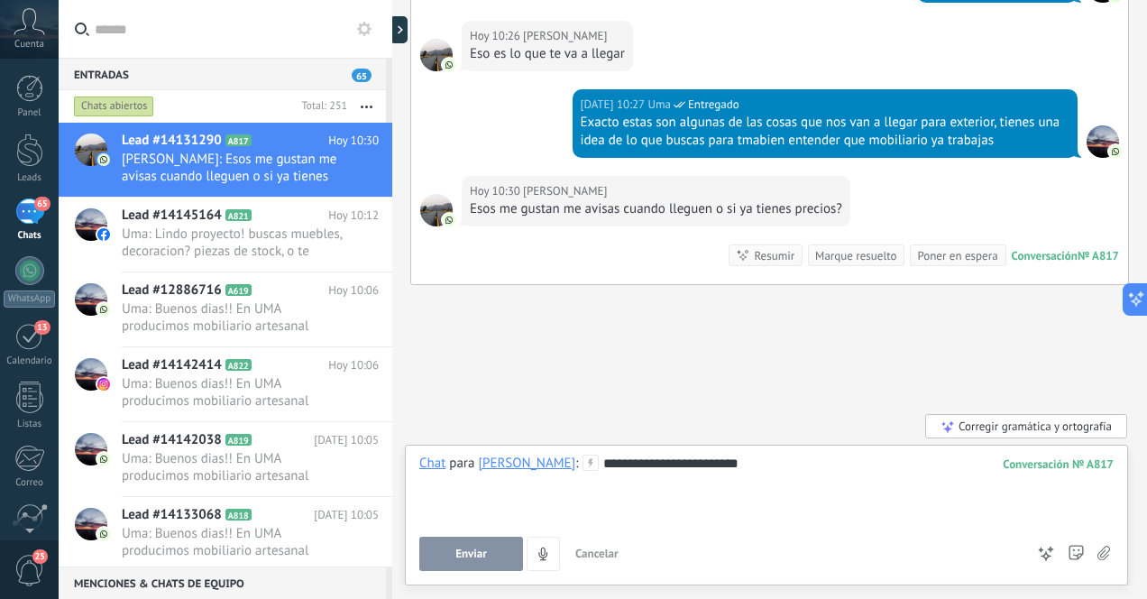
click at [476, 551] on span "Enviar" at bounding box center [471, 553] width 32 height 13
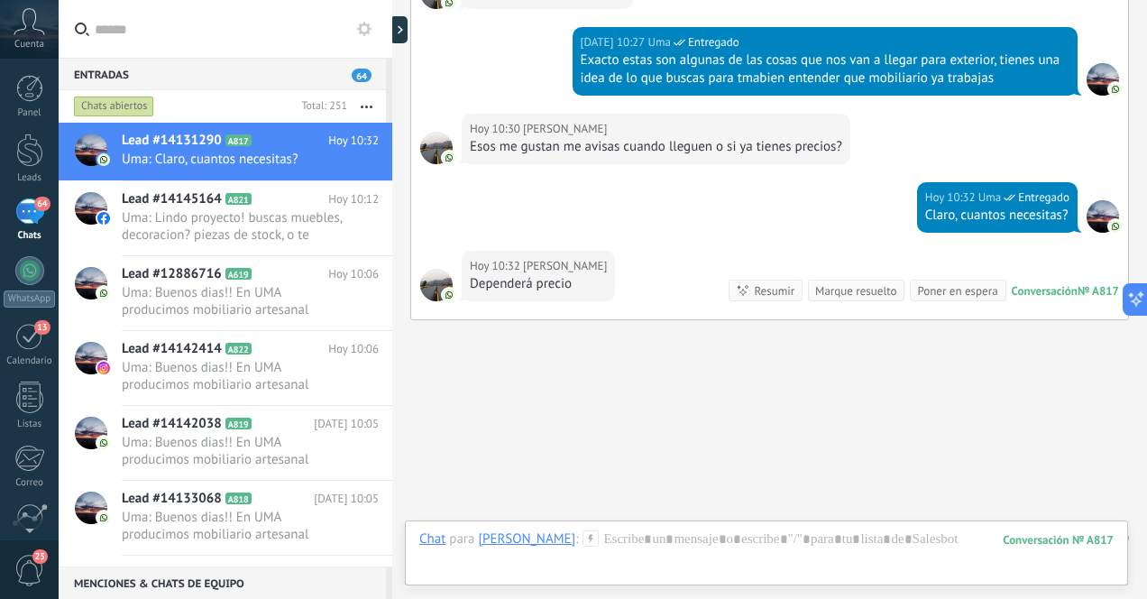
scroll to position [1625, 0]
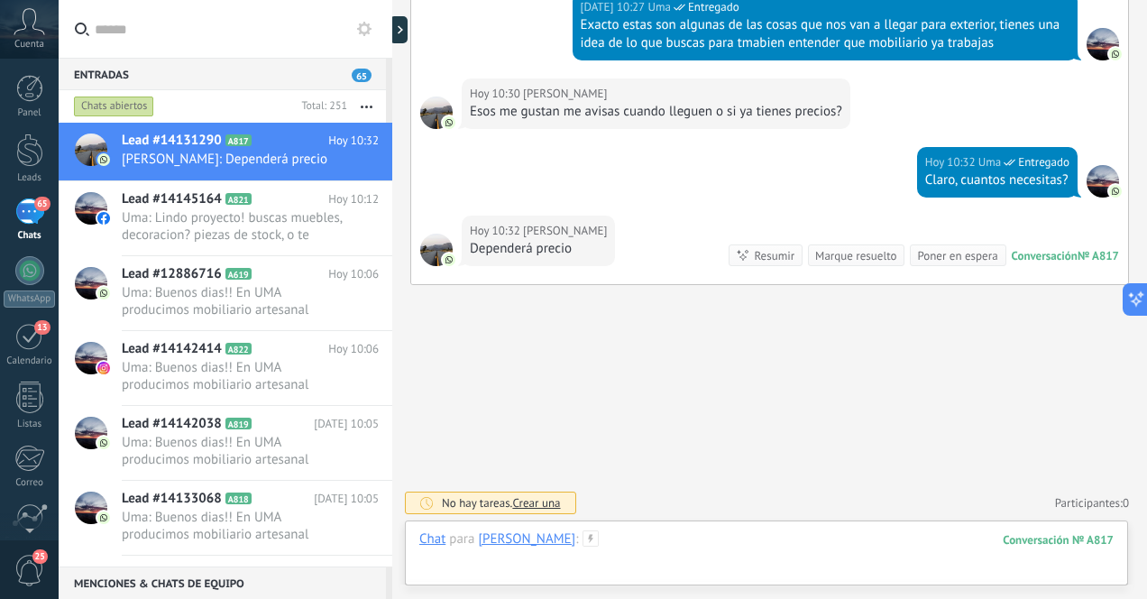
click at [680, 544] on div at bounding box center [766, 557] width 694 height 54
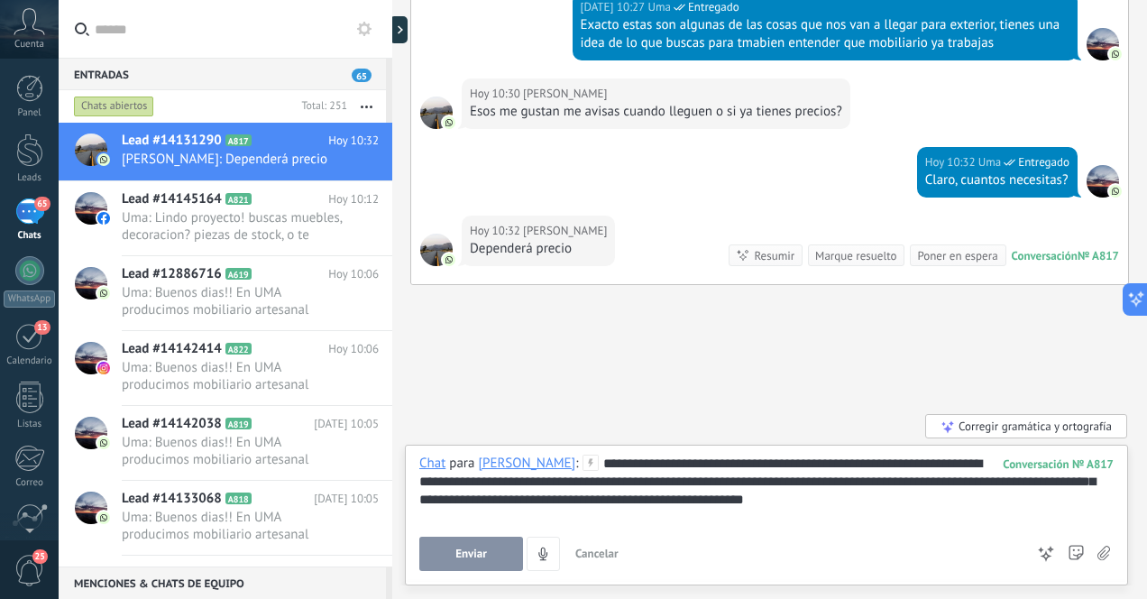
click at [814, 484] on div "**********" at bounding box center [766, 488] width 694 height 69
click at [824, 501] on div "**********" at bounding box center [766, 488] width 694 height 69
click at [857, 503] on div "**********" at bounding box center [766, 488] width 694 height 69
click at [815, 484] on div "**********" at bounding box center [766, 488] width 694 height 69
click at [478, 551] on span "Enviar" at bounding box center [471, 553] width 32 height 13
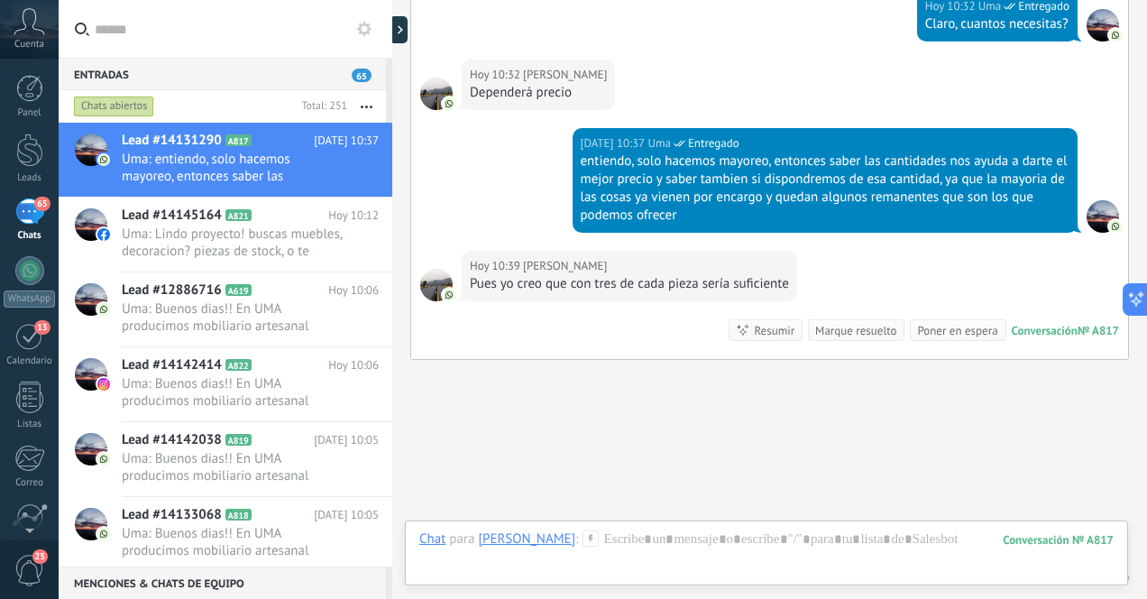
scroll to position [1856, 0]
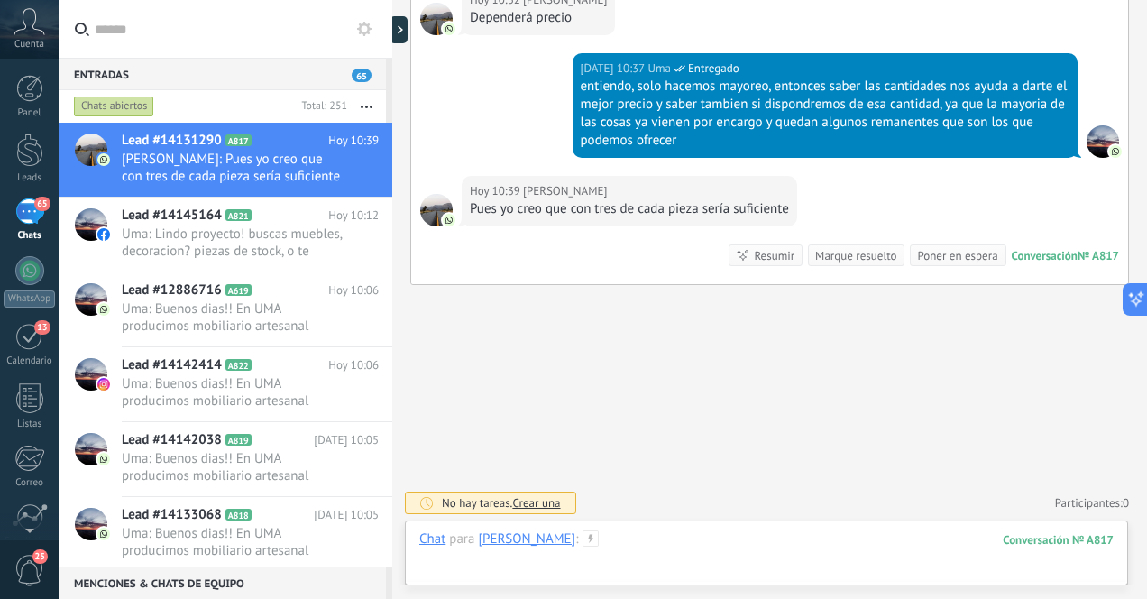
click at [663, 551] on div at bounding box center [766, 557] width 694 height 54
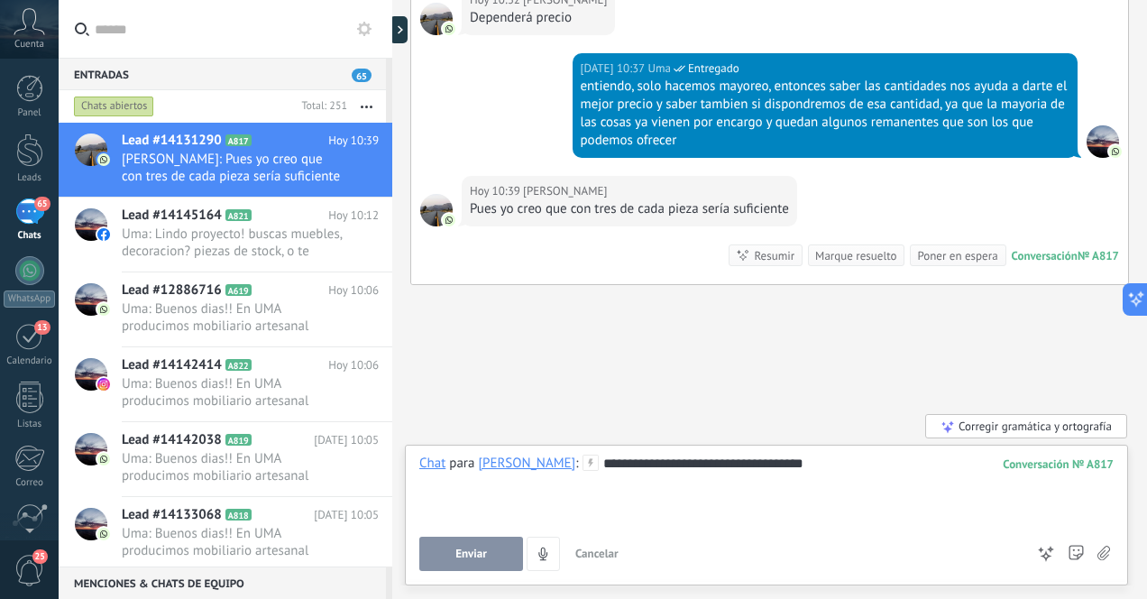
click at [478, 551] on span "Enviar" at bounding box center [471, 553] width 32 height 13
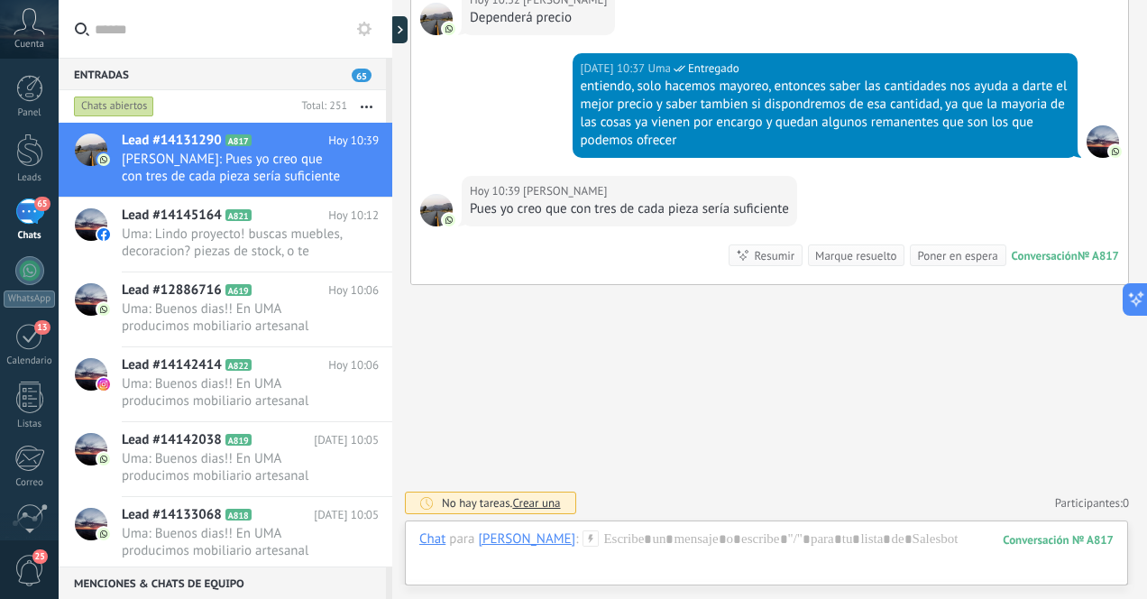
scroll to position [1918, 0]
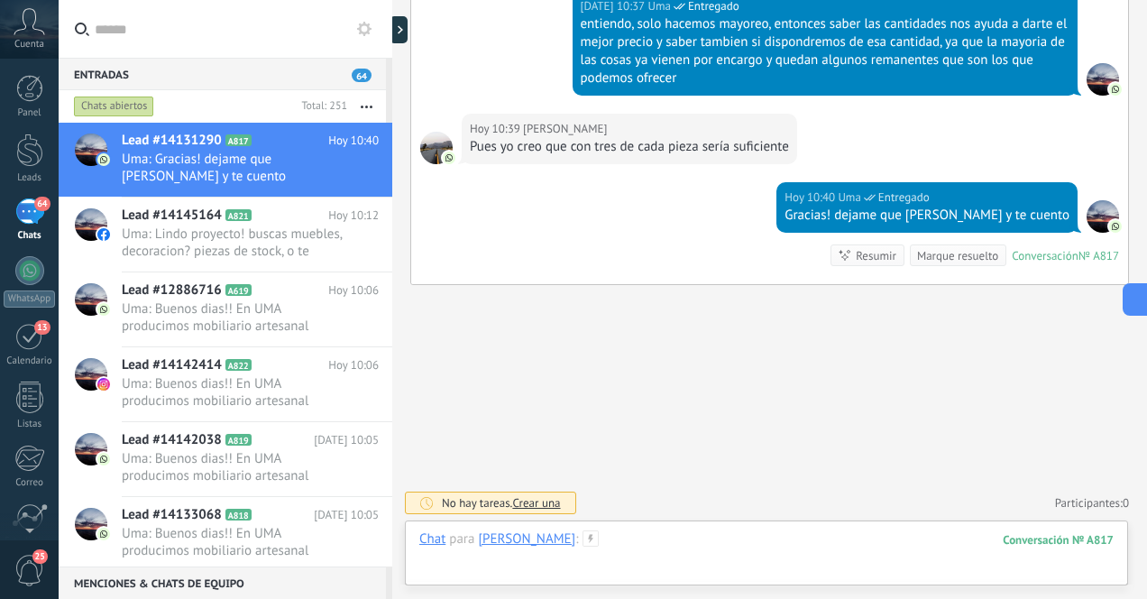
click at [626, 544] on div at bounding box center [766, 557] width 694 height 54
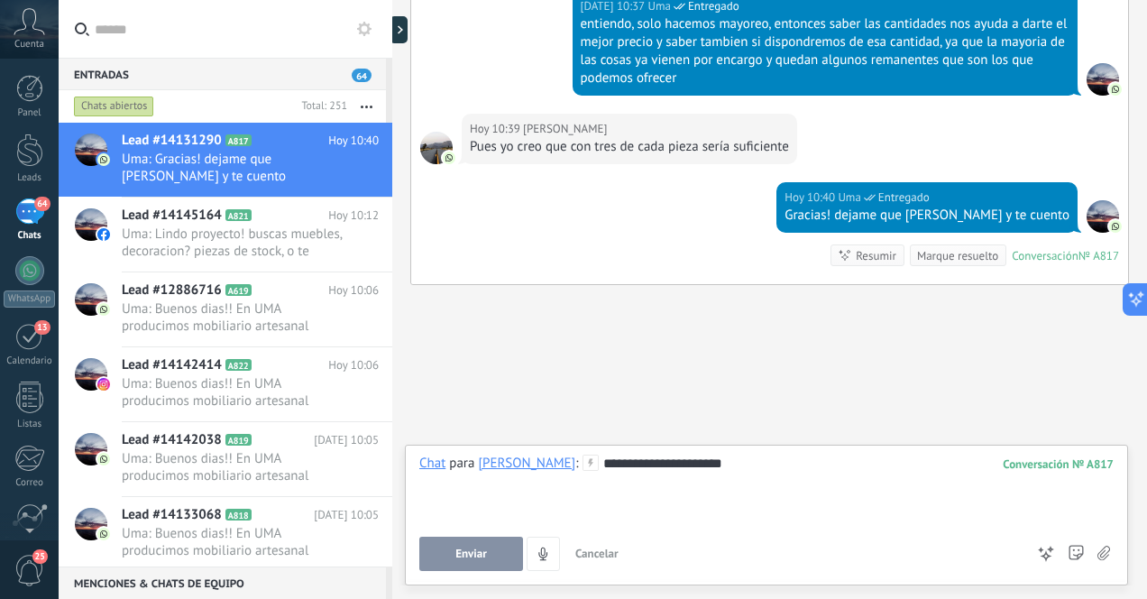
click at [484, 552] on span "Enviar" at bounding box center [471, 553] width 32 height 13
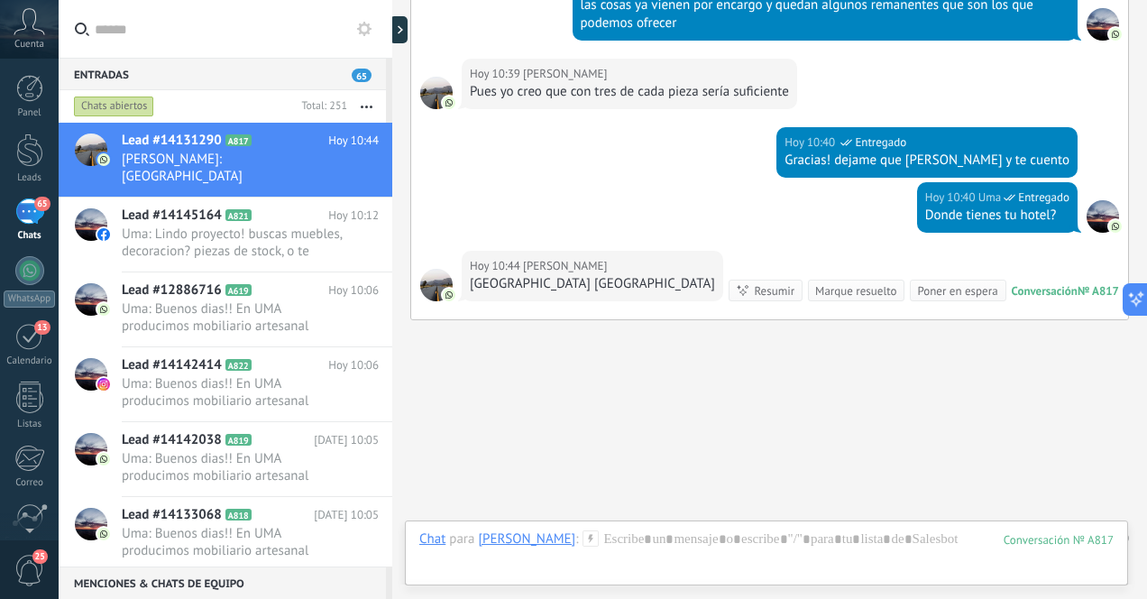
scroll to position [2008, 0]
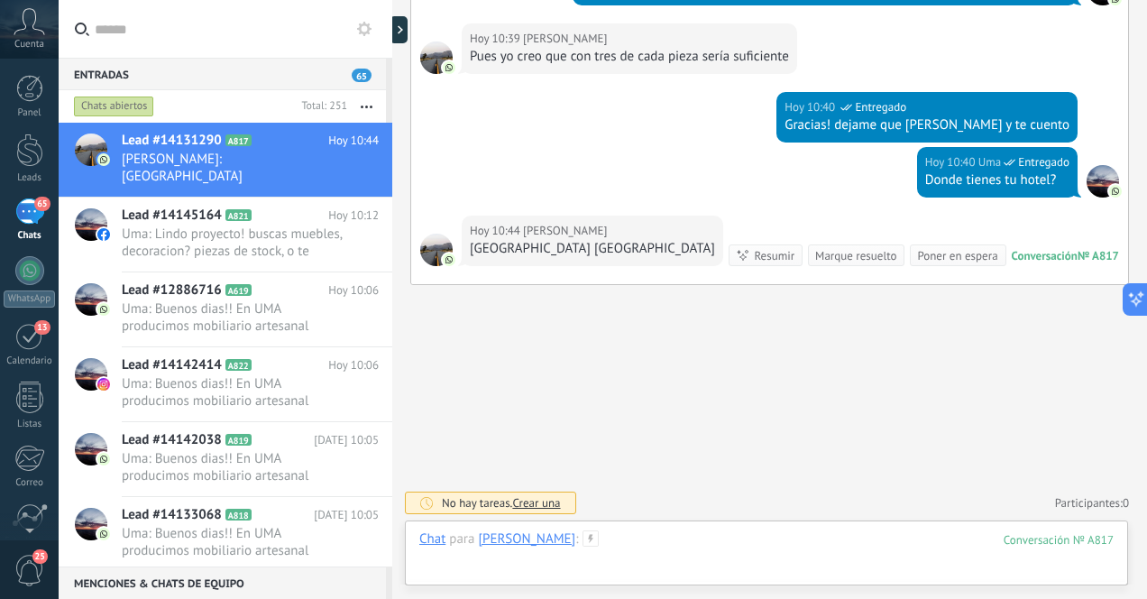
click at [786, 552] on div at bounding box center [766, 557] width 694 height 54
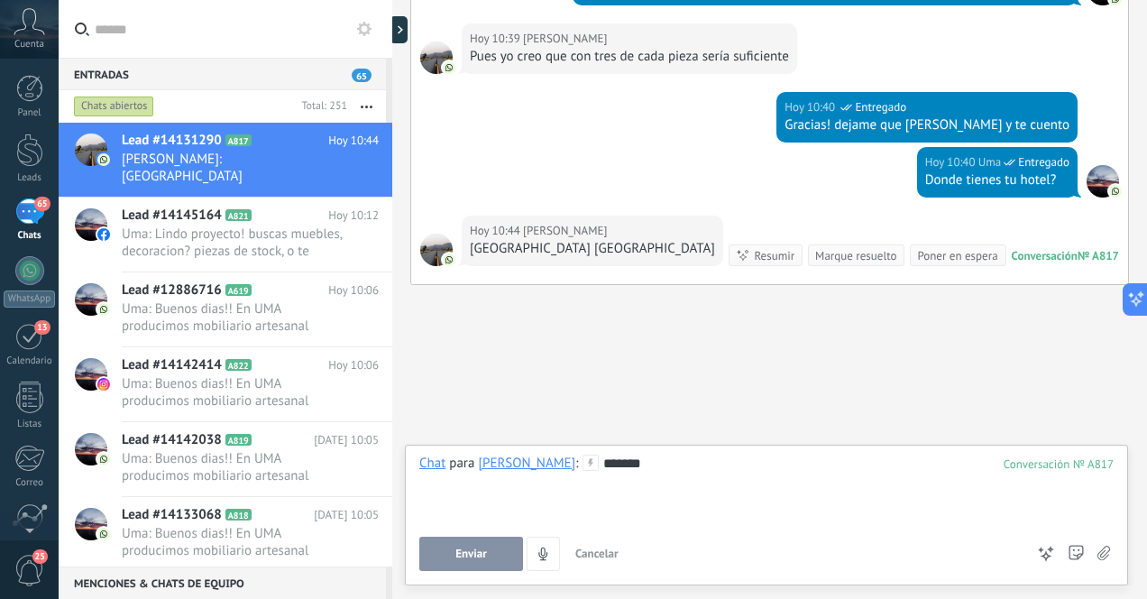
click at [479, 556] on span "Enviar" at bounding box center [471, 553] width 32 height 13
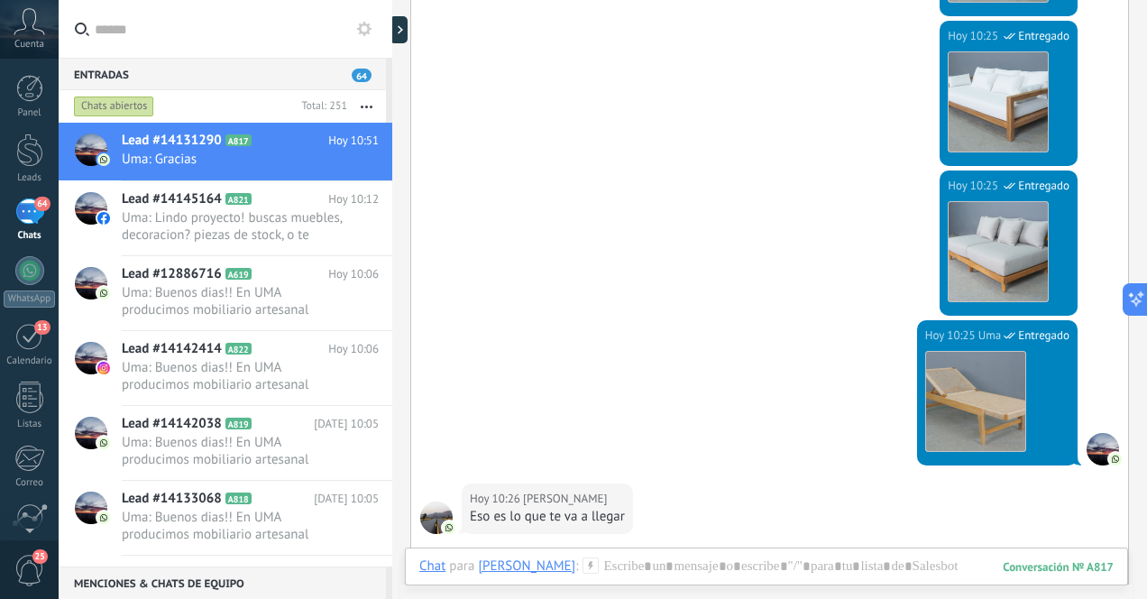
scroll to position [1071, 0]
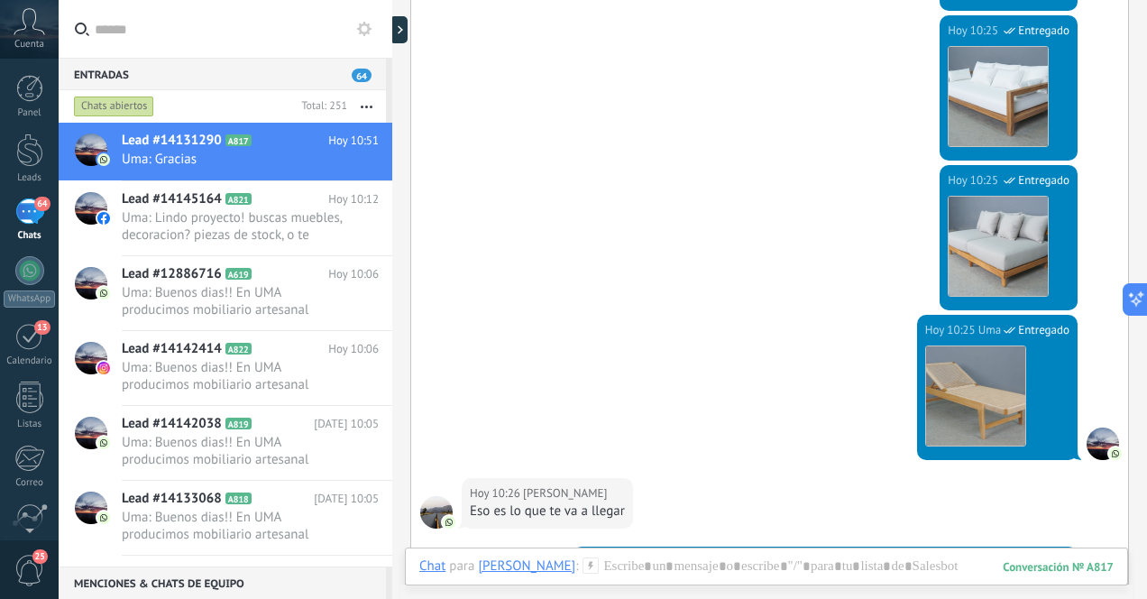
click at [28, 216] on div "64" at bounding box center [29, 211] width 29 height 26
